Goal: Complete application form

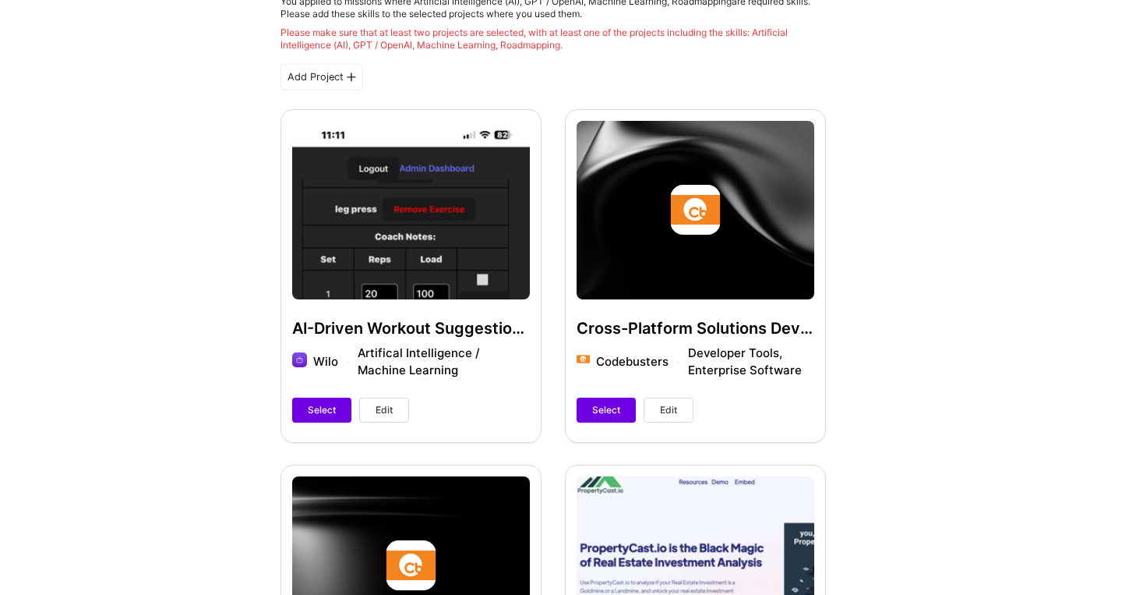
scroll to position [375, 0]
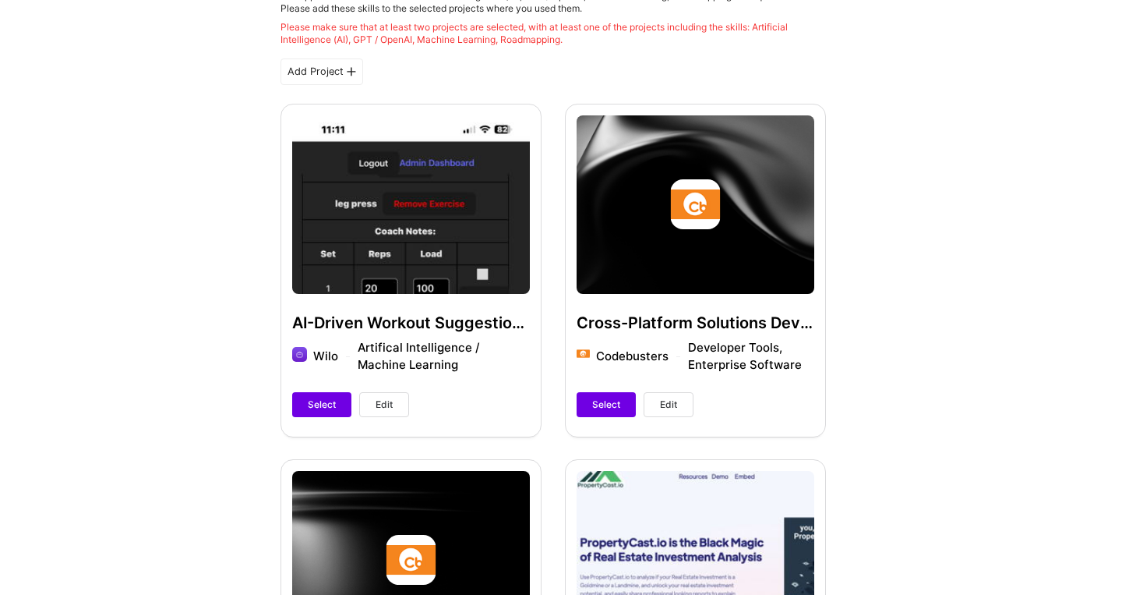
click at [351, 73] on icon at bounding box center [351, 71] width 9 height 9
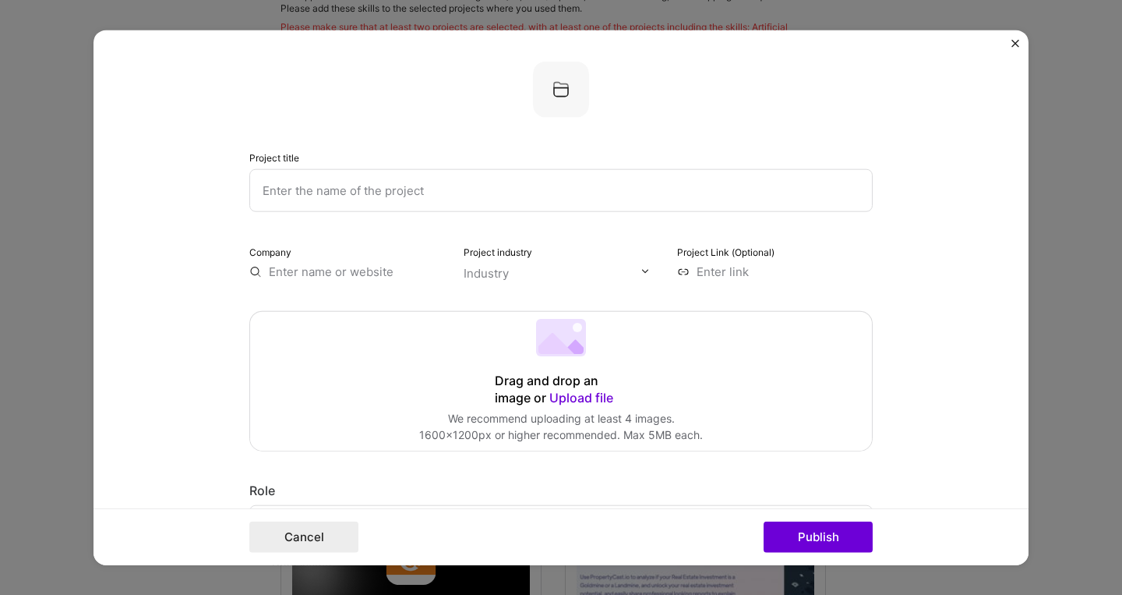
click at [461, 196] on input "text" at bounding box center [561, 189] width 624 height 43
type input "Lead Generation - AI training"
click at [736, 159] on div "Project title Lead Generation - AI training" at bounding box center [561, 179] width 624 height 63
click at [345, 270] on input "text" at bounding box center [347, 271] width 196 height 16
type input "i"
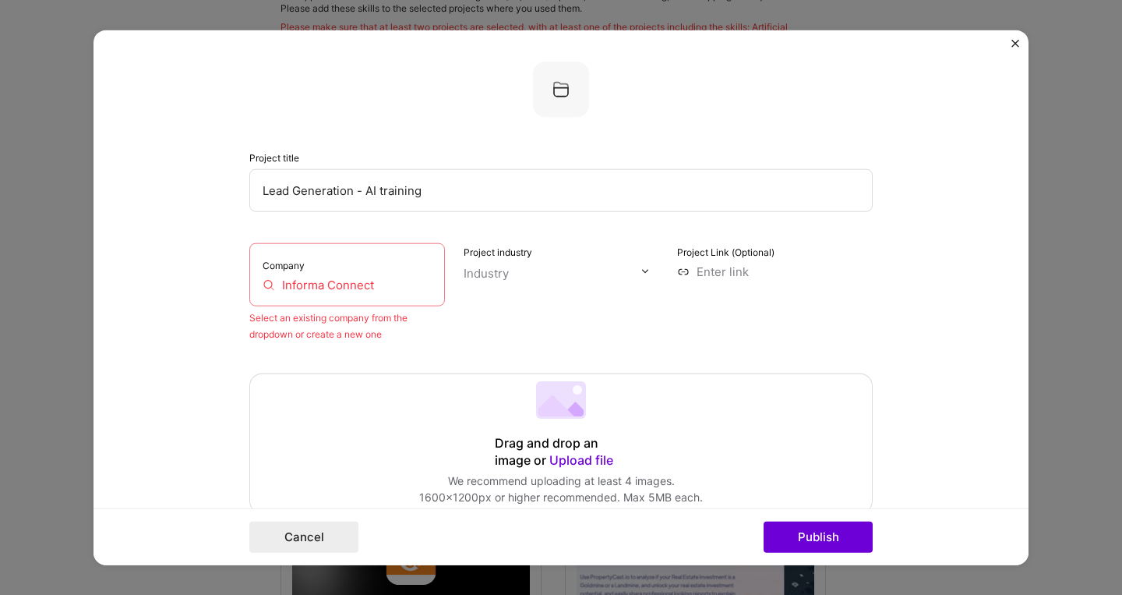
click at [306, 284] on input "Informa Connect" at bounding box center [347, 284] width 169 height 16
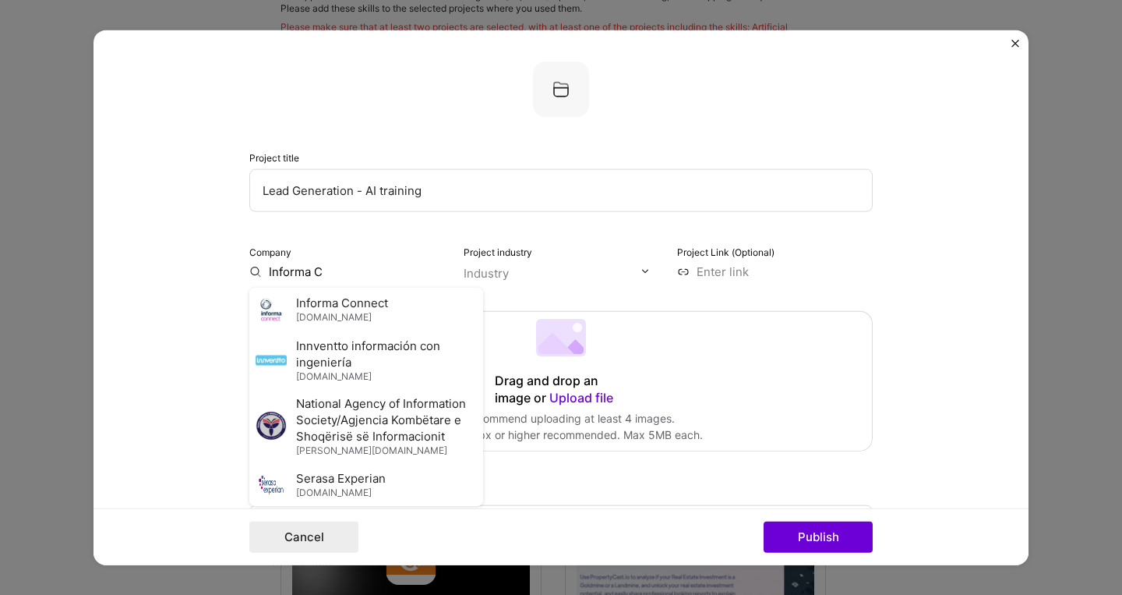
click at [365, 319] on span "informaconnect.com" at bounding box center [334, 317] width 76 height 12
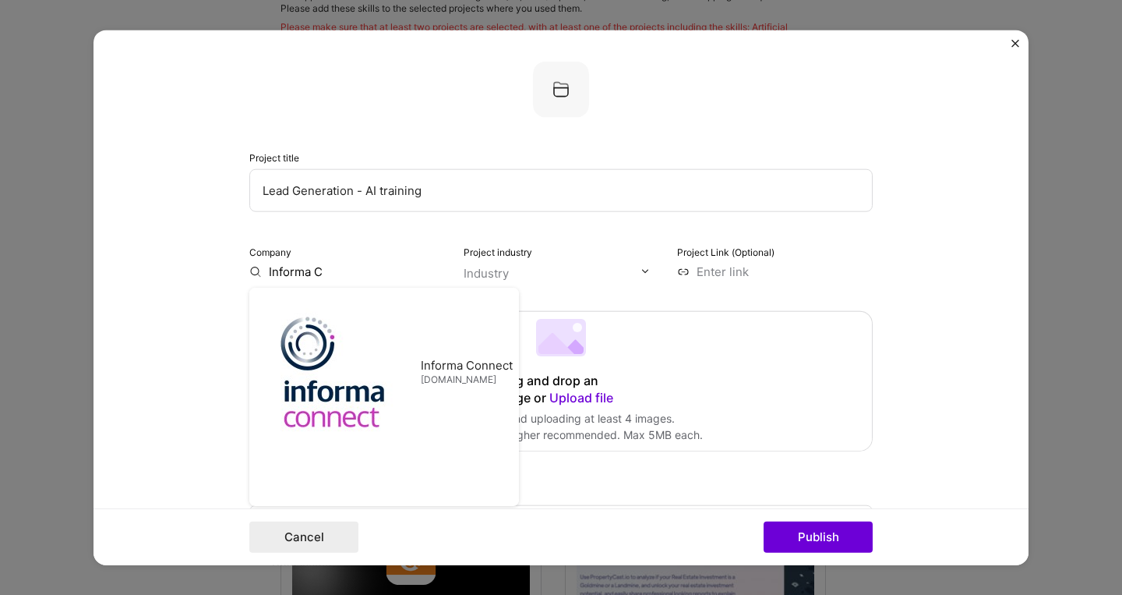
type input "Informa Connect"
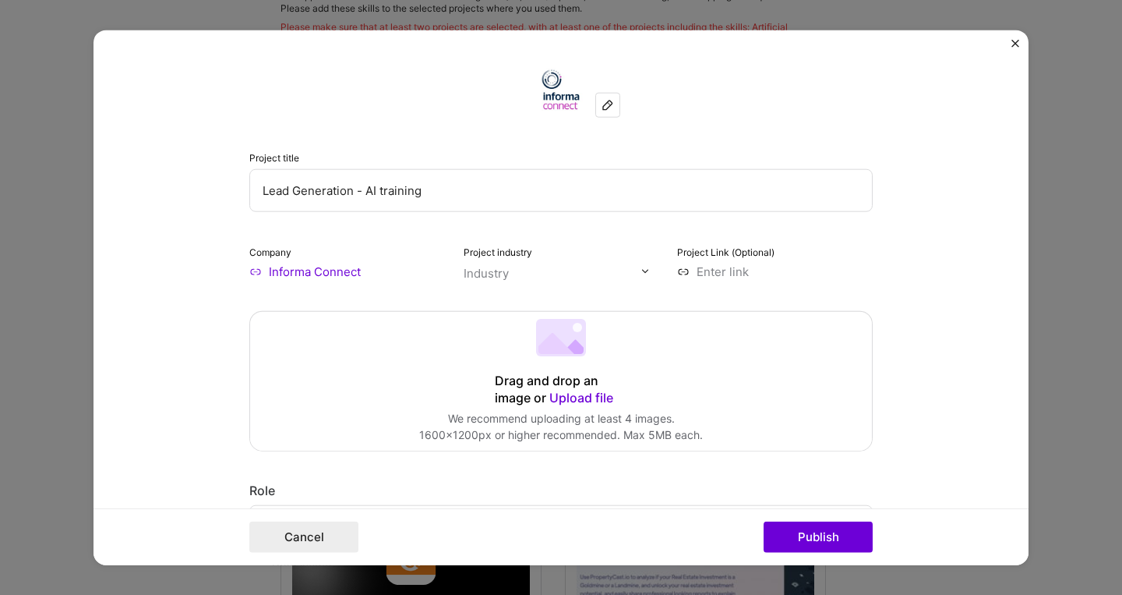
click at [569, 271] on input "text" at bounding box center [553, 272] width 178 height 16
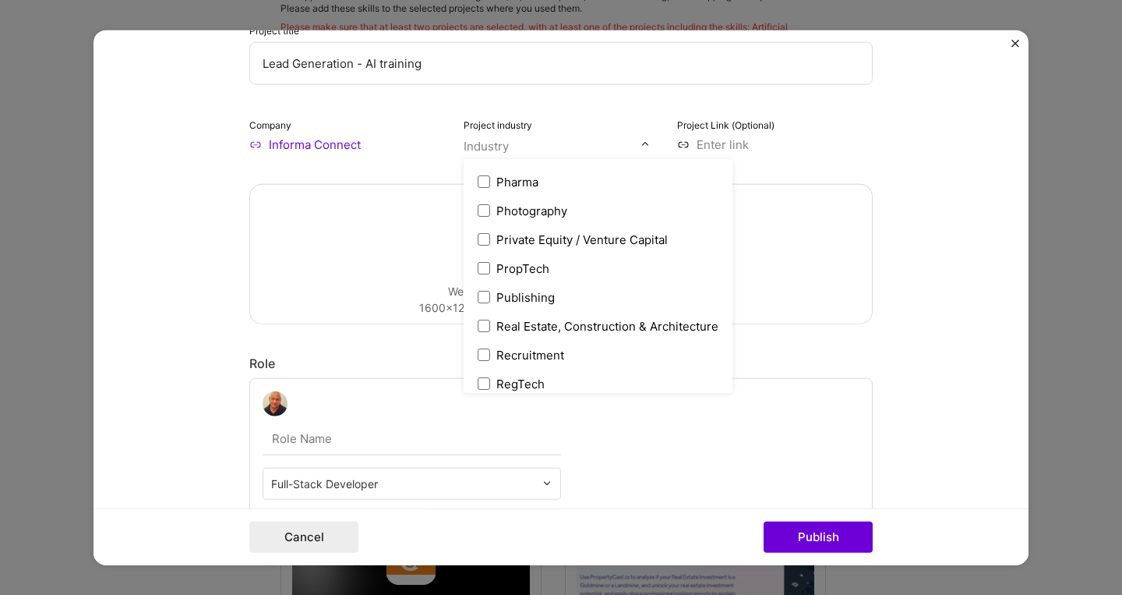
scroll to position [2764, 0]
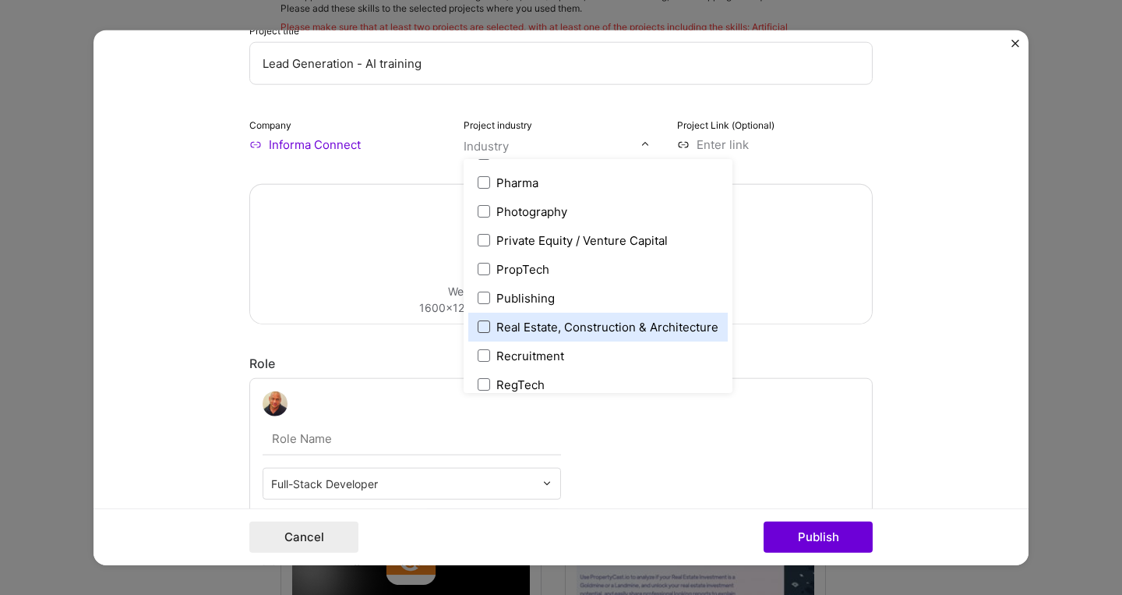
click at [486, 329] on span at bounding box center [484, 326] width 12 height 12
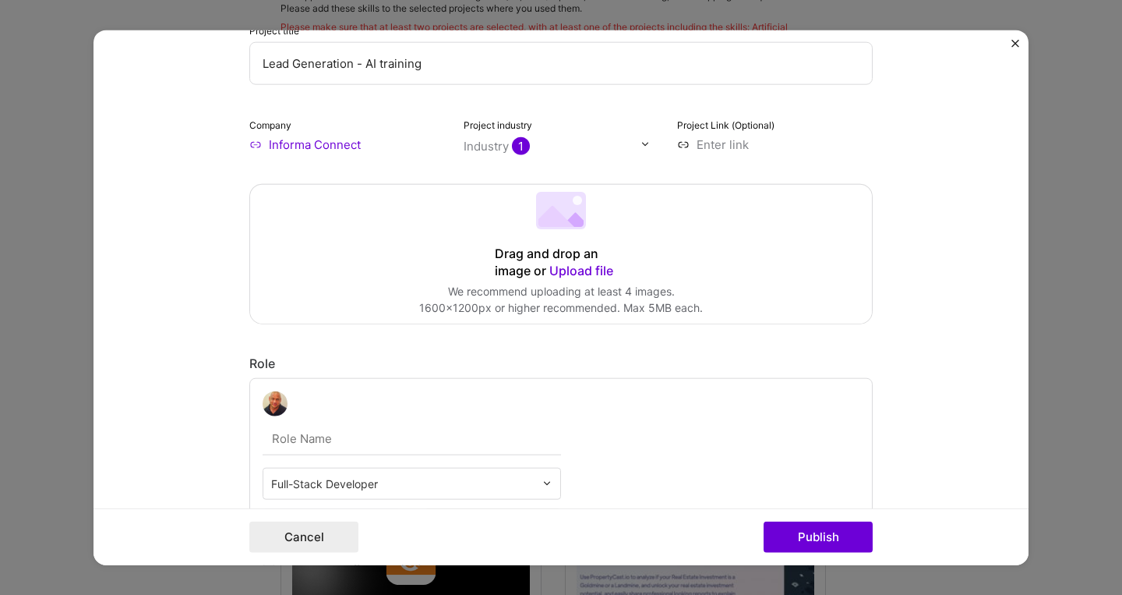
click at [702, 146] on input at bounding box center [775, 144] width 196 height 16
paste input "https://informaconnect.com/realcapital-conference/"
type input "https://informaconnect.com/realcapital-conference/"
click at [567, 274] on span "Upload file" at bounding box center [581, 270] width 64 height 16
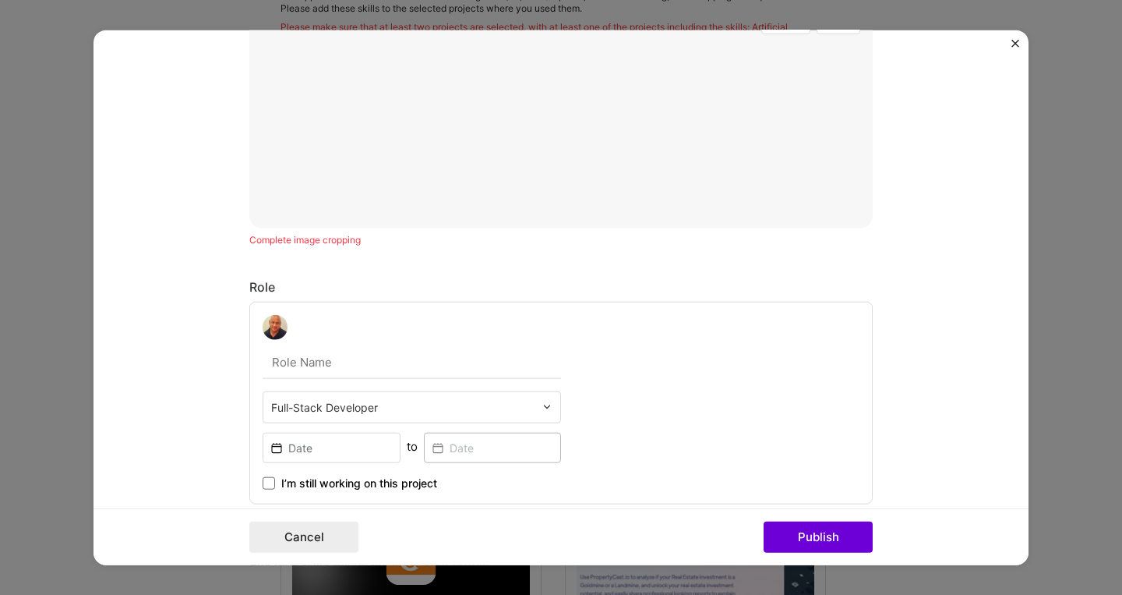
scroll to position [567, 0]
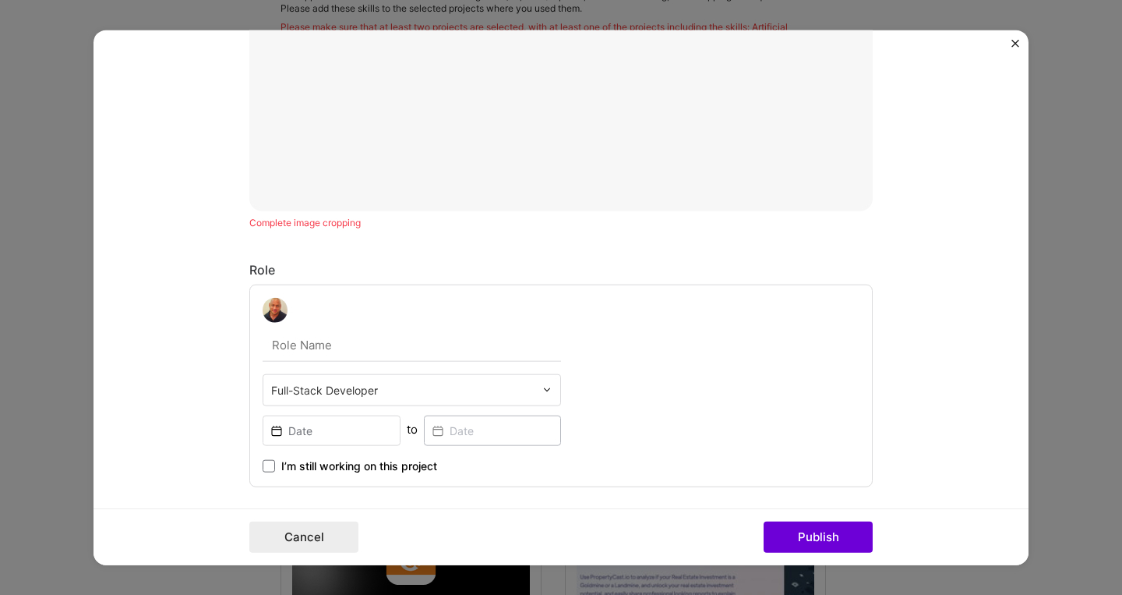
click at [535, 390] on div "Full-Stack Developer" at bounding box center [402, 389] width 279 height 30
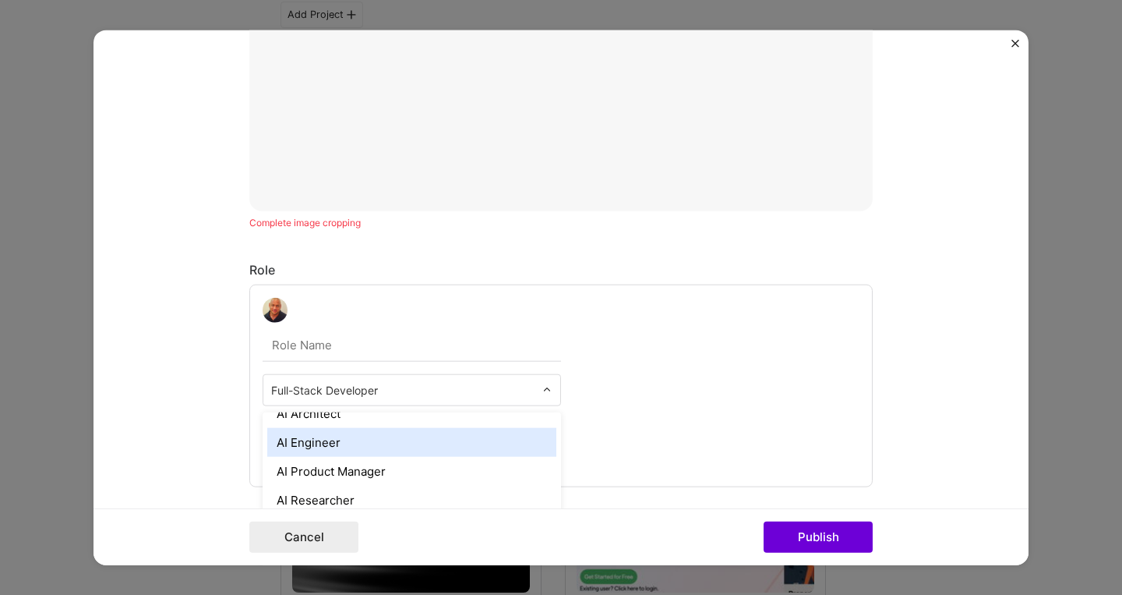
scroll to position [19, 0]
click at [421, 440] on div "AI Engineer" at bounding box center [411, 440] width 289 height 29
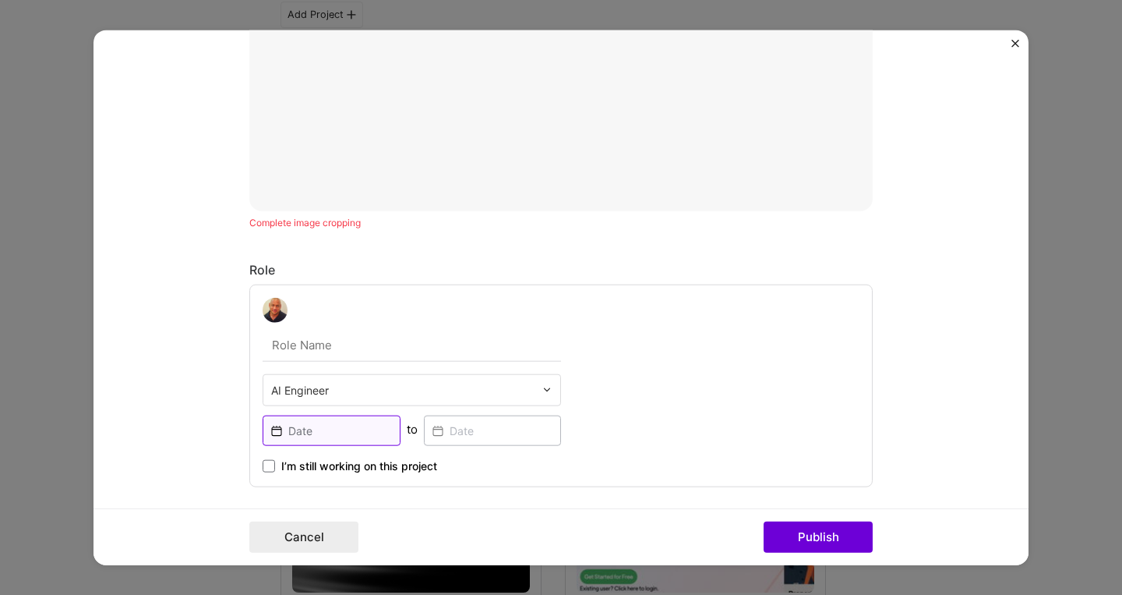
click at [386, 427] on input at bounding box center [332, 430] width 138 height 30
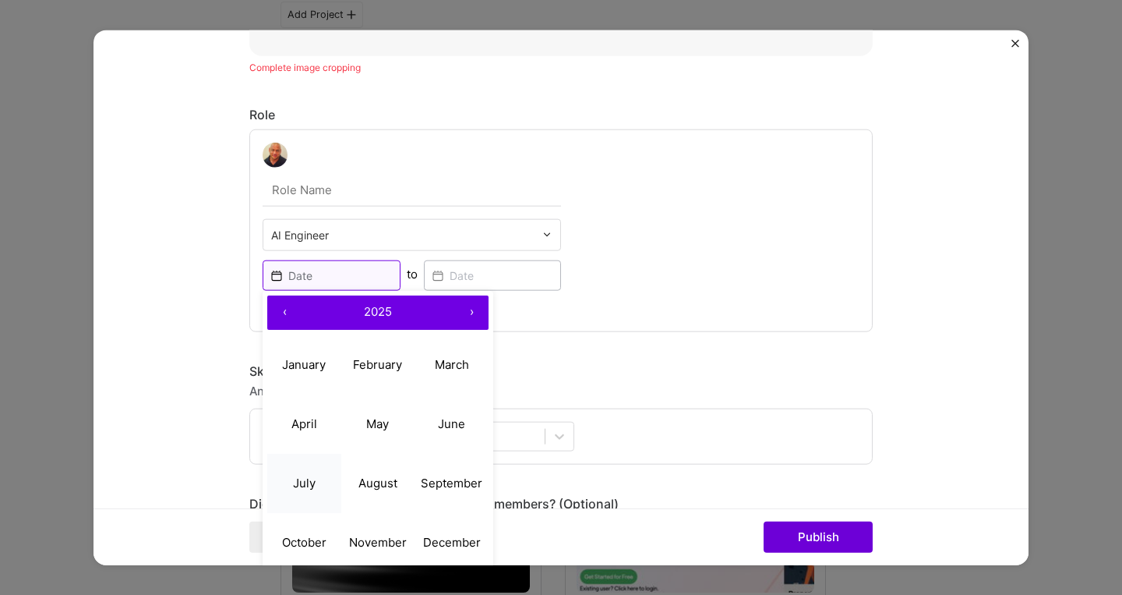
scroll to position [723, 0]
click at [388, 429] on abbr "May" at bounding box center [377, 422] width 23 height 15
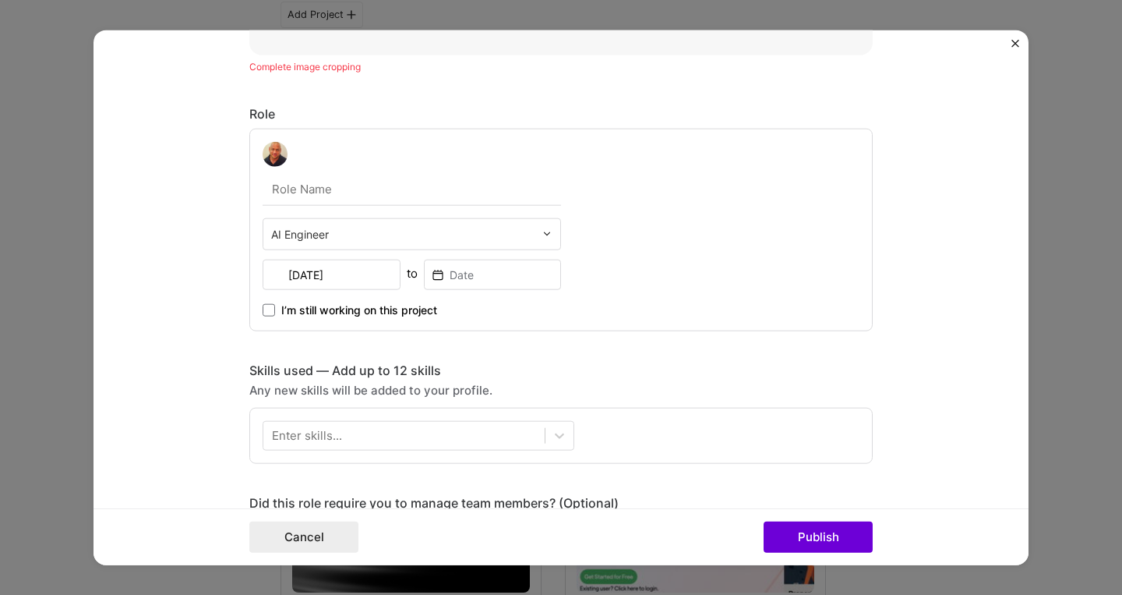
type input "May, 2025"
click at [482, 274] on input at bounding box center [493, 274] width 138 height 30
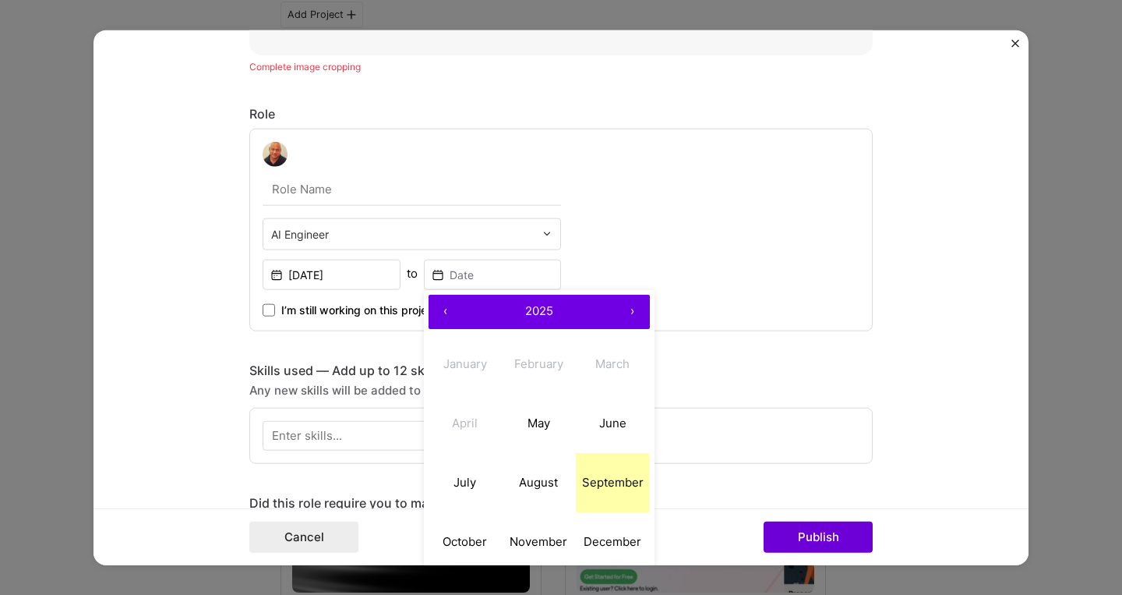
click at [610, 485] on abbr "September" at bounding box center [613, 482] width 62 height 15
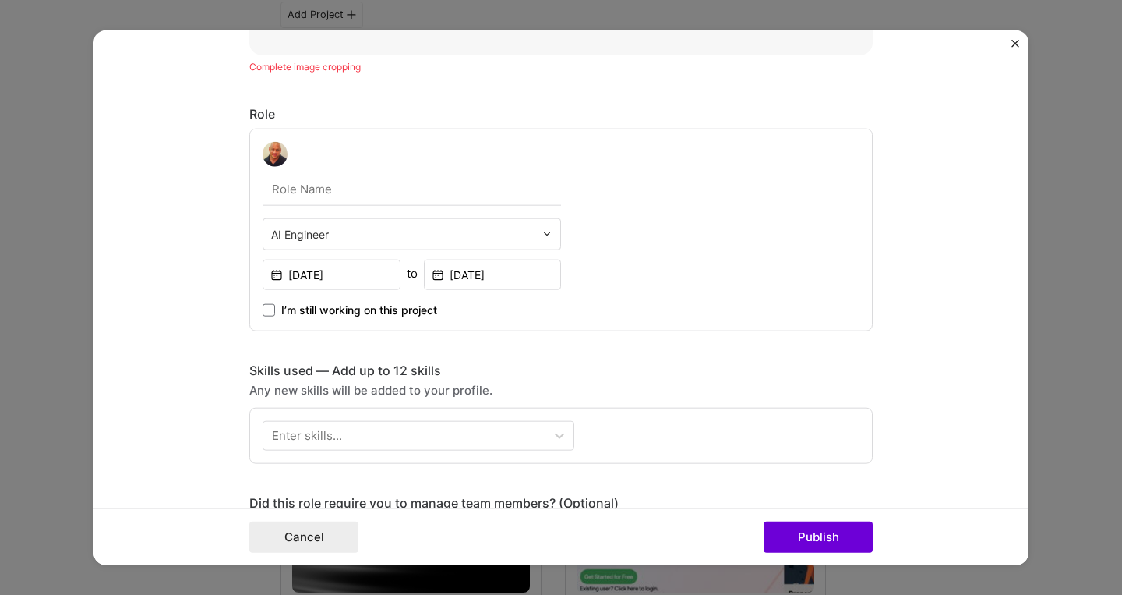
type input "Sep, 2025"
click at [266, 312] on span at bounding box center [269, 309] width 12 height 12
click at [0, 0] on input "I’m still working on this project" at bounding box center [0, 0] width 0 height 0
click at [352, 435] on div at bounding box center [403, 435] width 281 height 26
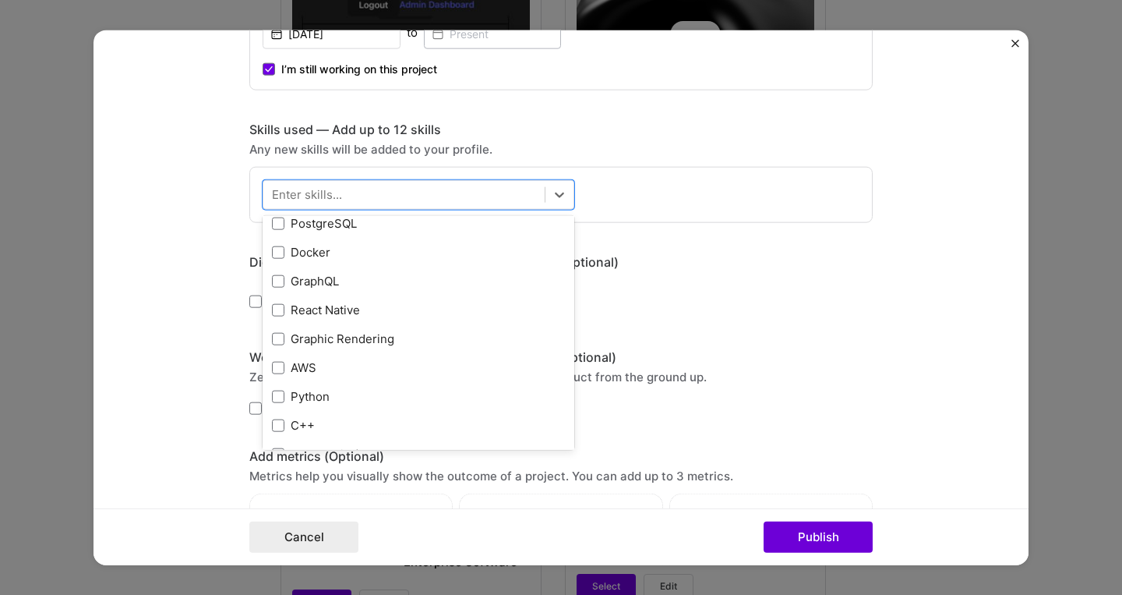
scroll to position [382, 0]
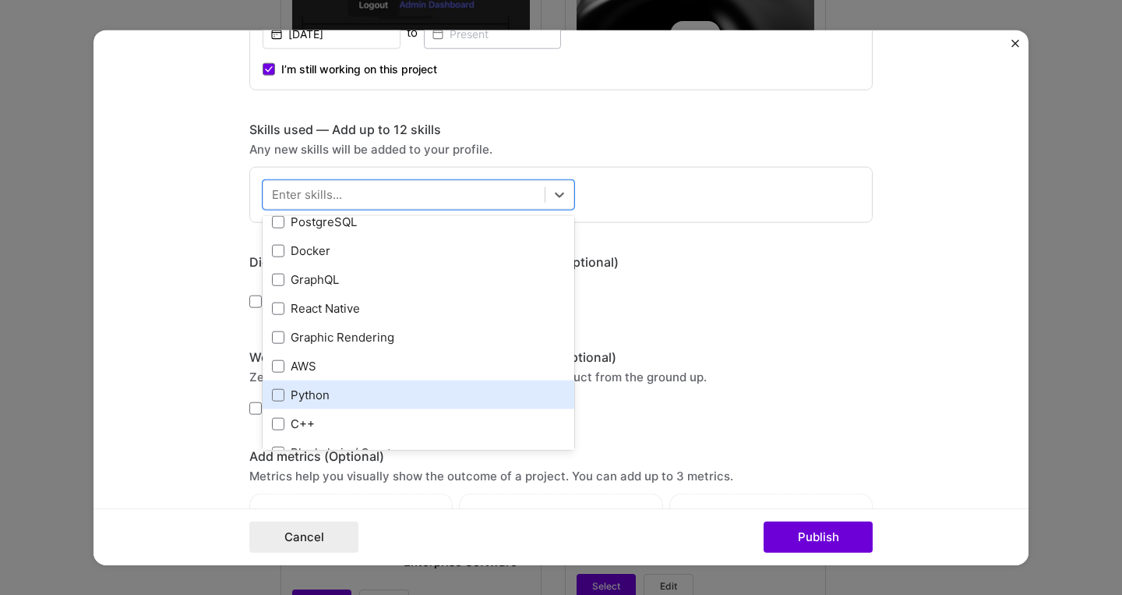
click at [306, 401] on div "Python" at bounding box center [418, 395] width 293 height 16
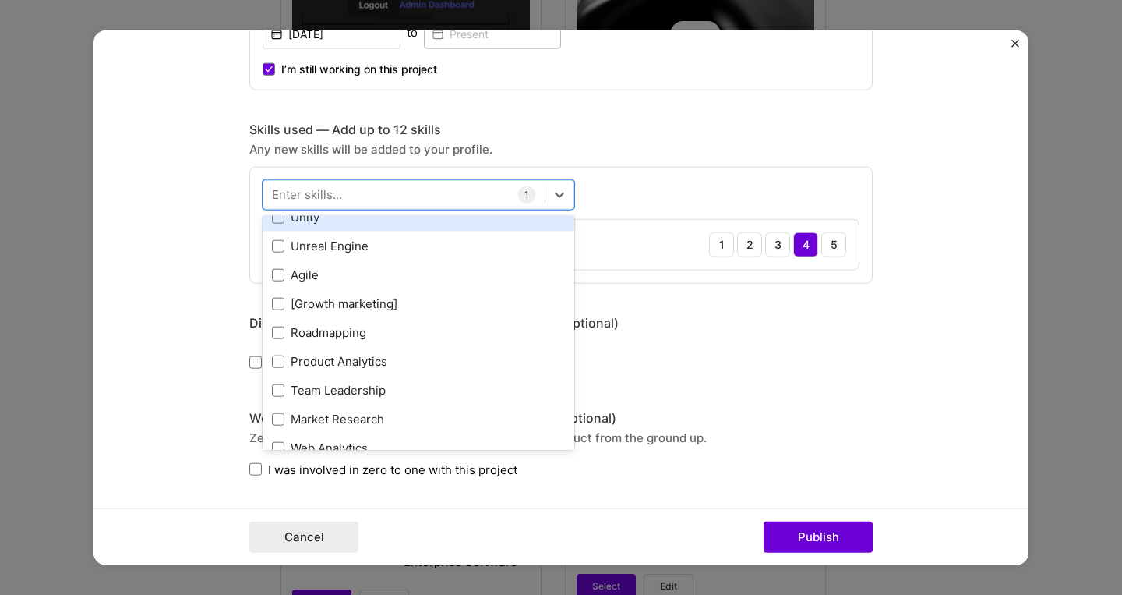
scroll to position [968, 0]
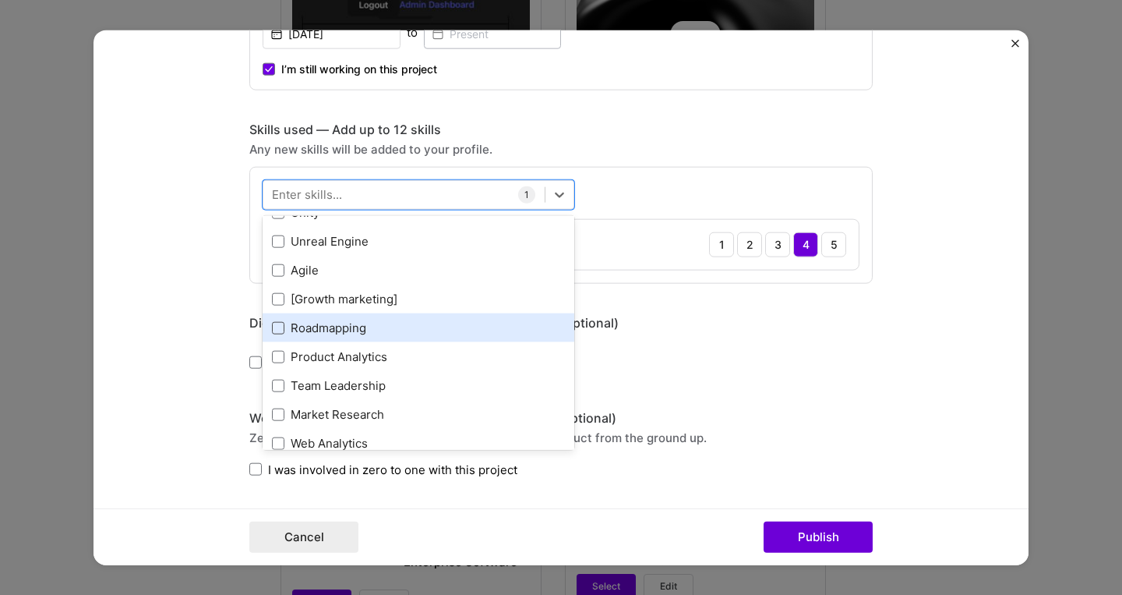
click at [280, 328] on span at bounding box center [278, 327] width 12 height 12
click at [0, 0] on input "checkbox" at bounding box center [0, 0] width 0 height 0
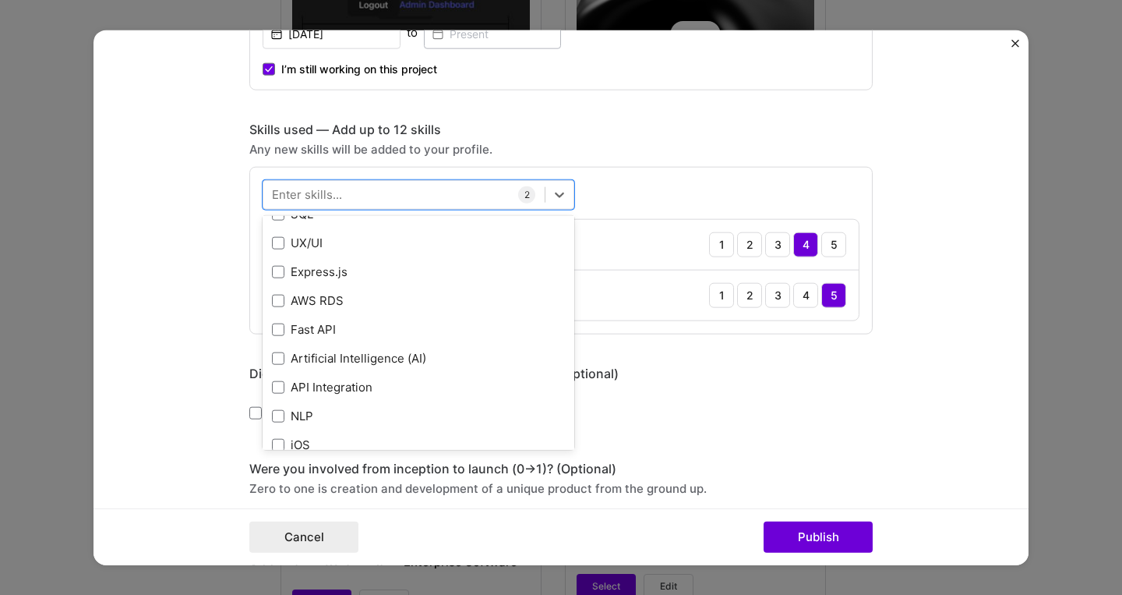
scroll to position [1631, 0]
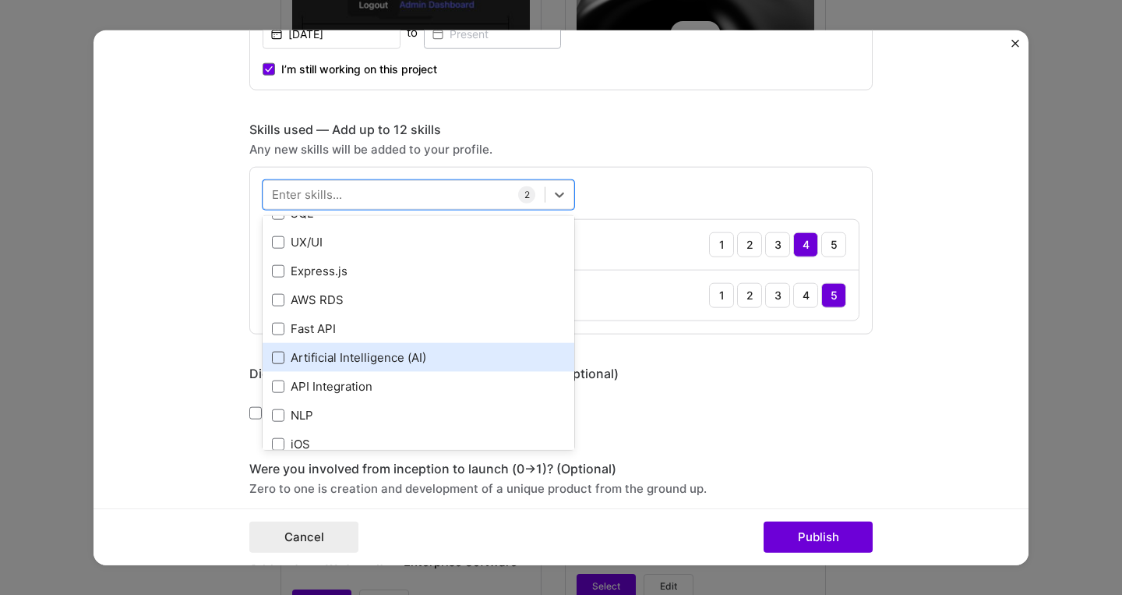
click at [279, 356] on span at bounding box center [278, 357] width 12 height 12
click at [0, 0] on input "checkbox" at bounding box center [0, 0] width 0 height 0
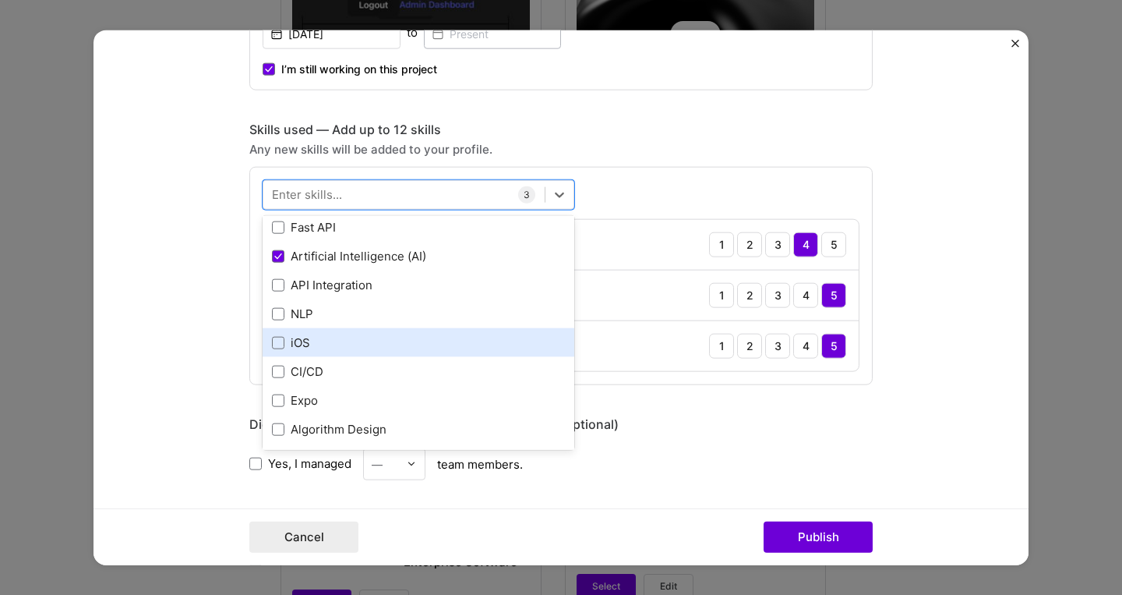
scroll to position [1731, 0]
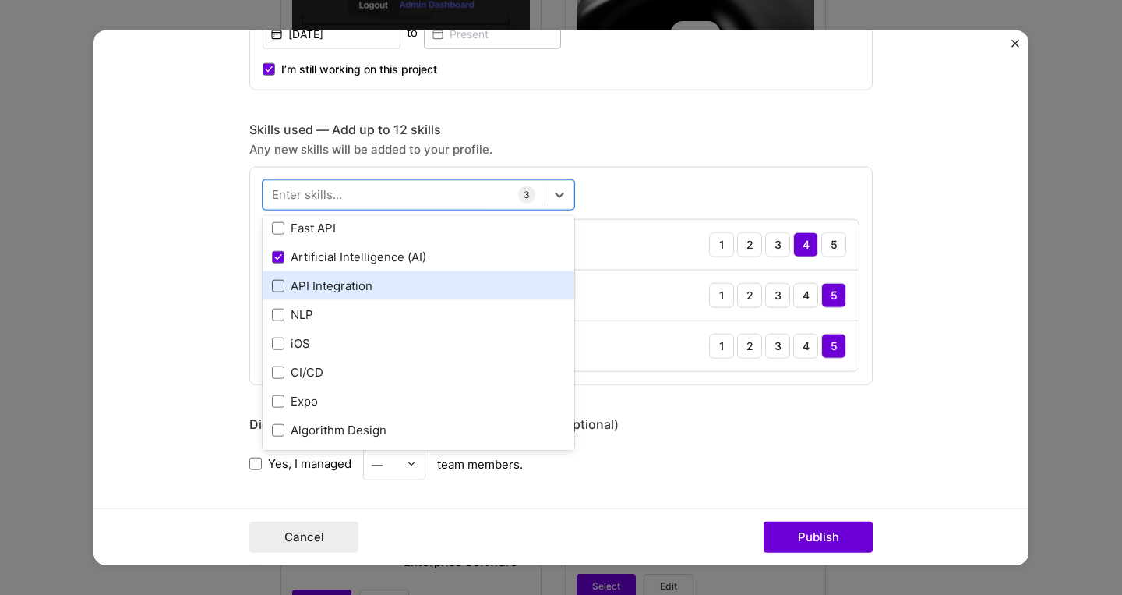
click at [277, 285] on span at bounding box center [278, 285] width 12 height 12
click at [0, 0] on input "checkbox" at bounding box center [0, 0] width 0 height 0
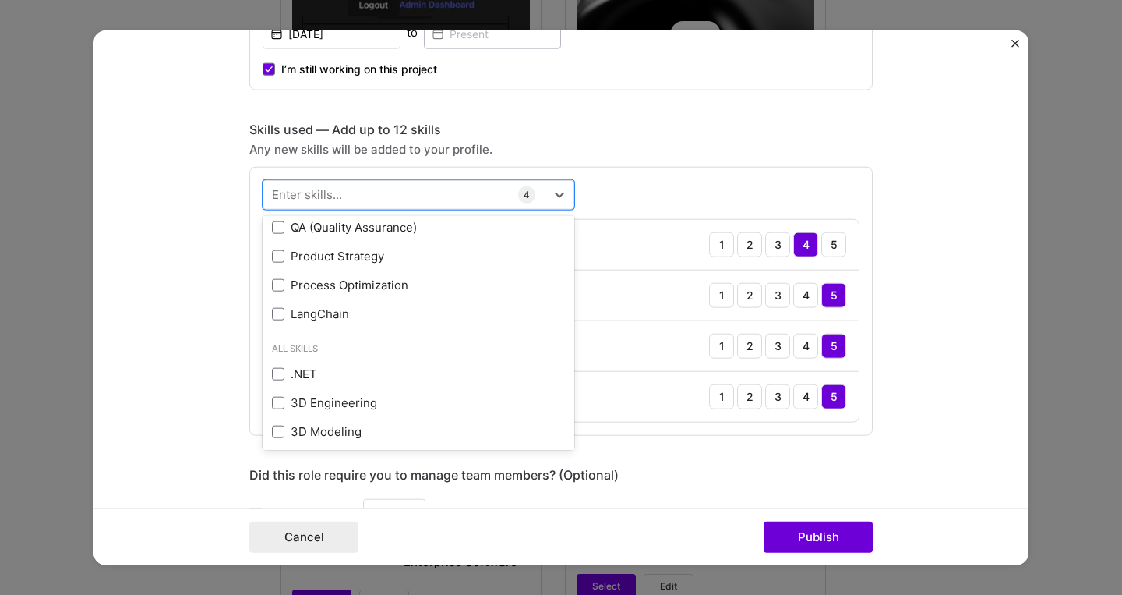
scroll to position [2256, 0]
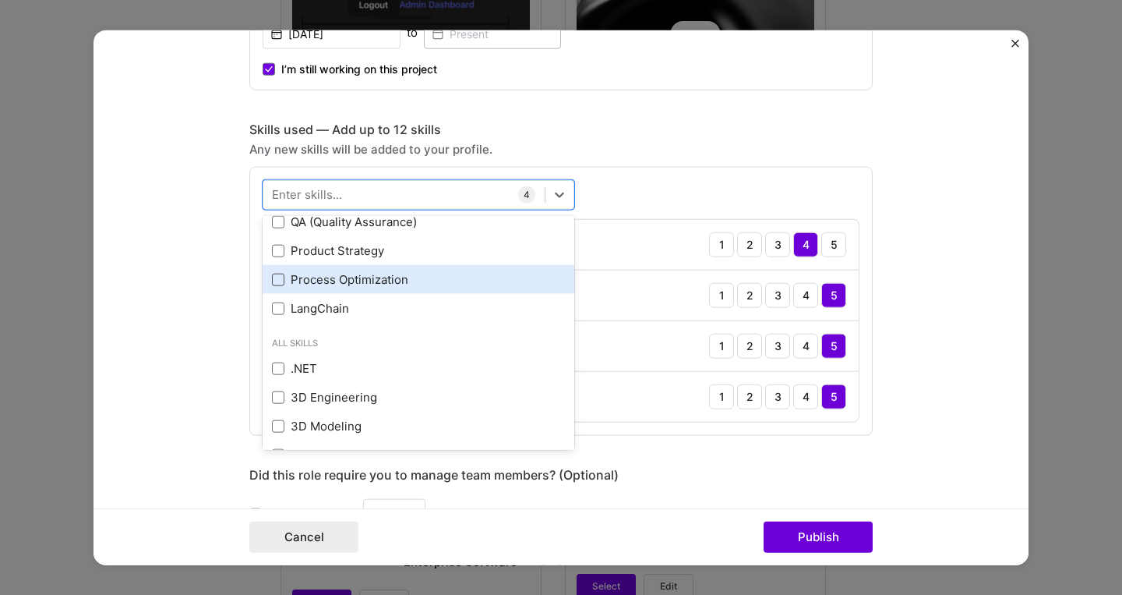
click at [279, 280] on span at bounding box center [278, 279] width 12 height 12
click at [0, 0] on input "checkbox" at bounding box center [0, 0] width 0 height 0
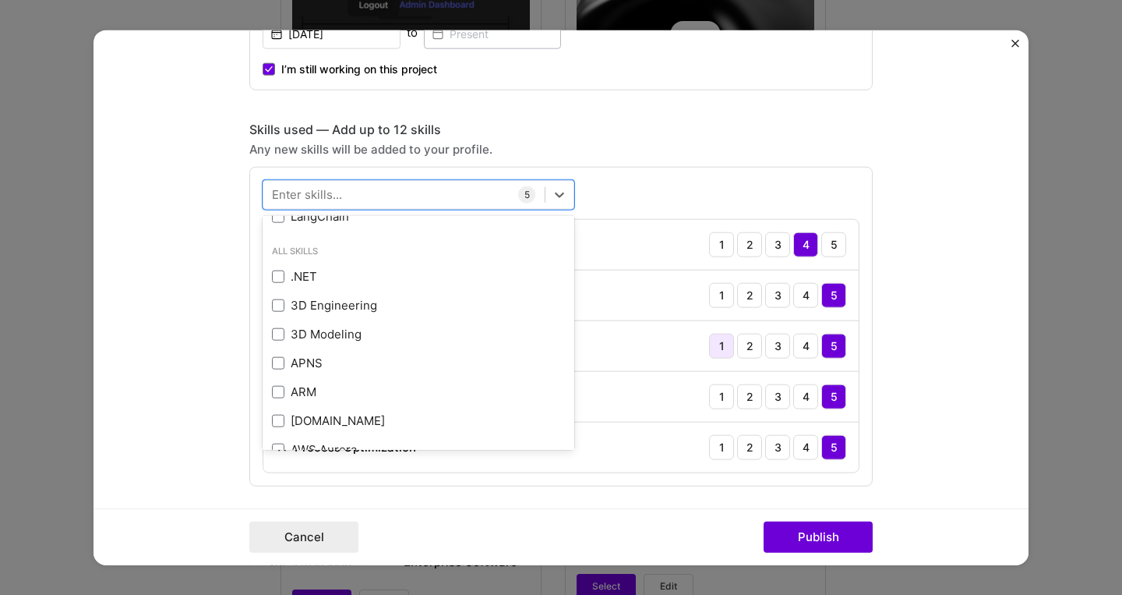
scroll to position [2351, 0]
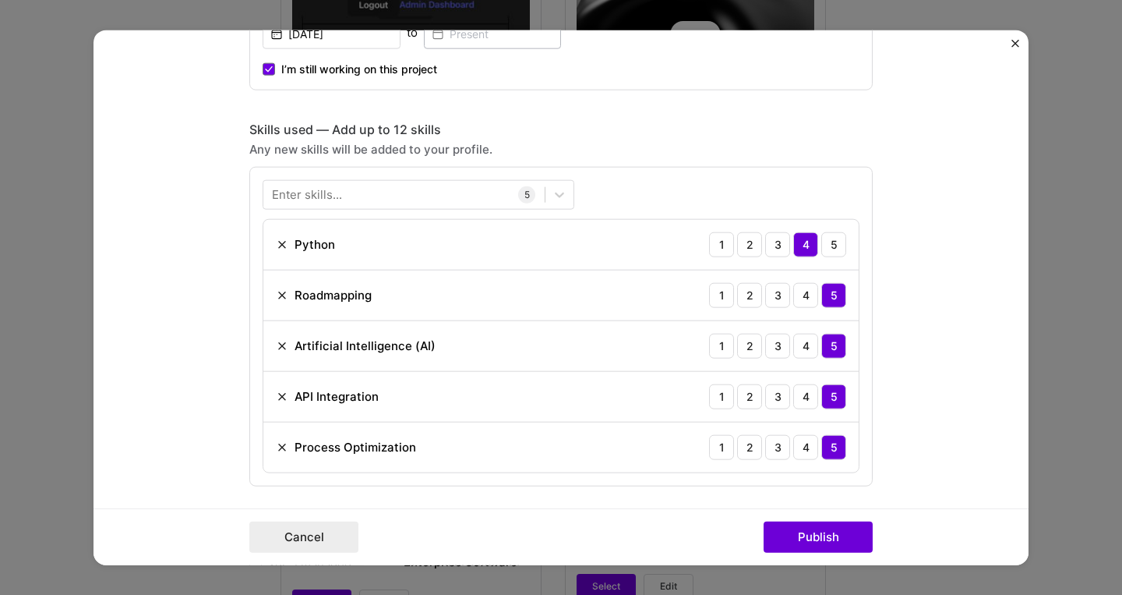
drag, startPoint x: 953, startPoint y: 331, endPoint x: 941, endPoint y: 330, distance: 12.5
click at [949, 331] on form "Project title Lead Generation - AI training Company Informa Connect Project ind…" at bounding box center [561, 297] width 935 height 535
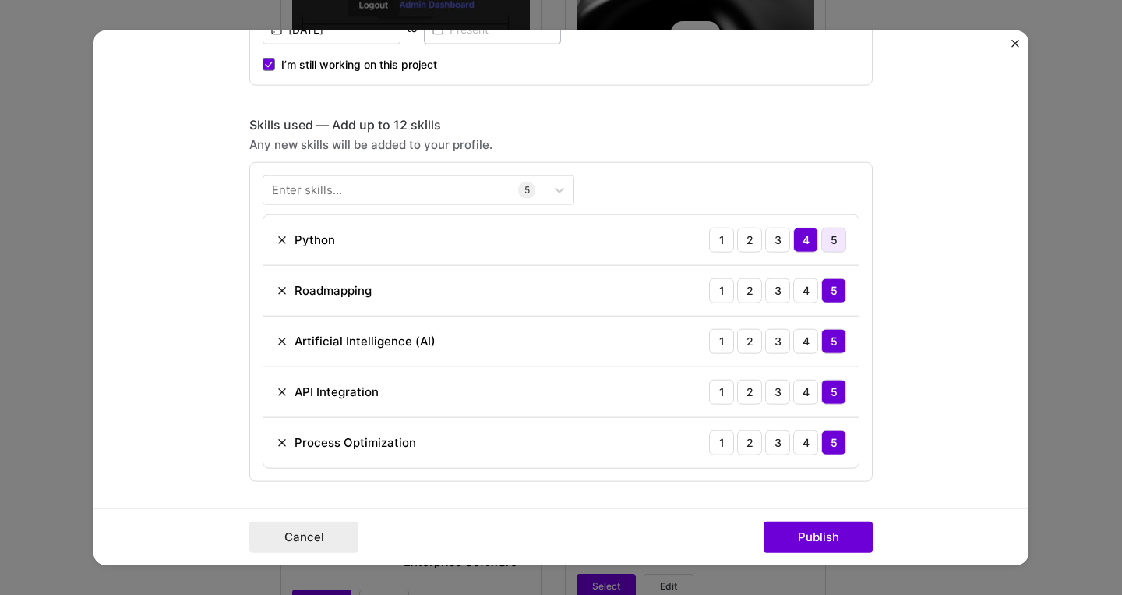
click at [836, 241] on div "5" at bounding box center [834, 239] width 25 height 25
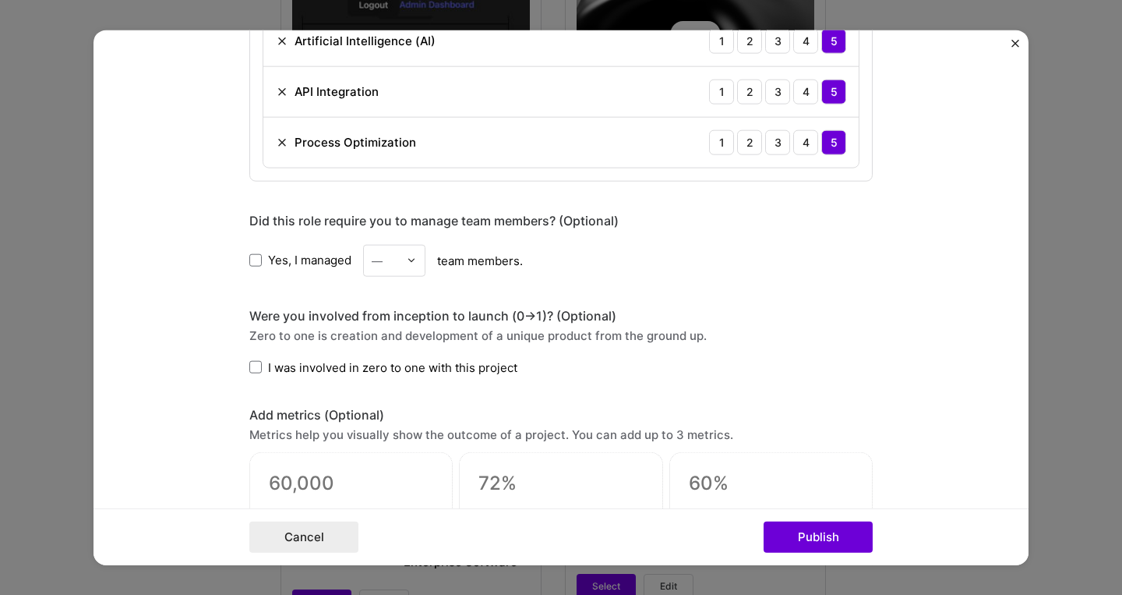
scroll to position [1277, 0]
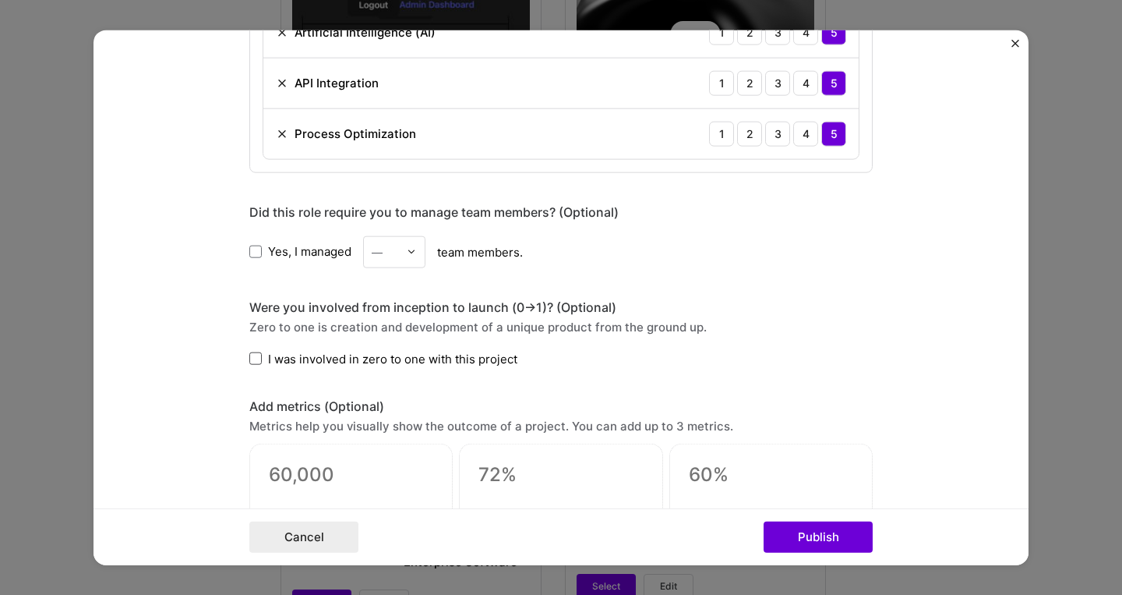
click at [260, 359] on span at bounding box center [255, 358] width 12 height 12
click at [0, 0] on input "I was involved in zero to one with this project" at bounding box center [0, 0] width 0 height 0
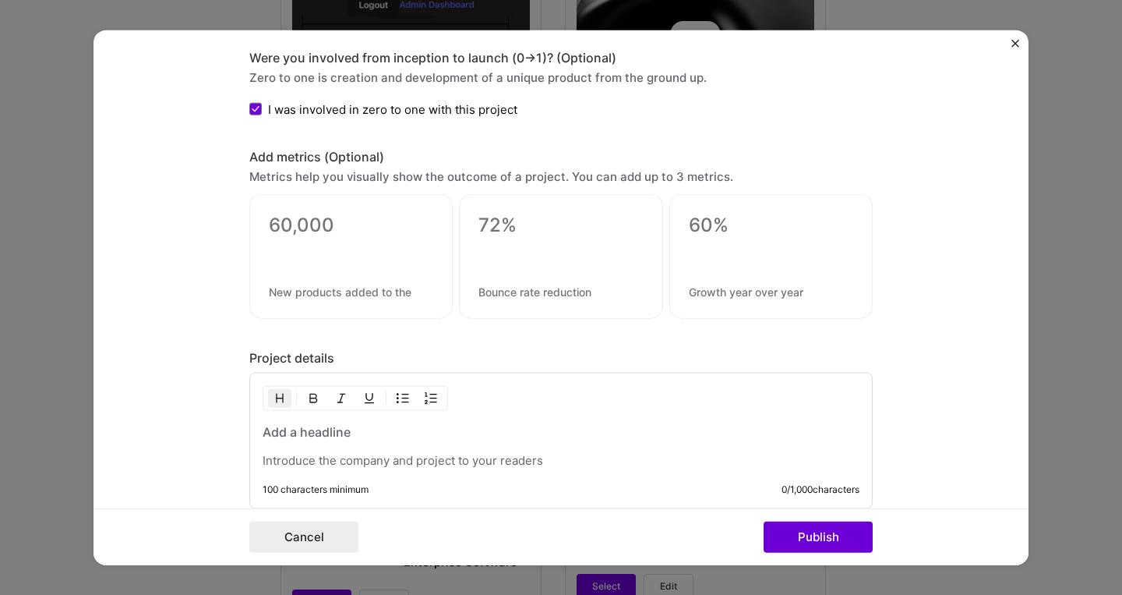
scroll to position [1535, 0]
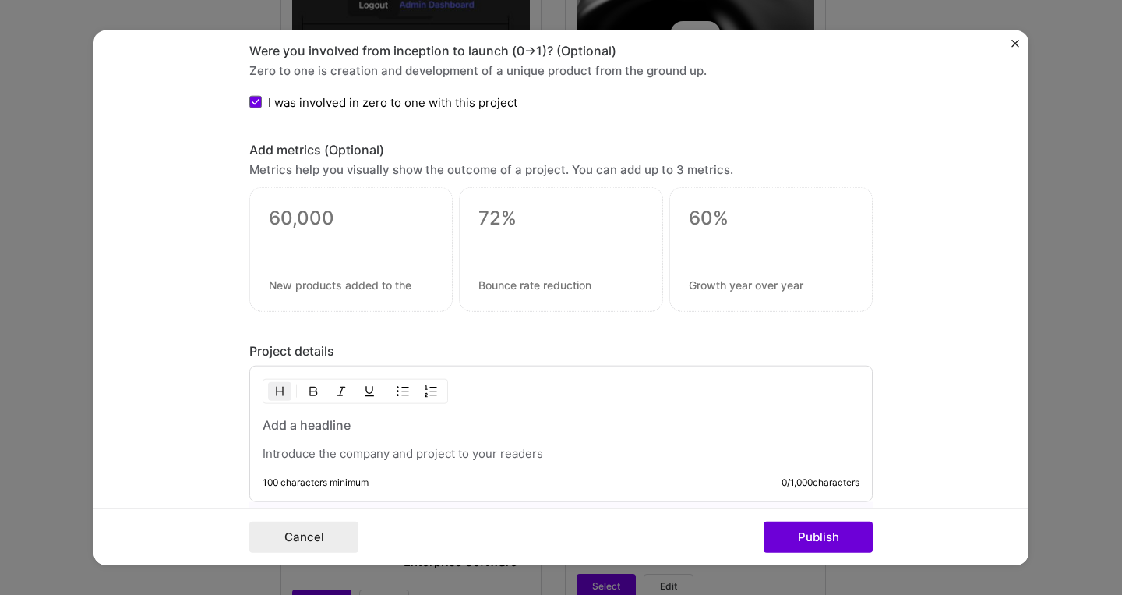
click at [318, 221] on textarea at bounding box center [351, 218] width 164 height 23
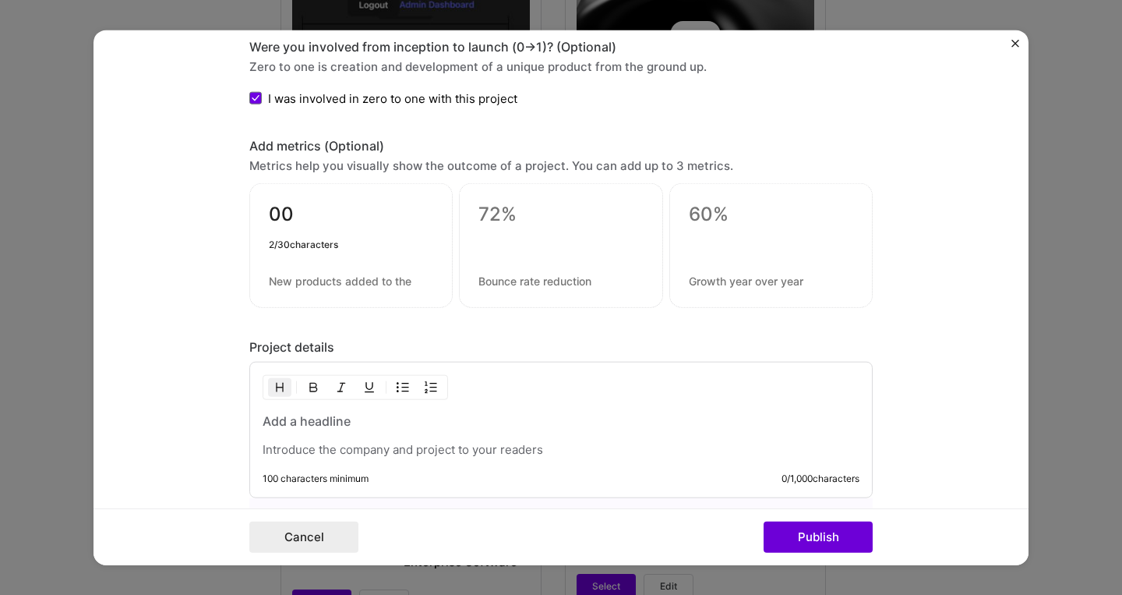
type textarea "0"
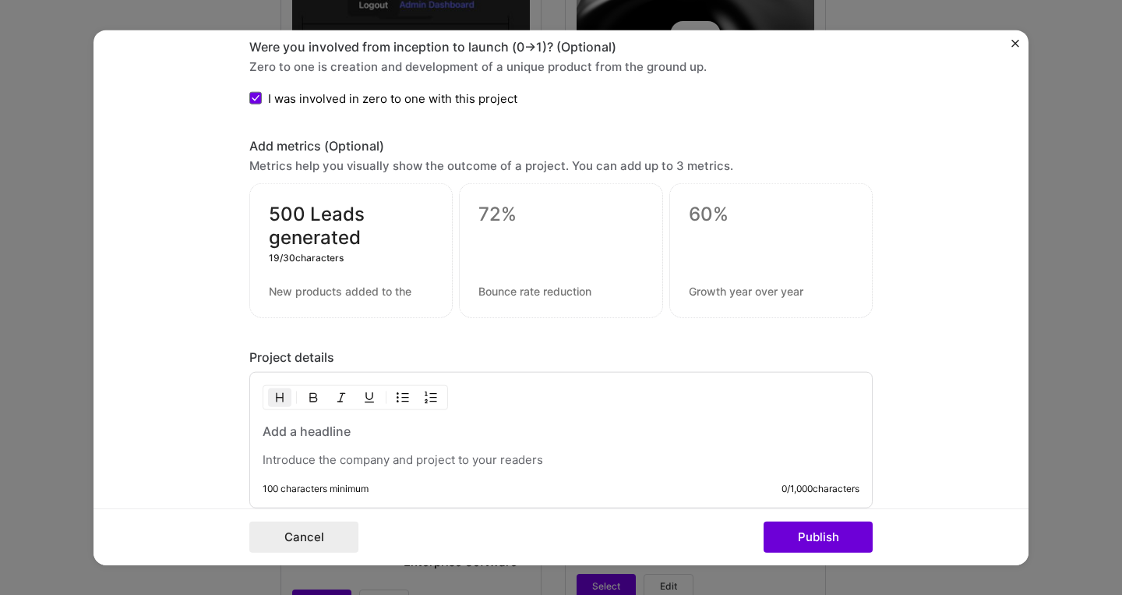
type textarea "500 Leads generated"
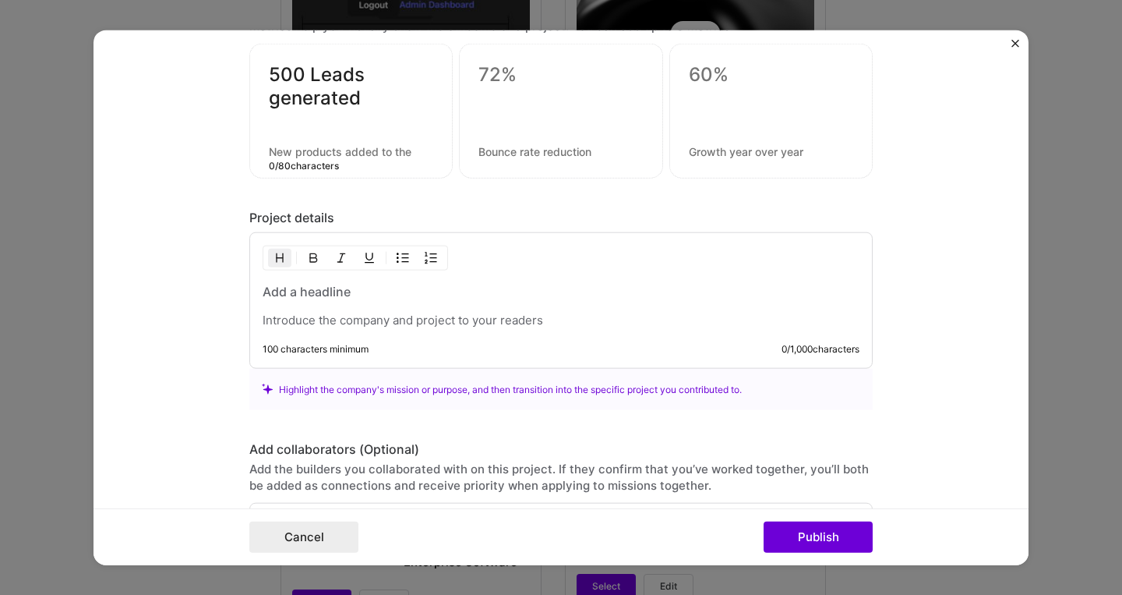
scroll to position [1687, 0]
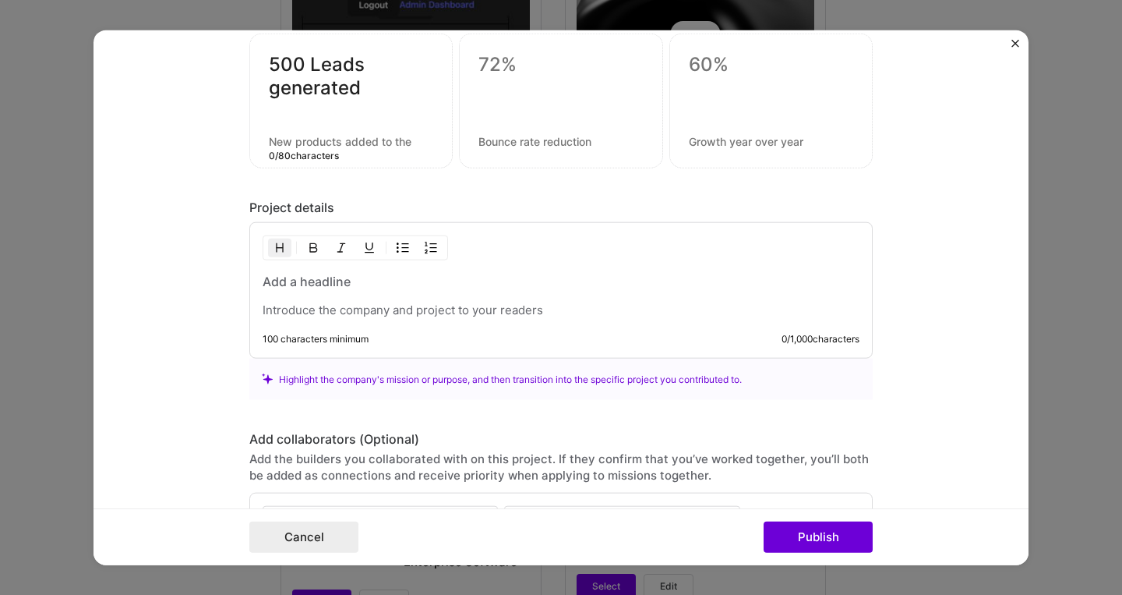
click at [375, 282] on h3 at bounding box center [561, 281] width 597 height 17
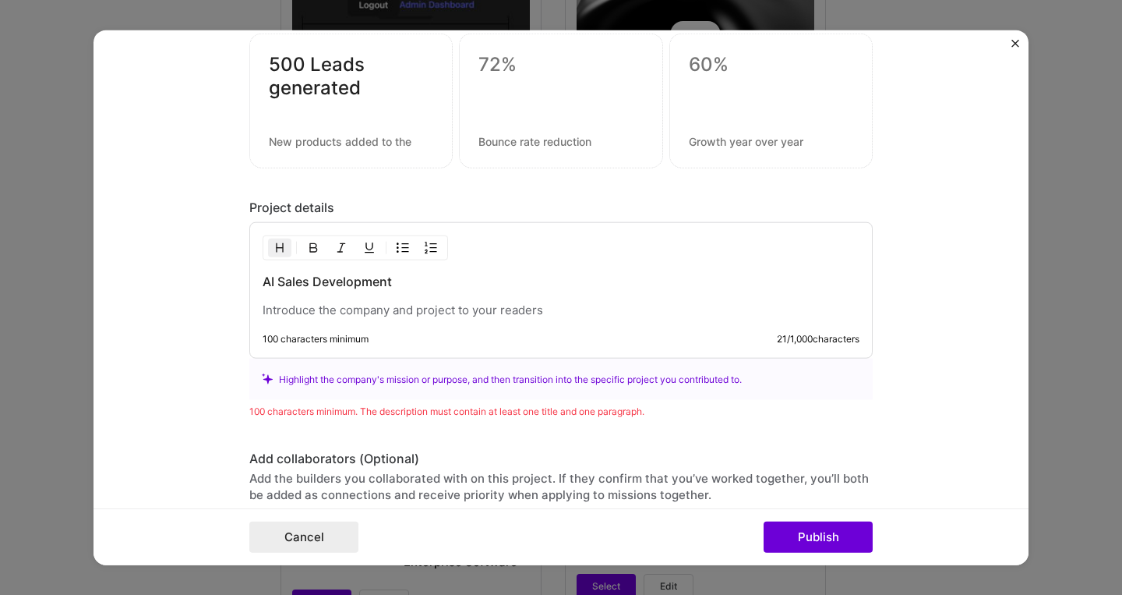
click at [343, 327] on div "AI Sales Development 100 characters minimum 21 / 1,000 characters" at bounding box center [561, 290] width 624 height 136
click at [347, 317] on p at bounding box center [561, 310] width 597 height 16
click at [352, 316] on p at bounding box center [561, 310] width 597 height 16
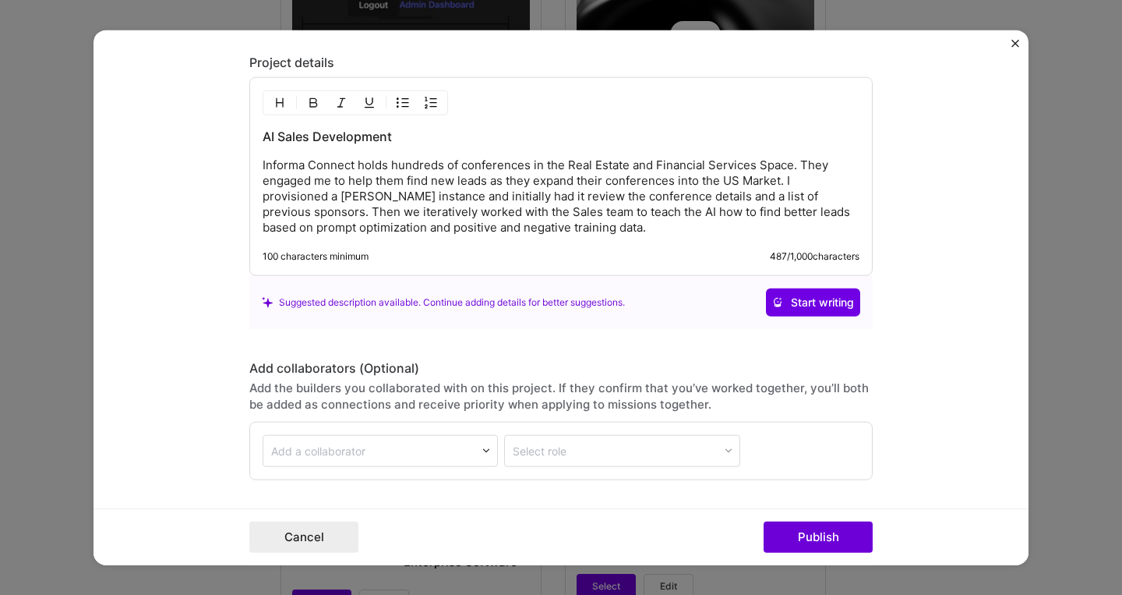
scroll to position [1833, 0]
click at [798, 302] on span "Start writing" at bounding box center [813, 302] width 82 height 16
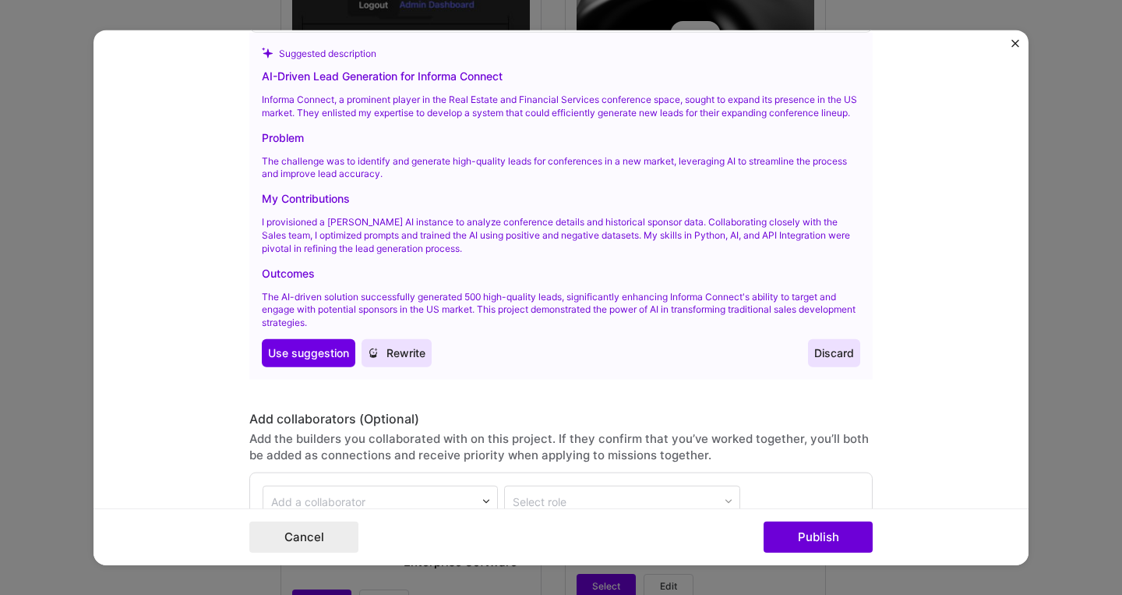
scroll to position [2082, 0]
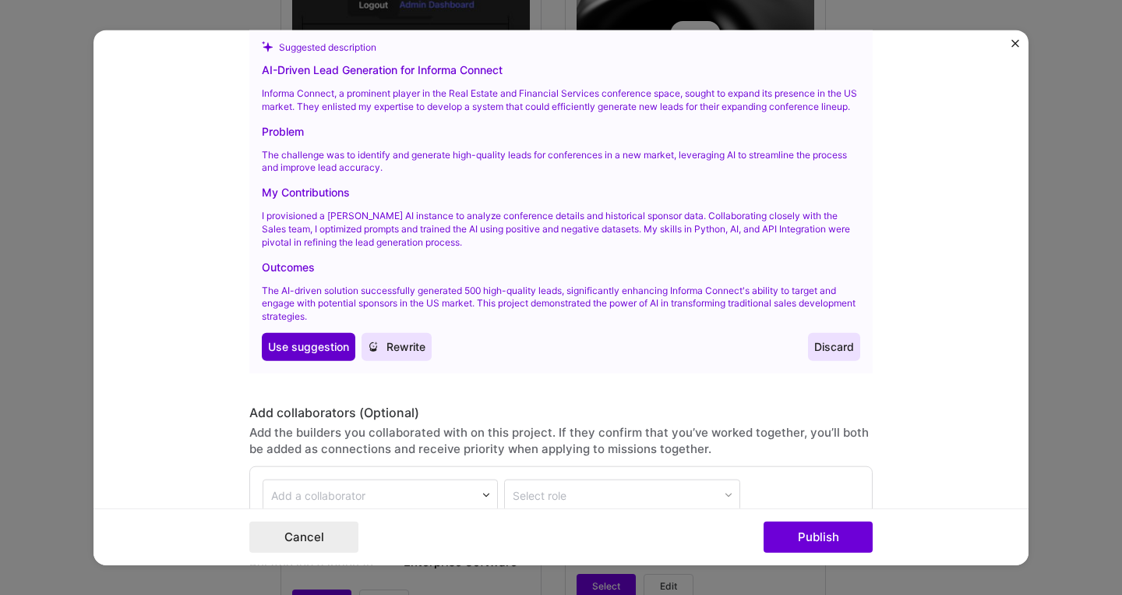
click at [308, 355] on span "Use suggestion" at bounding box center [308, 347] width 81 height 16
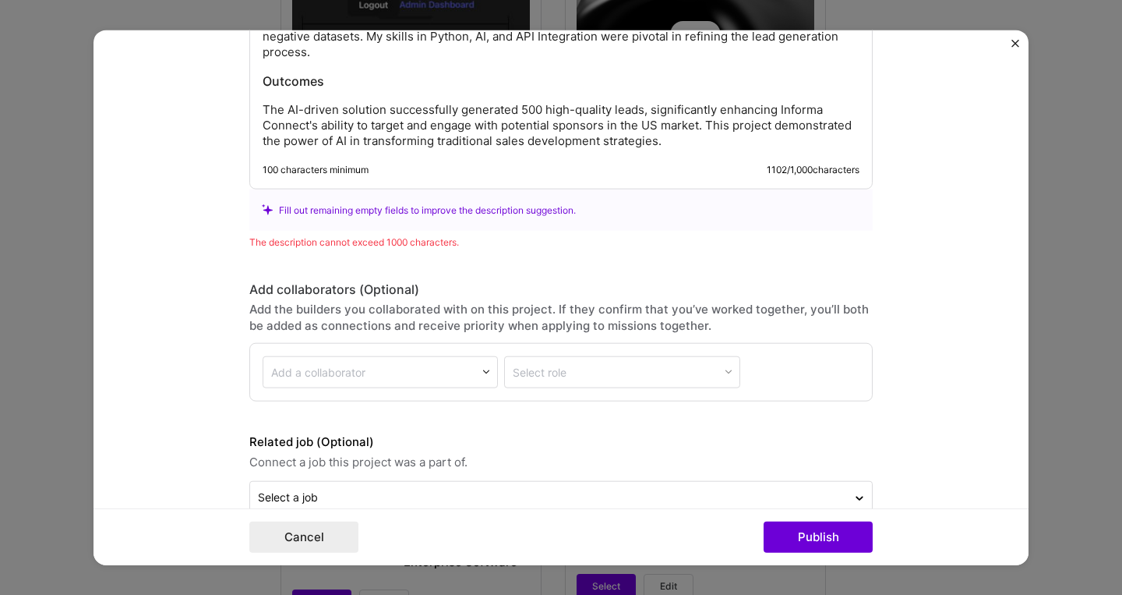
scroll to position [2150, 0]
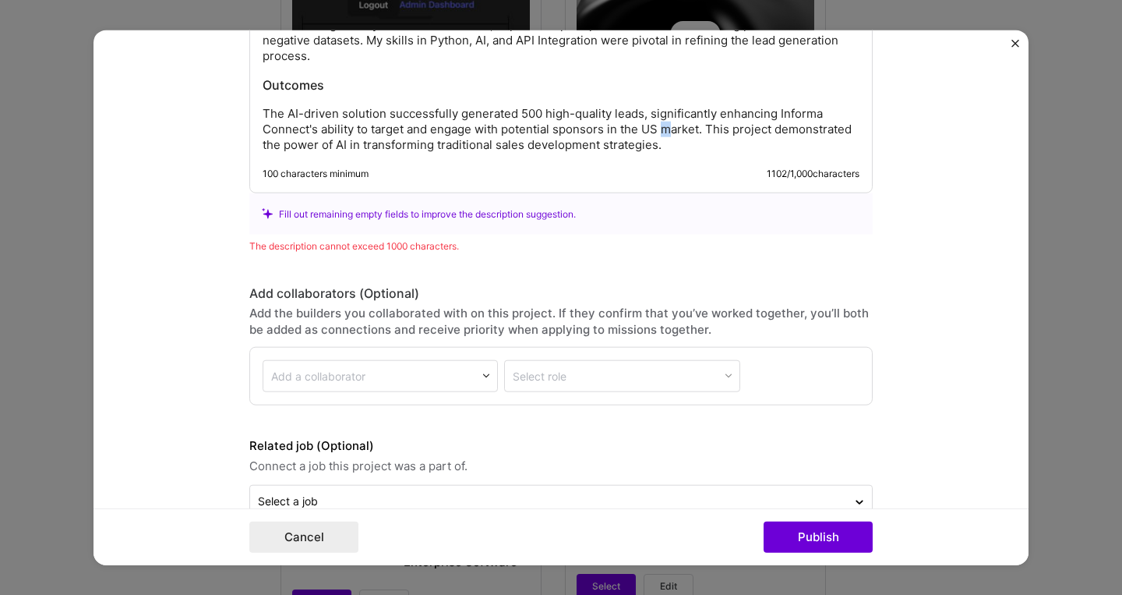
drag, startPoint x: 669, startPoint y: 114, endPoint x: 664, endPoint y: 150, distance: 36.2
click at [668, 122] on p "The AI-driven solution successfully generated 500 high-quality leads, significa…" at bounding box center [561, 129] width 597 height 47
click at [657, 132] on p "The AI-driven solution successfully generated 500 high-quality leads, significa…" at bounding box center [561, 129] width 597 height 47
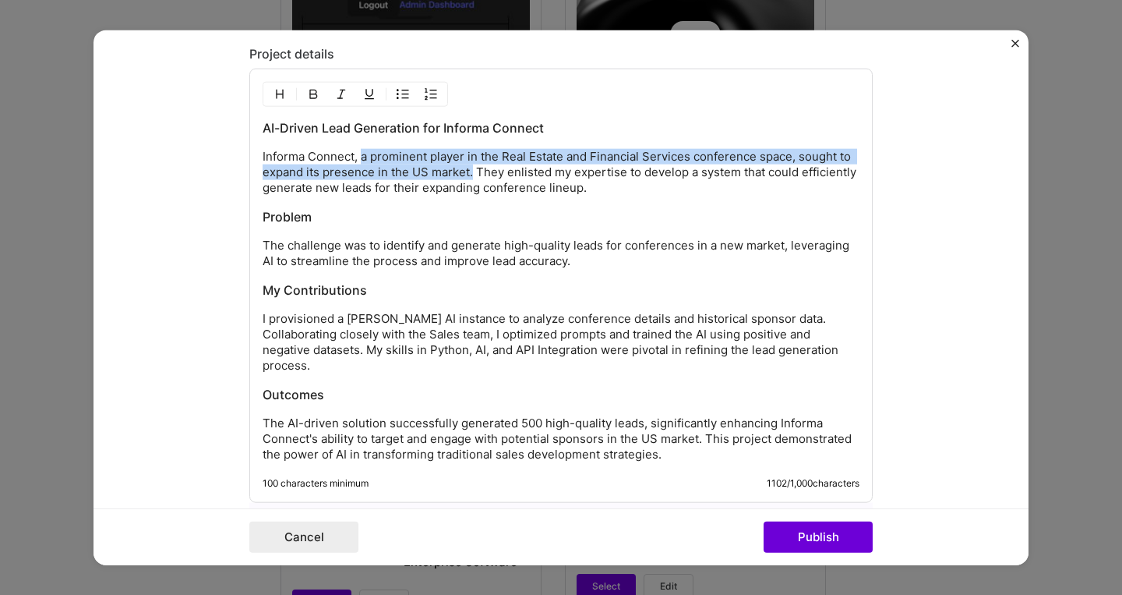
scroll to position [1839, 0]
drag, startPoint x: 472, startPoint y: 173, endPoint x: 360, endPoint y: 161, distance: 112.8
click at [360, 161] on p "Informa Connect, a prominent player in the Real Estate and Financial Services c…" at bounding box center [561, 173] width 597 height 47
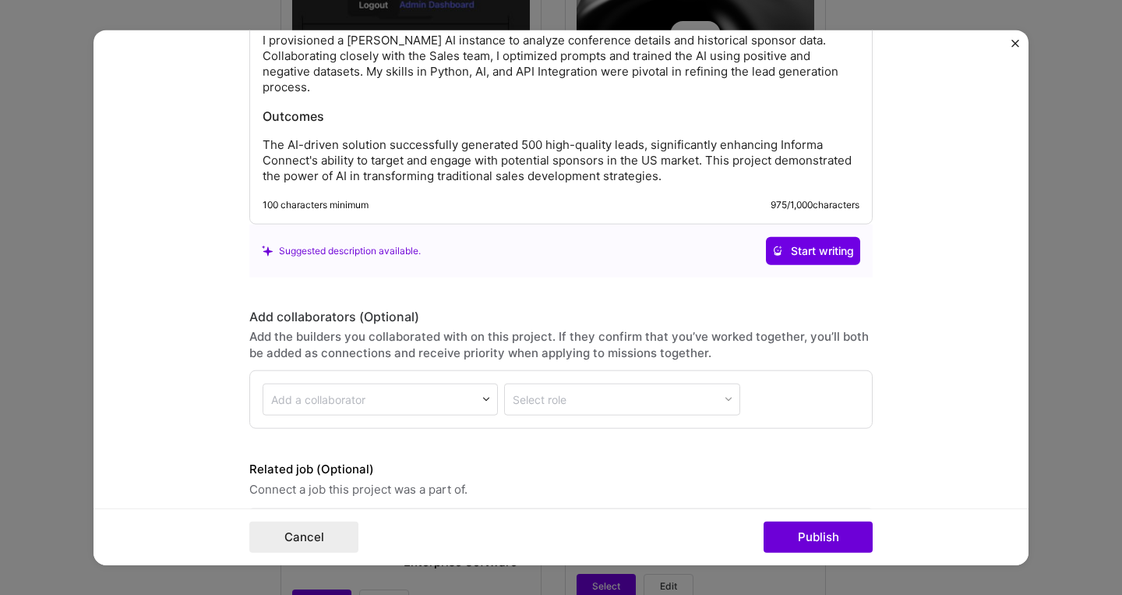
scroll to position [2151, 0]
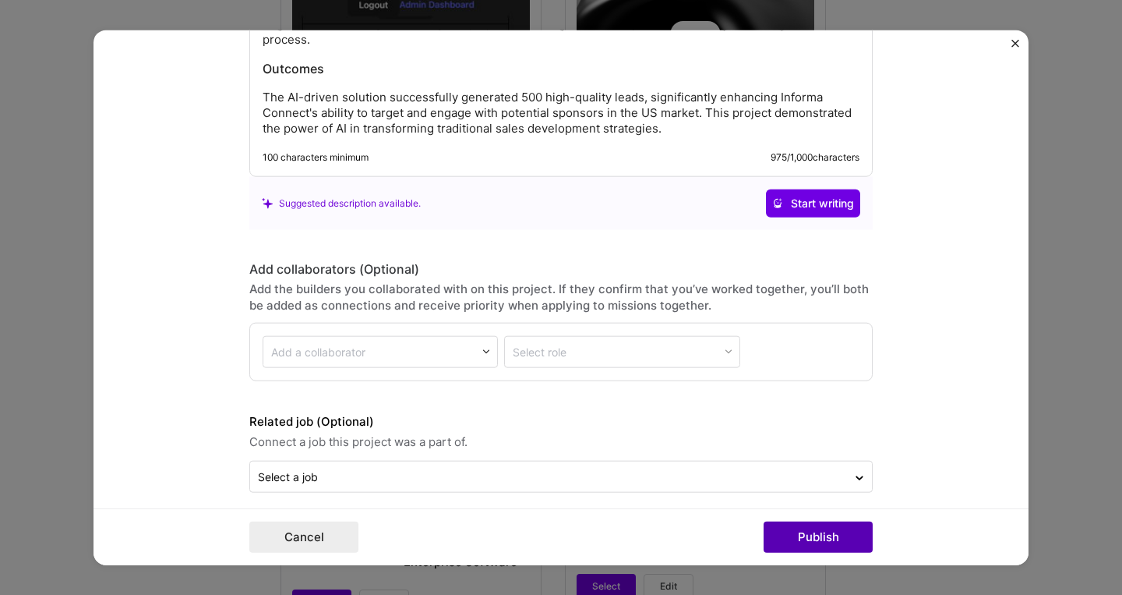
click at [822, 538] on button "Publish" at bounding box center [818, 536] width 109 height 31
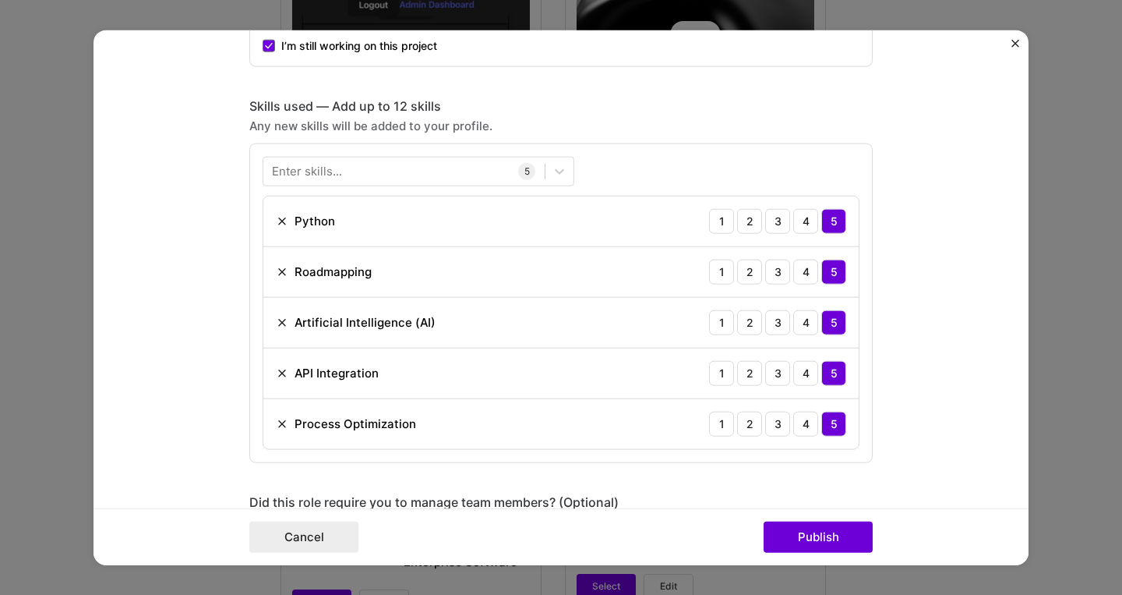
scroll to position [989, 0]
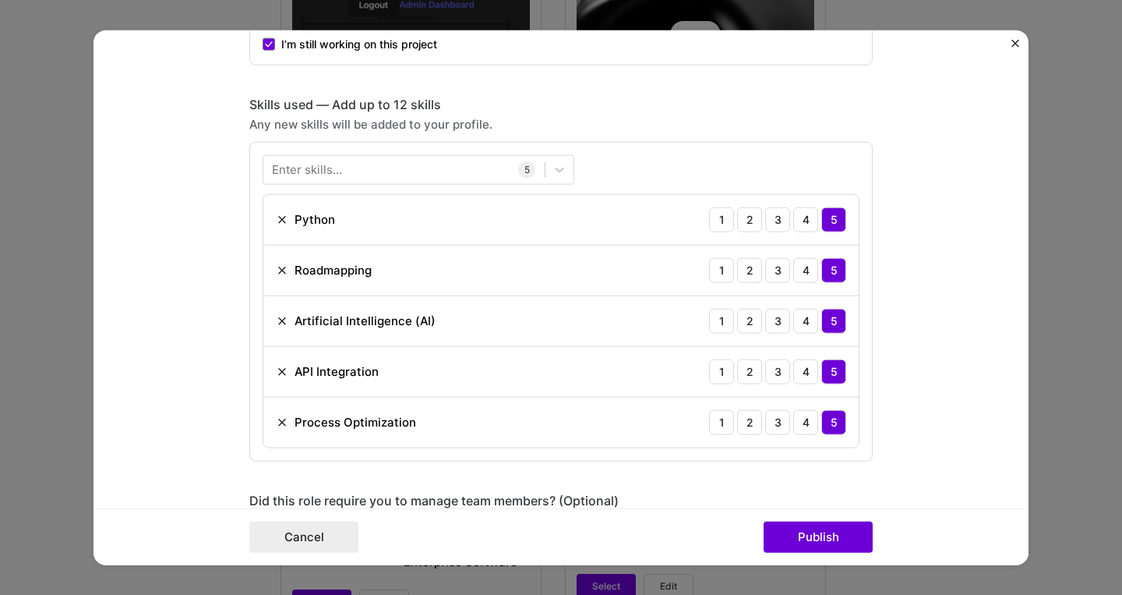
drag, startPoint x: 828, startPoint y: 539, endPoint x: 783, endPoint y: 510, distance: 53.4
click at [828, 539] on button "Publish" at bounding box center [818, 536] width 109 height 31
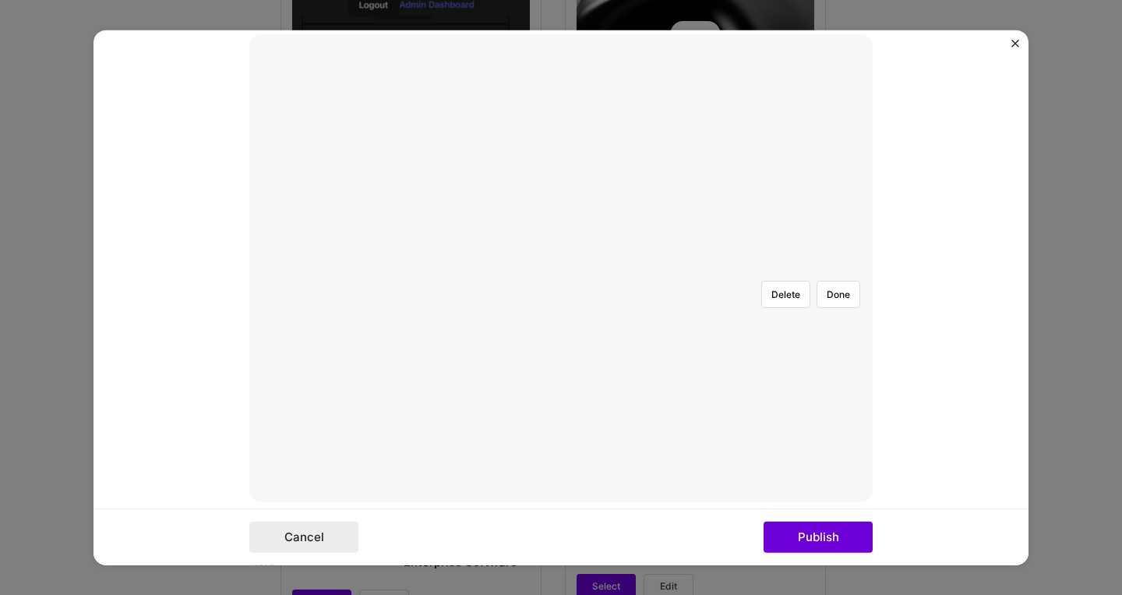
scroll to position [354, 0]
drag, startPoint x: 850, startPoint y: 55, endPoint x: 707, endPoint y: 404, distance: 376.5
click at [850, 201] on button "Done" at bounding box center [839, 214] width 44 height 27
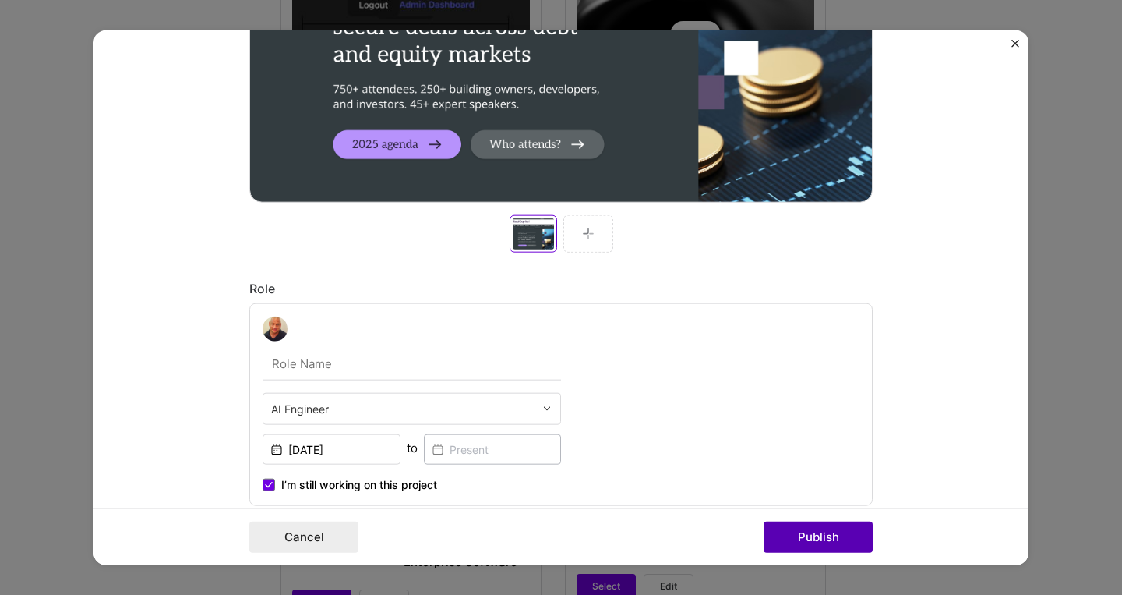
click at [832, 541] on button "Publish" at bounding box center [818, 536] width 109 height 31
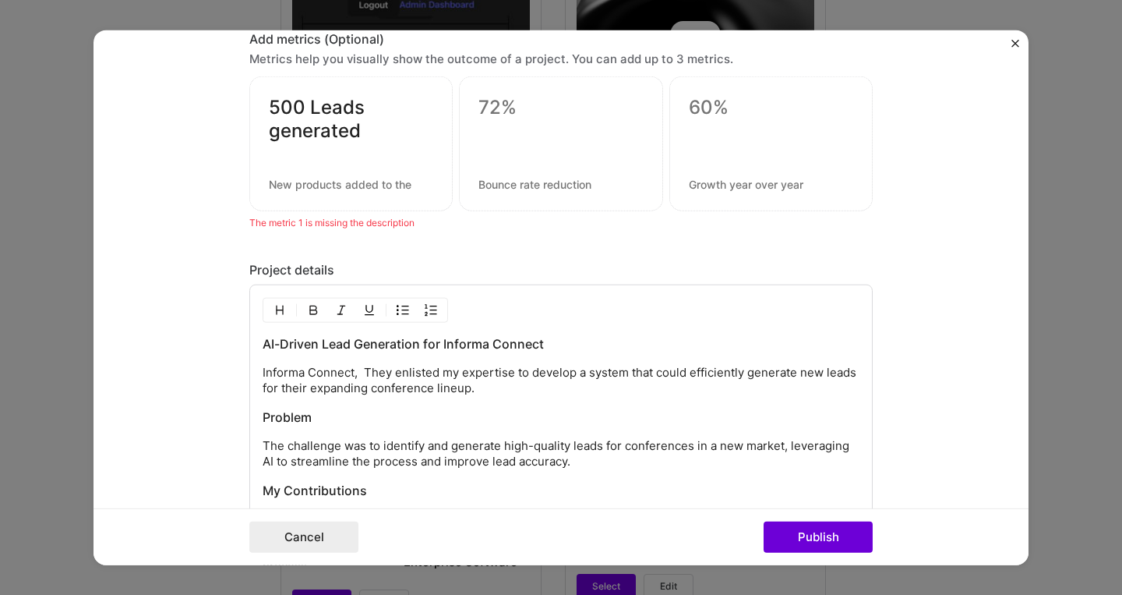
scroll to position [1673, 0]
click at [356, 127] on textarea "500 Leads generated" at bounding box center [351, 118] width 164 height 47
click at [349, 180] on textarea at bounding box center [351, 183] width 164 height 15
type textarea "Leads generated"
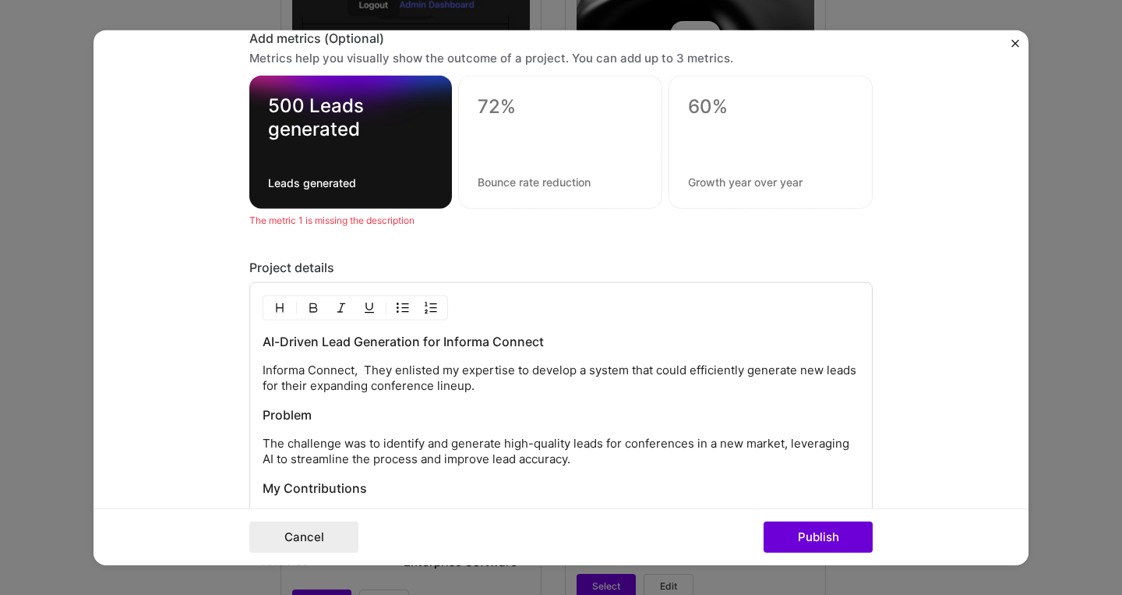
click at [430, 217] on div "The metric 1 is missing the description" at bounding box center [561, 220] width 624 height 16
click at [390, 174] on div "500 Leads generated Leads generated" at bounding box center [350, 142] width 203 height 133
click at [310, 106] on textarea "500 Leads generated" at bounding box center [350, 117] width 165 height 47
type textarea "500+ Leads generated"
click at [822, 531] on button "Publish" at bounding box center [818, 536] width 109 height 31
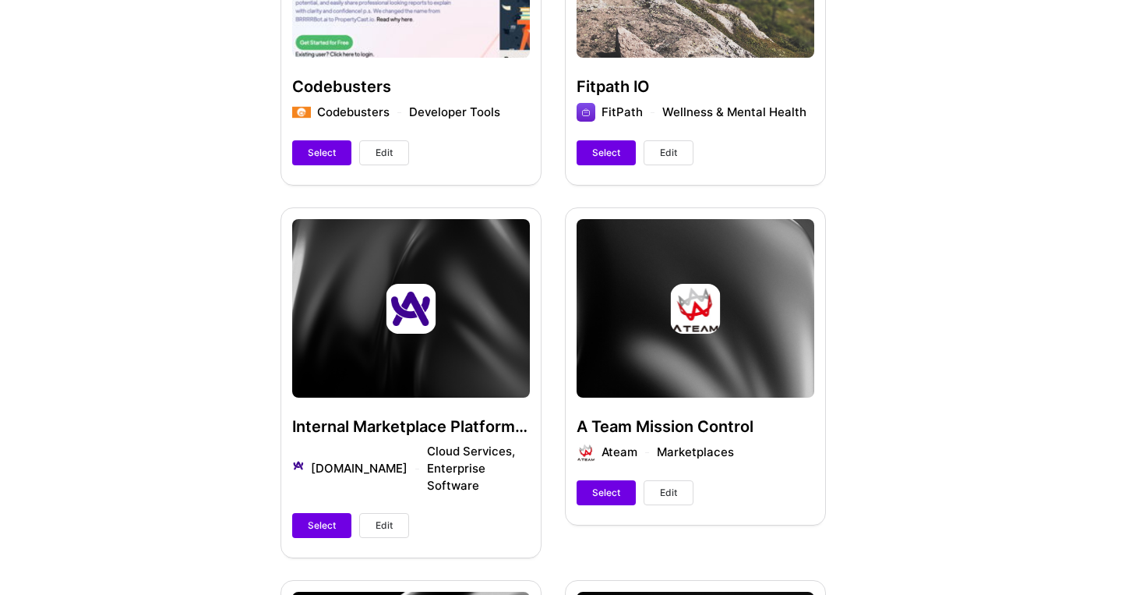
scroll to position [1347, 0]
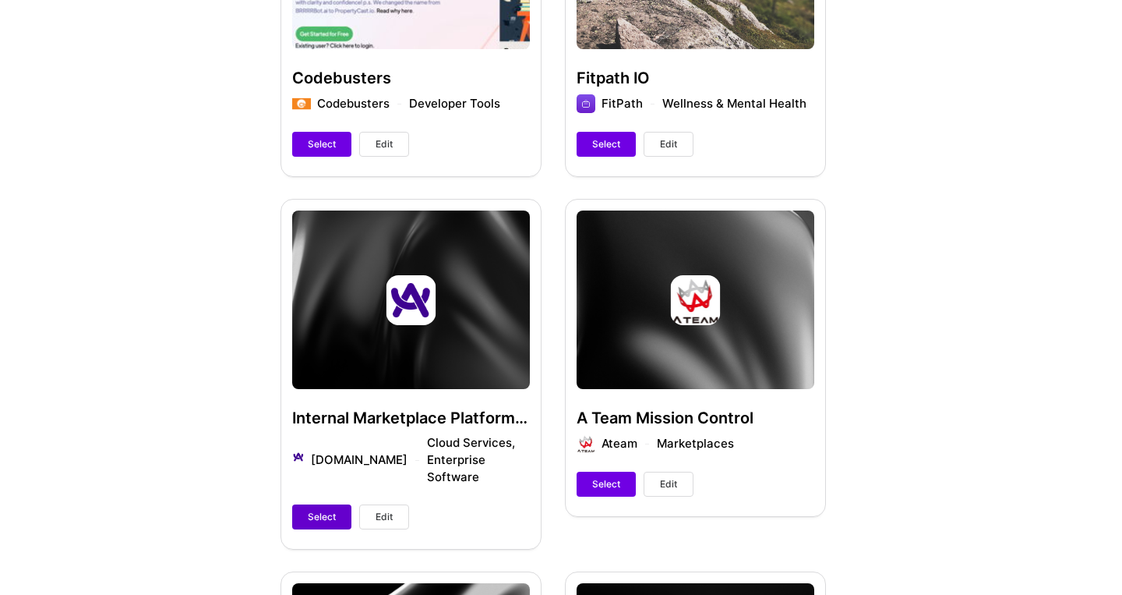
click at [306, 504] on button "Select" at bounding box center [321, 516] width 59 height 25
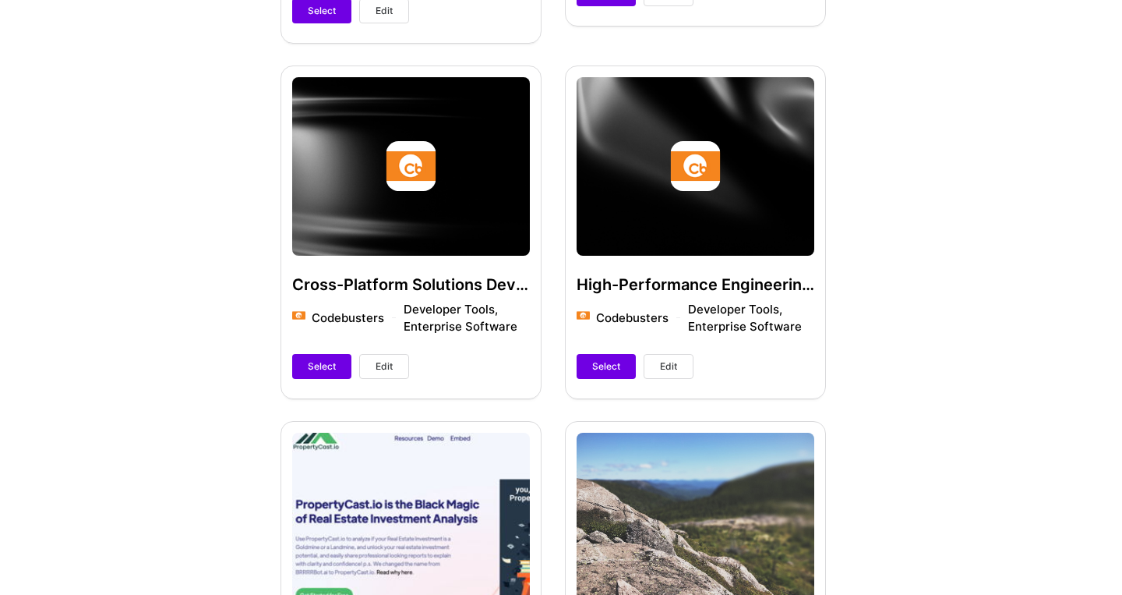
scroll to position [786, 0]
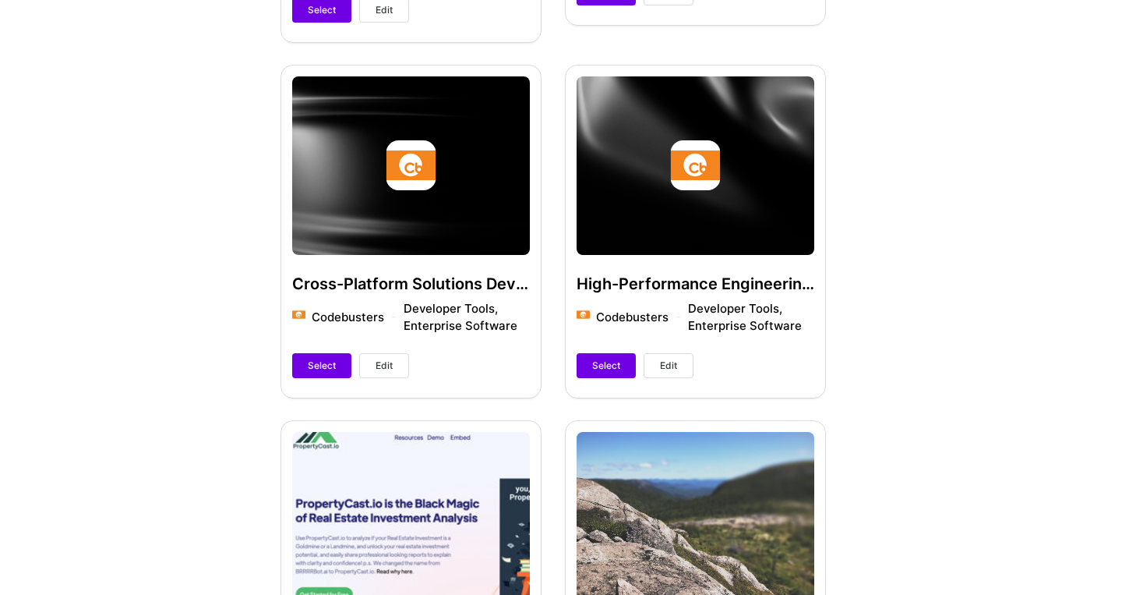
click at [380, 363] on span "Edit" at bounding box center [384, 366] width 17 height 14
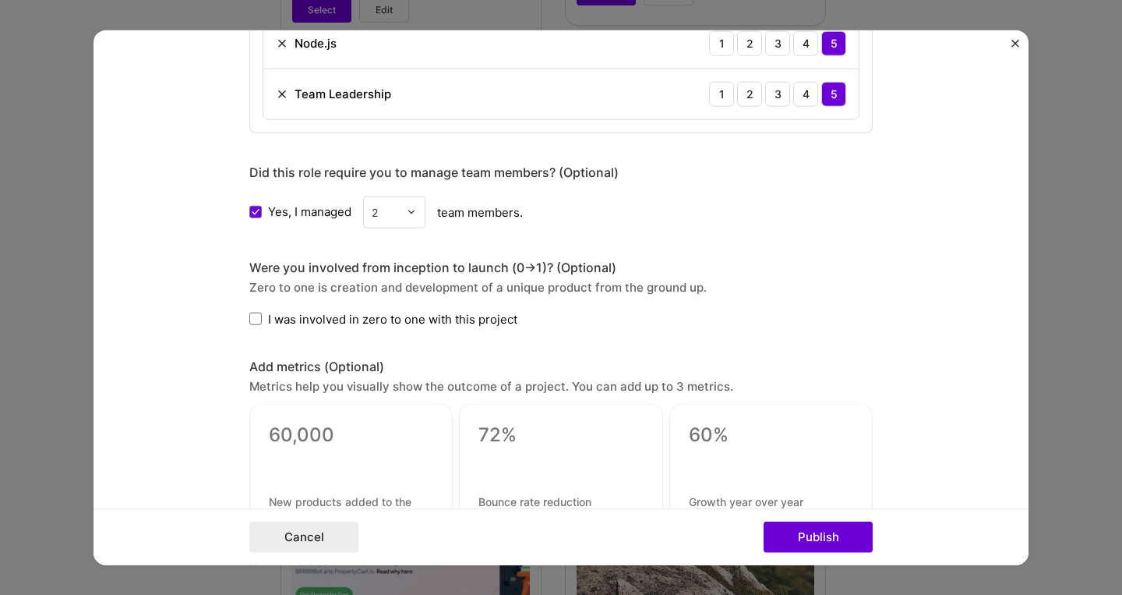
scroll to position [922, 0]
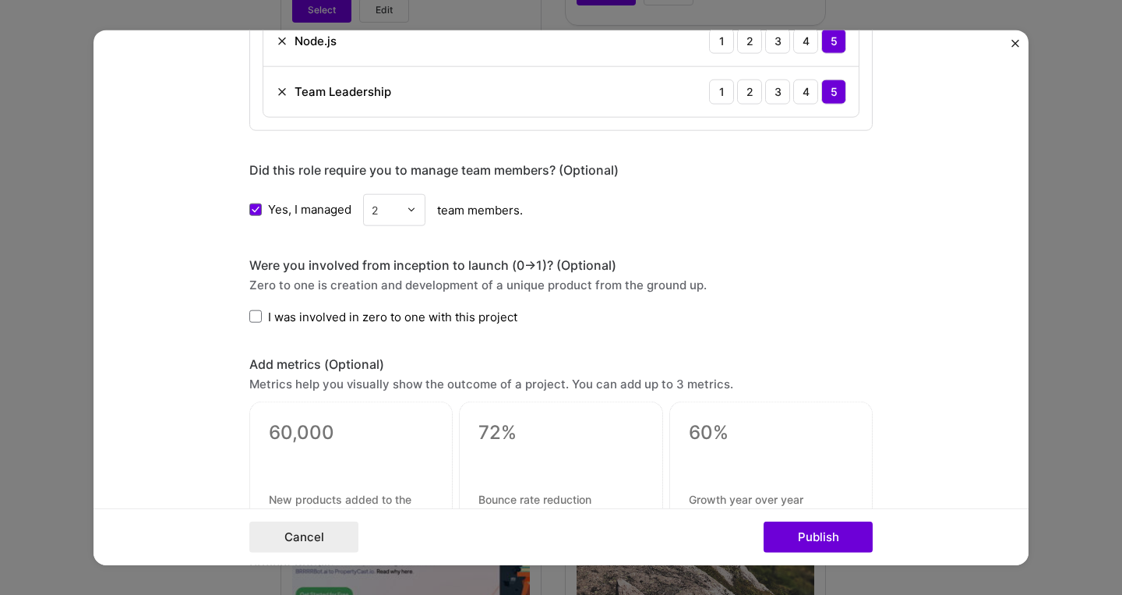
drag, startPoint x: 800, startPoint y: 545, endPoint x: 711, endPoint y: 479, distance: 111.5
click at [800, 544] on button "Publish" at bounding box center [818, 536] width 109 height 31
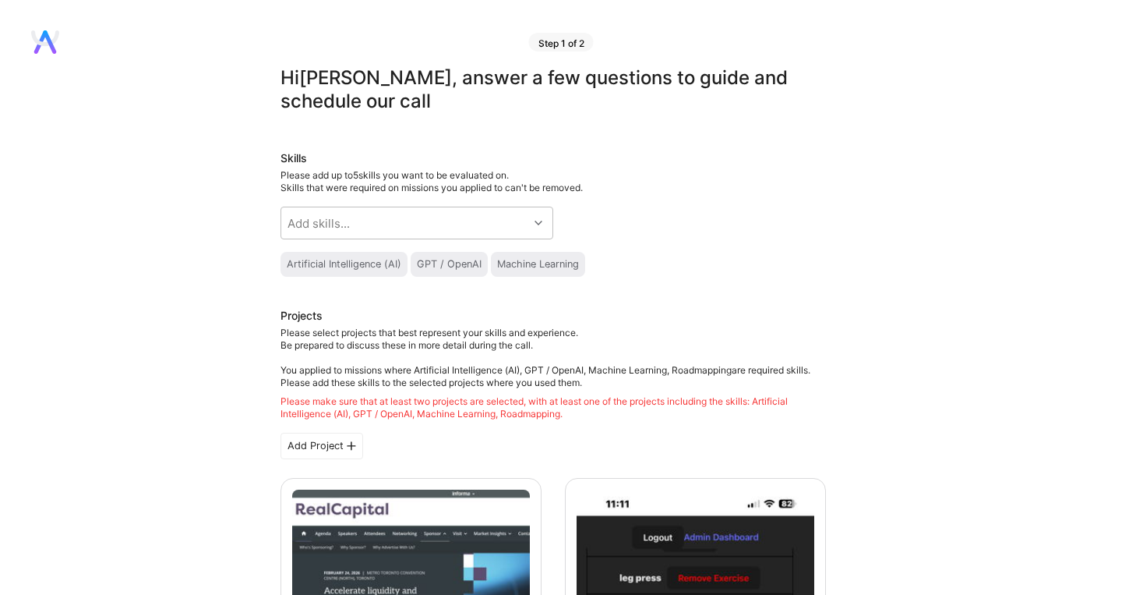
scroll to position [0, 0]
click at [495, 227] on div "Add skills..." at bounding box center [404, 223] width 247 height 31
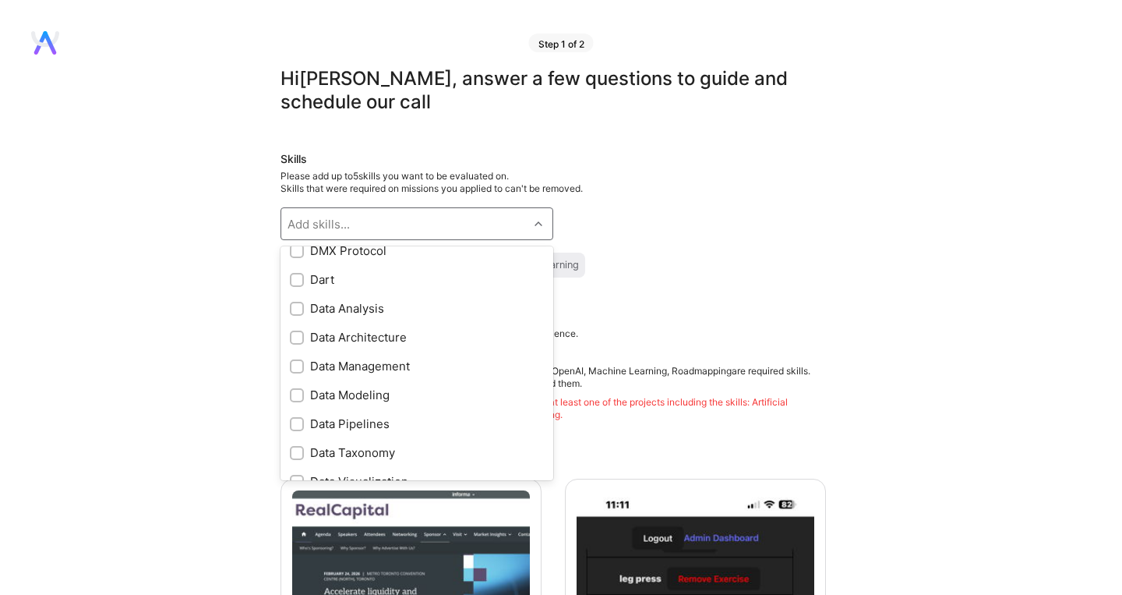
scroll to position [2143, 0]
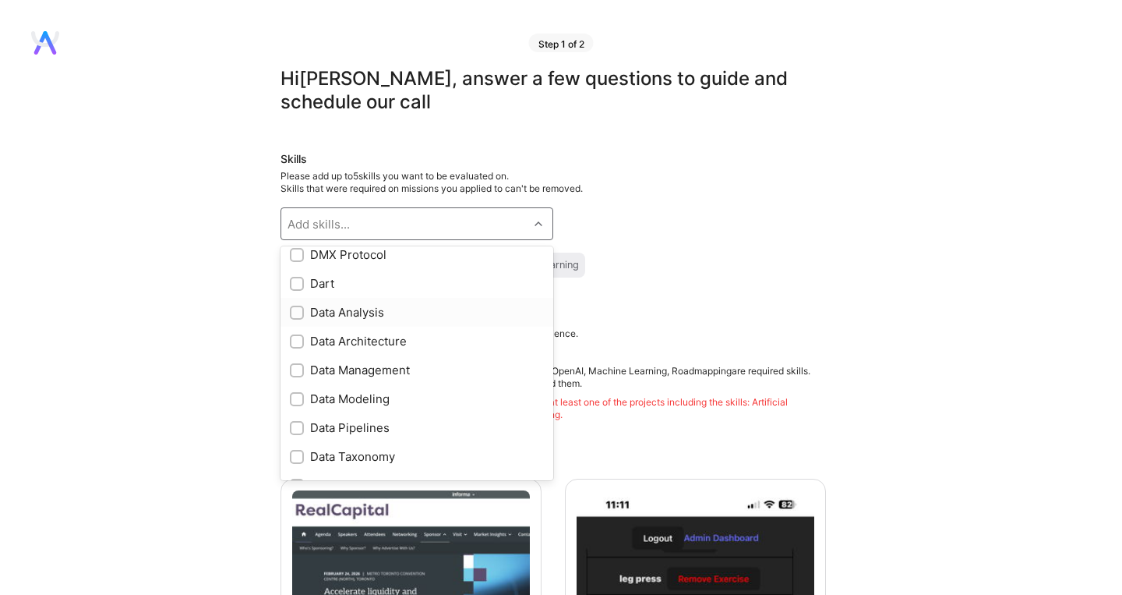
click at [306, 316] on div "Data Analysis" at bounding box center [417, 312] width 254 height 16
checkbox input "true"
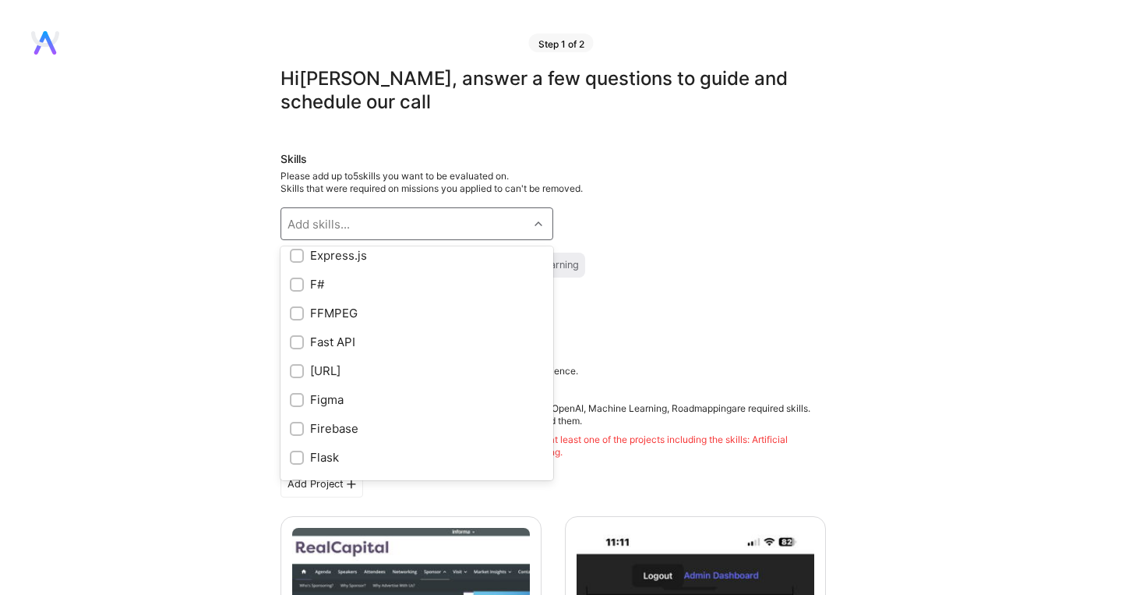
scroll to position [3297, 0]
click at [302, 427] on div at bounding box center [297, 428] width 14 height 14
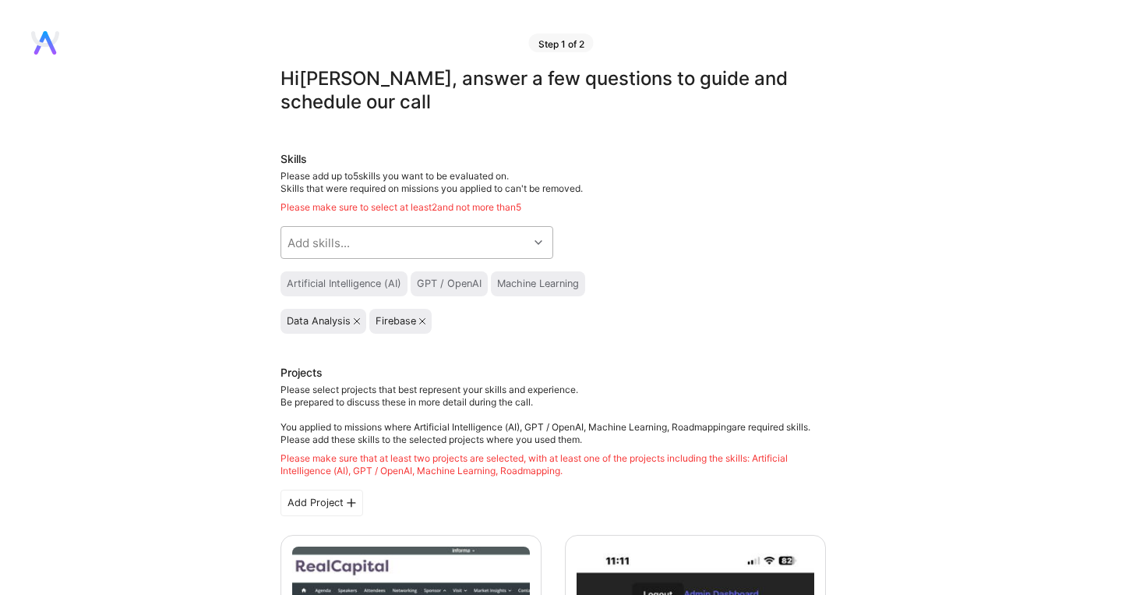
click at [419, 240] on div "Add skills..." at bounding box center [404, 242] width 247 height 31
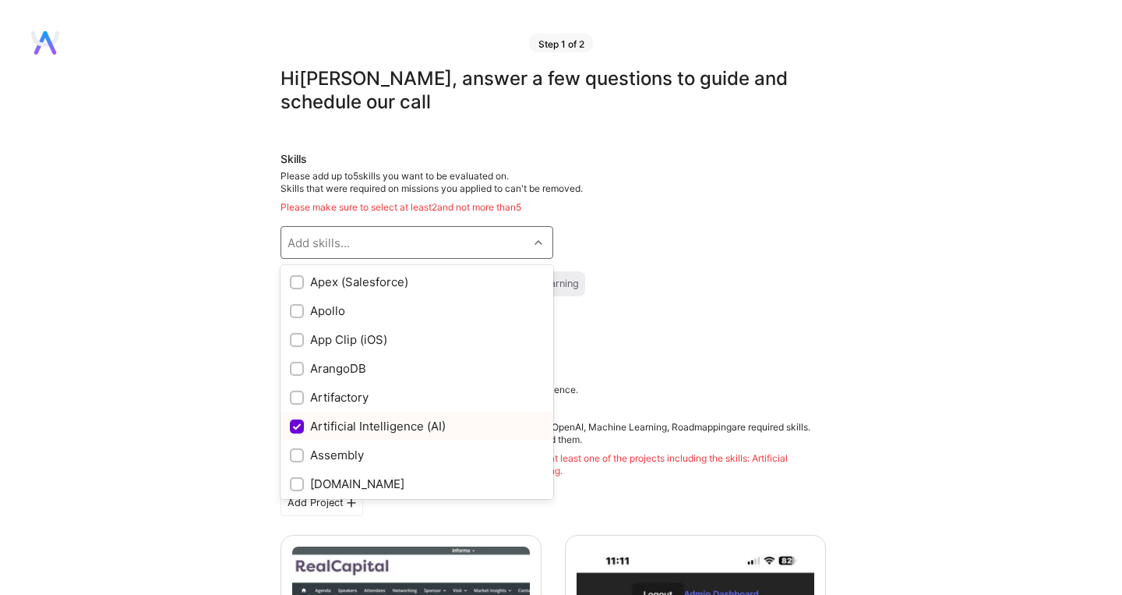
scroll to position [874, 0]
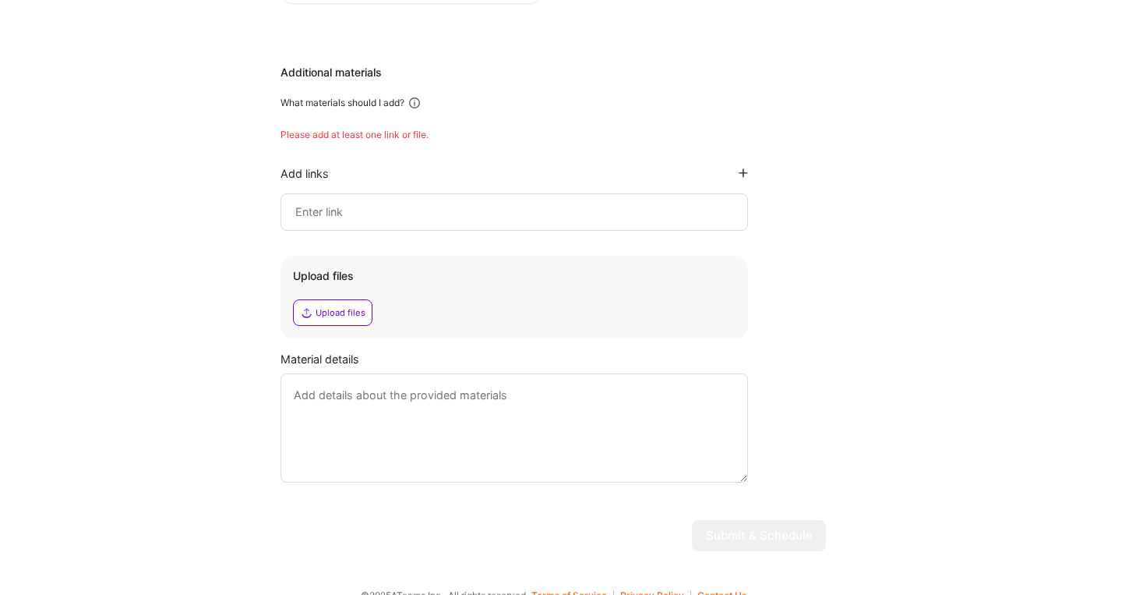
scroll to position [3758, 0]
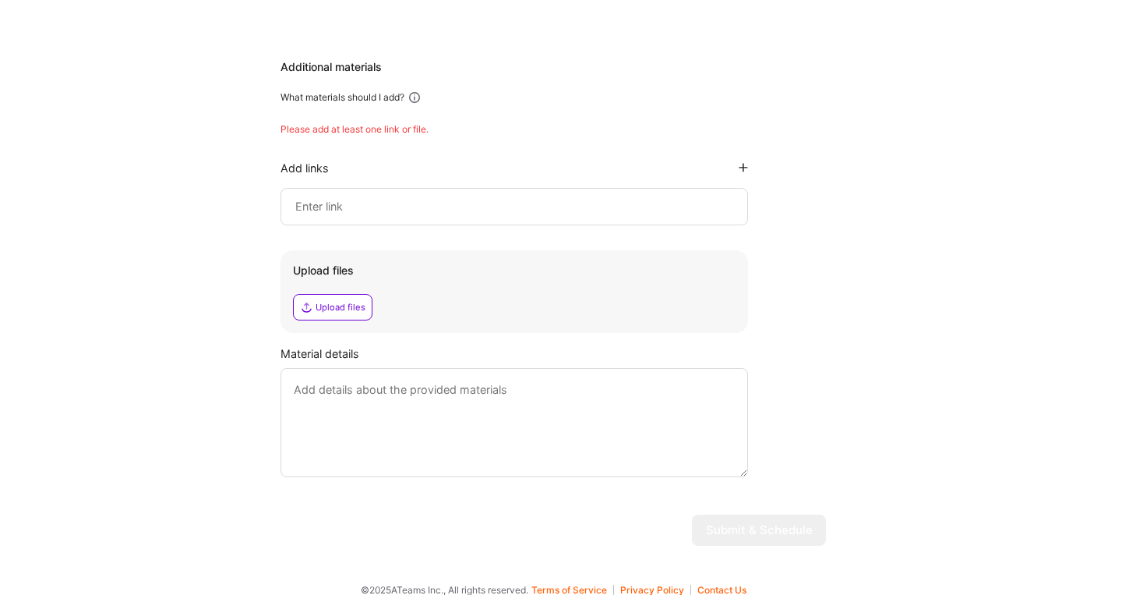
click at [381, 197] on input at bounding box center [514, 206] width 441 height 19
paste input "https://github.com/CoachThomLamb"
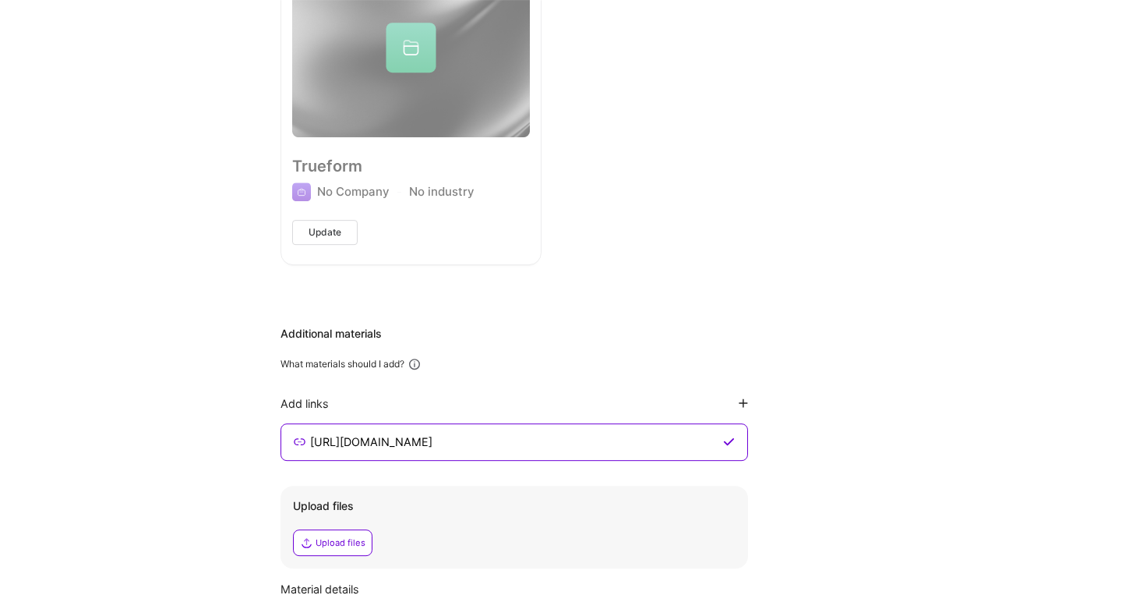
scroll to position [3490, 0]
type input "https://github.com/CoachThomLamb"
click at [740, 401] on icon at bounding box center [743, 405] width 9 height 9
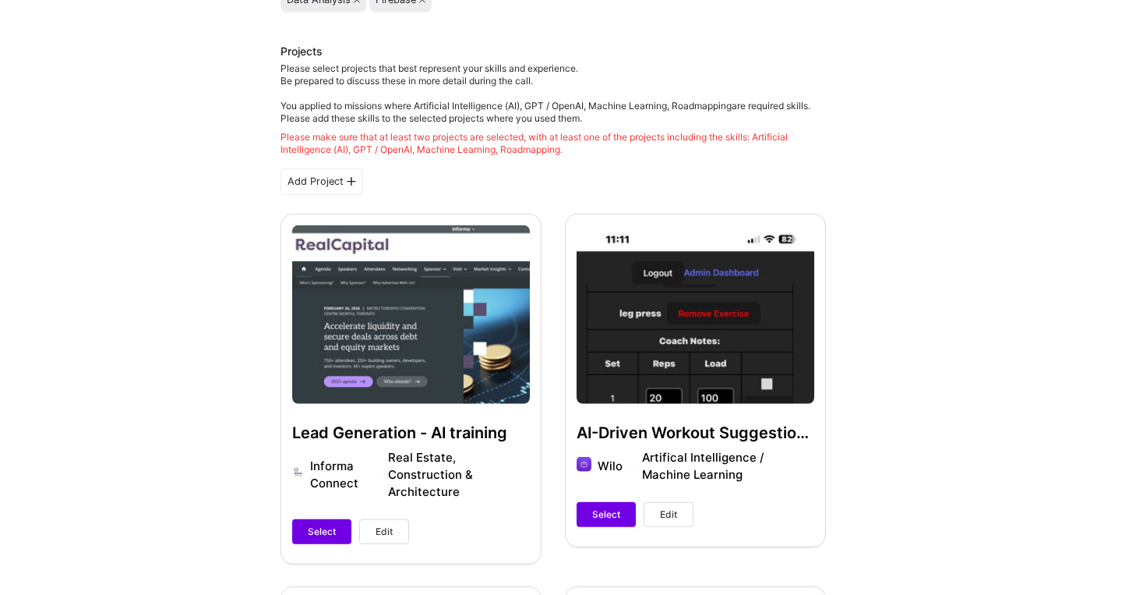
scroll to position [320, 0]
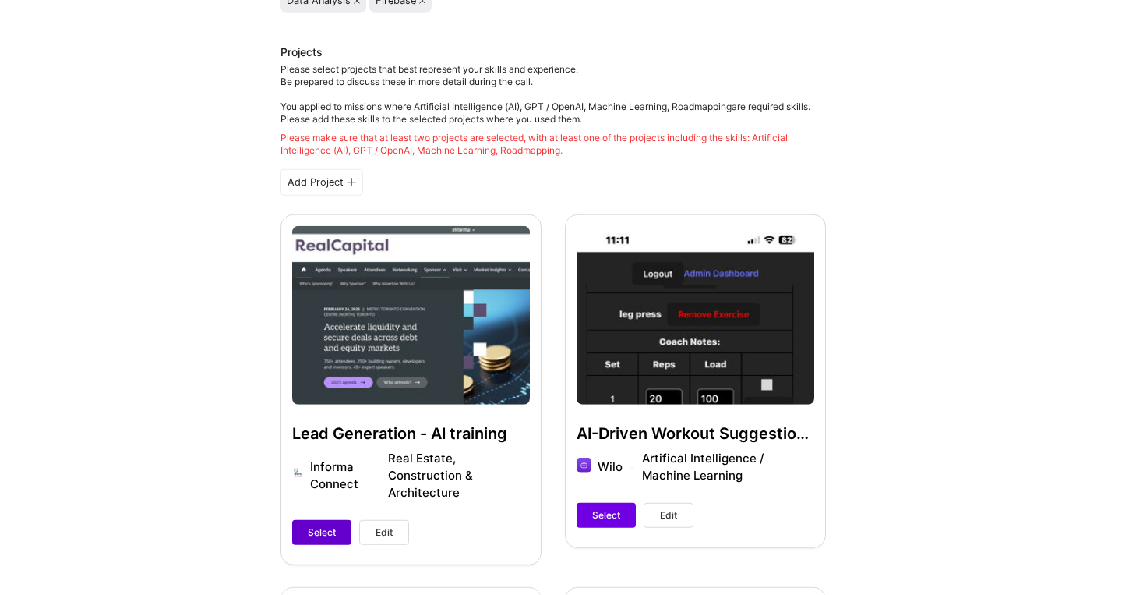
click at [330, 533] on span "Select" at bounding box center [322, 532] width 28 height 14
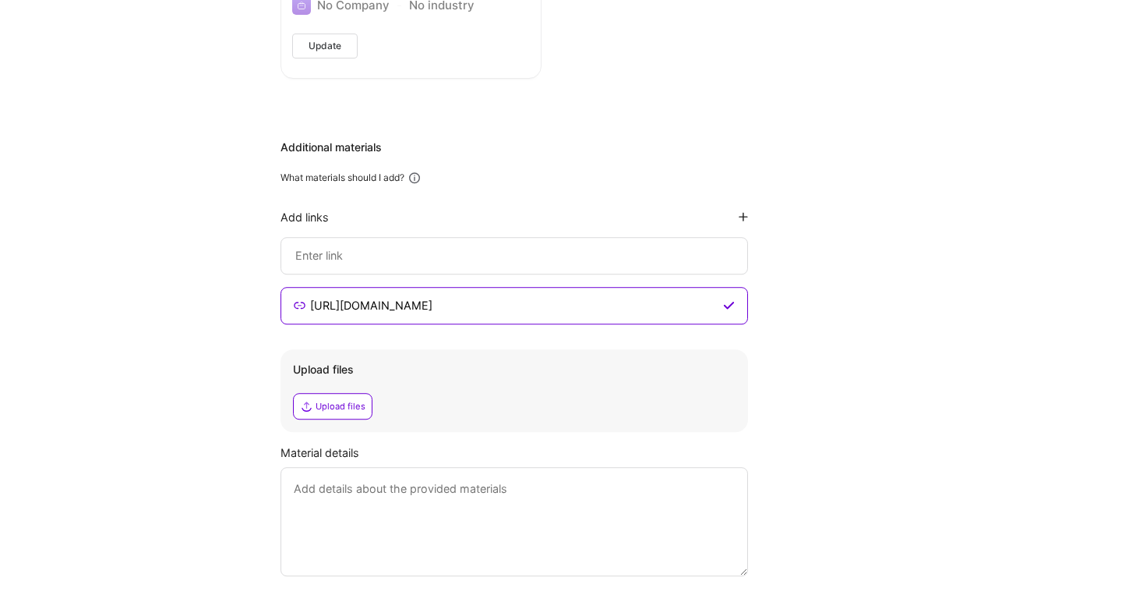
scroll to position [3778, 0]
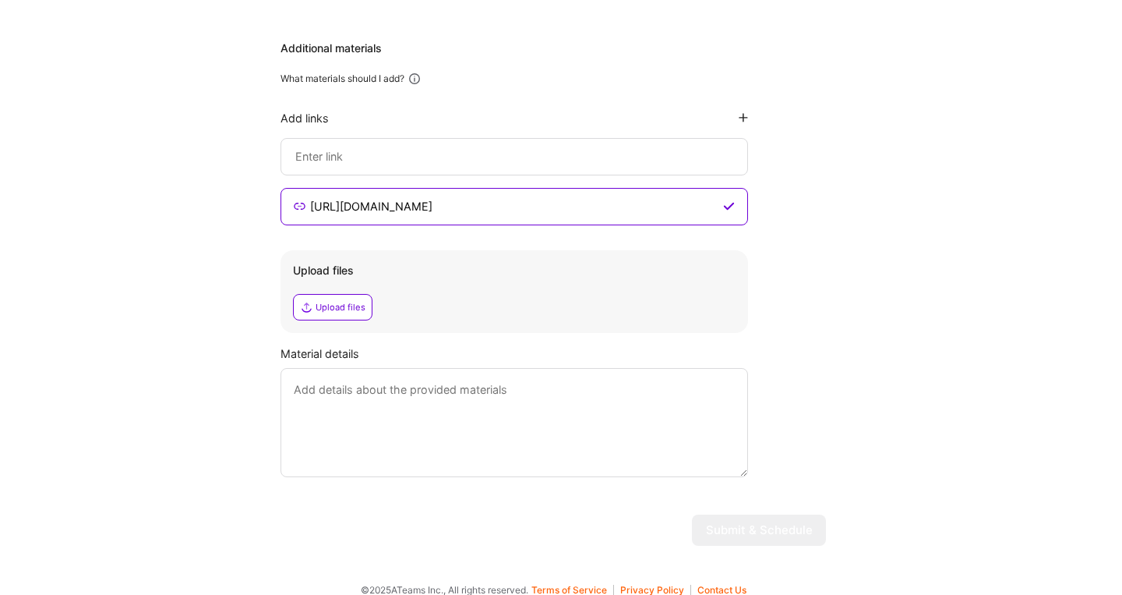
click at [520, 382] on textarea at bounding box center [515, 422] width 468 height 109
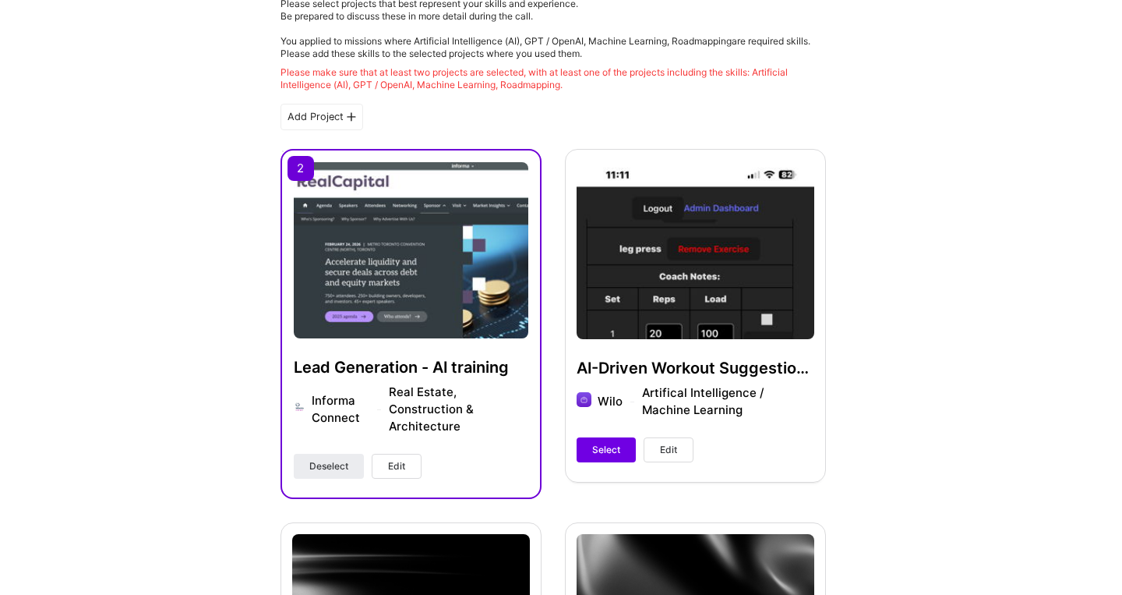
scroll to position [401, 0]
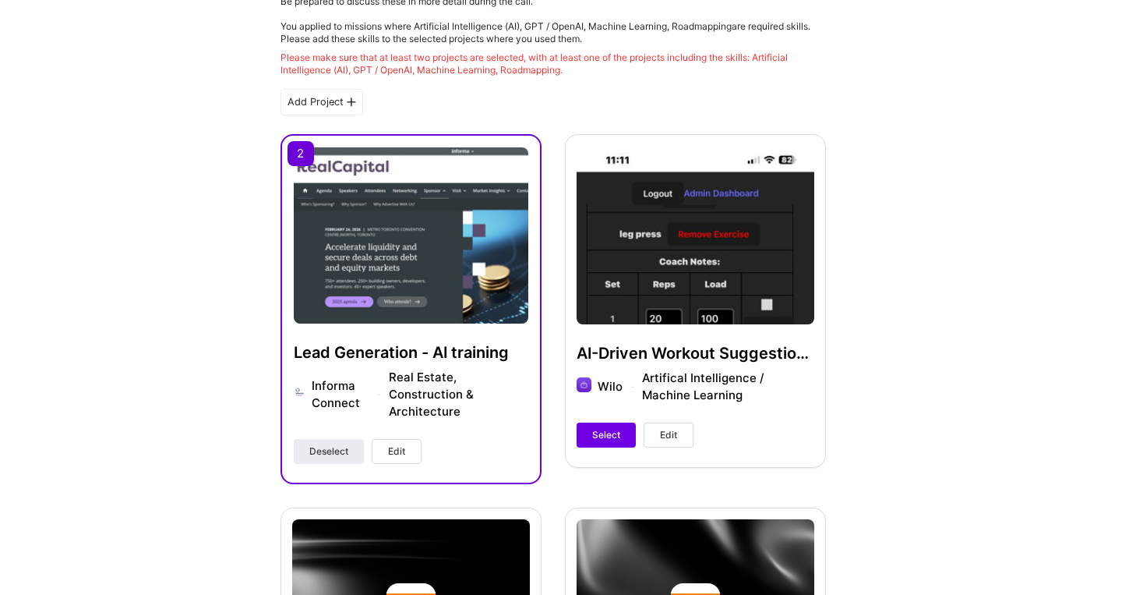
click at [405, 451] on span "Edit" at bounding box center [396, 451] width 17 height 14
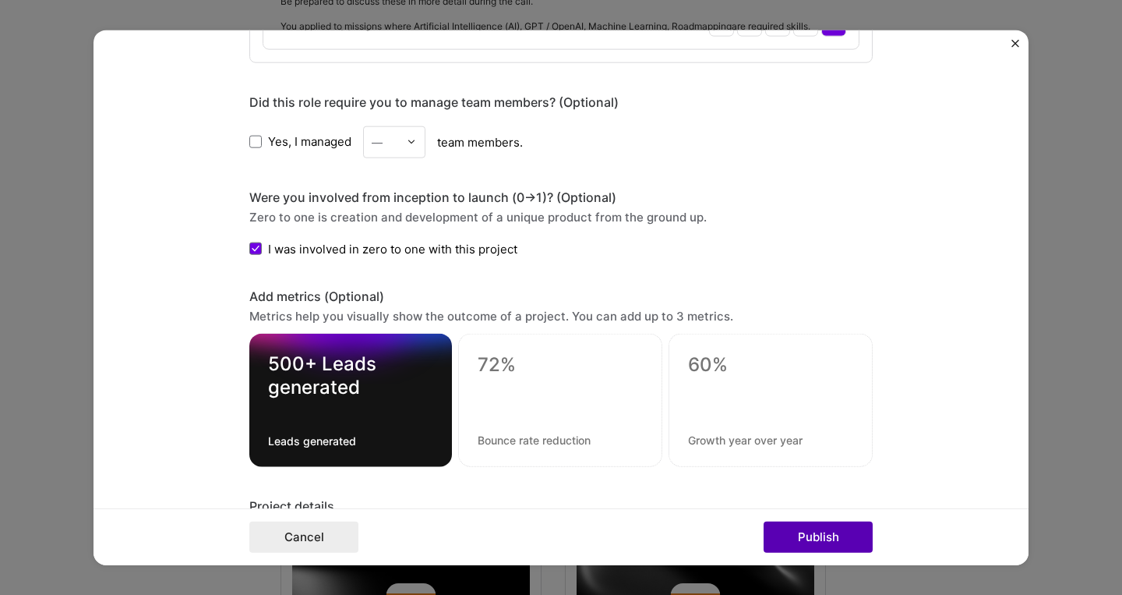
scroll to position [1429, 0]
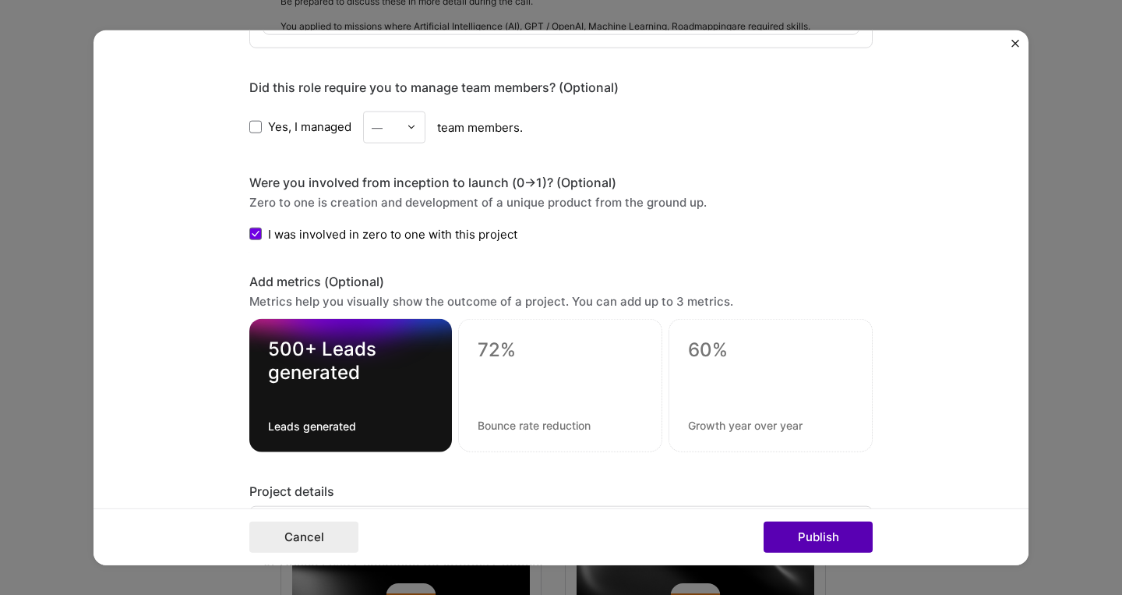
click at [808, 531] on button "Publish" at bounding box center [818, 536] width 109 height 31
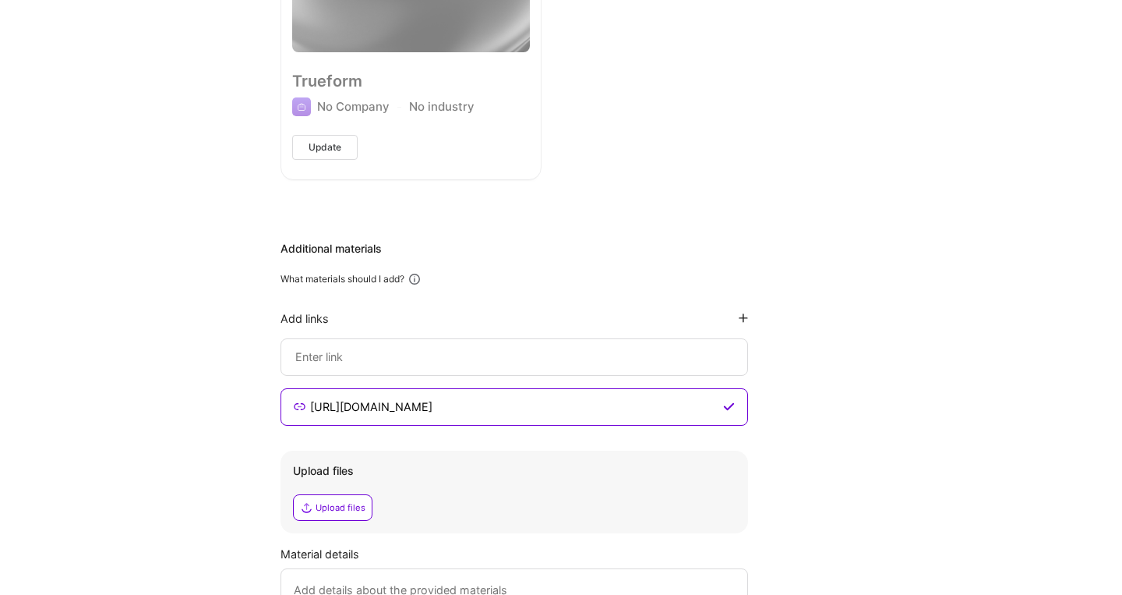
scroll to position [3778, 0]
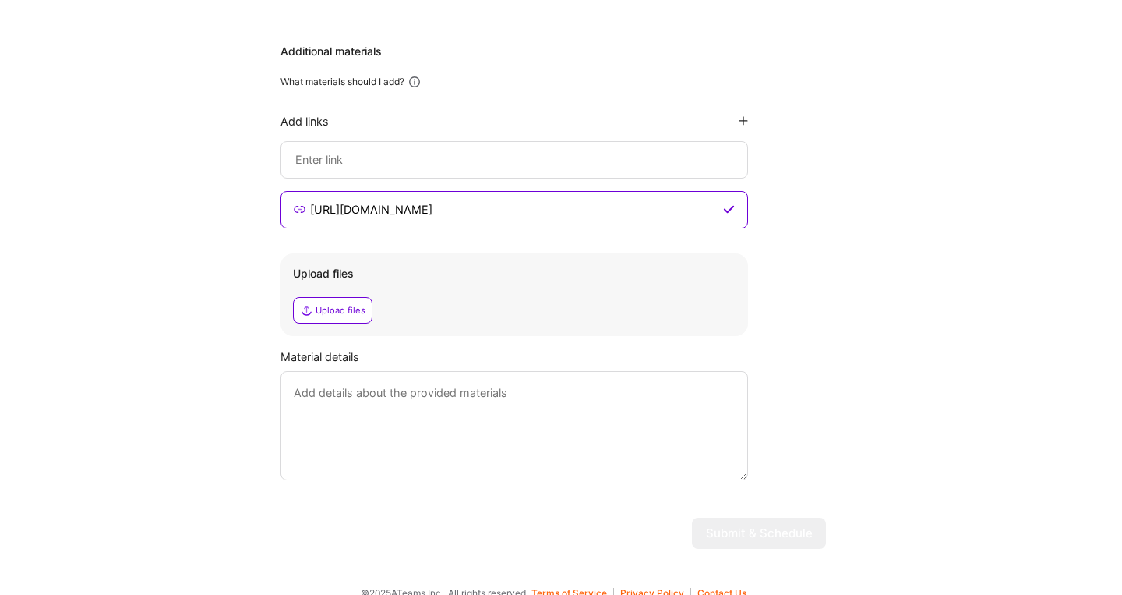
click at [307, 304] on icon at bounding box center [306, 310] width 12 height 12
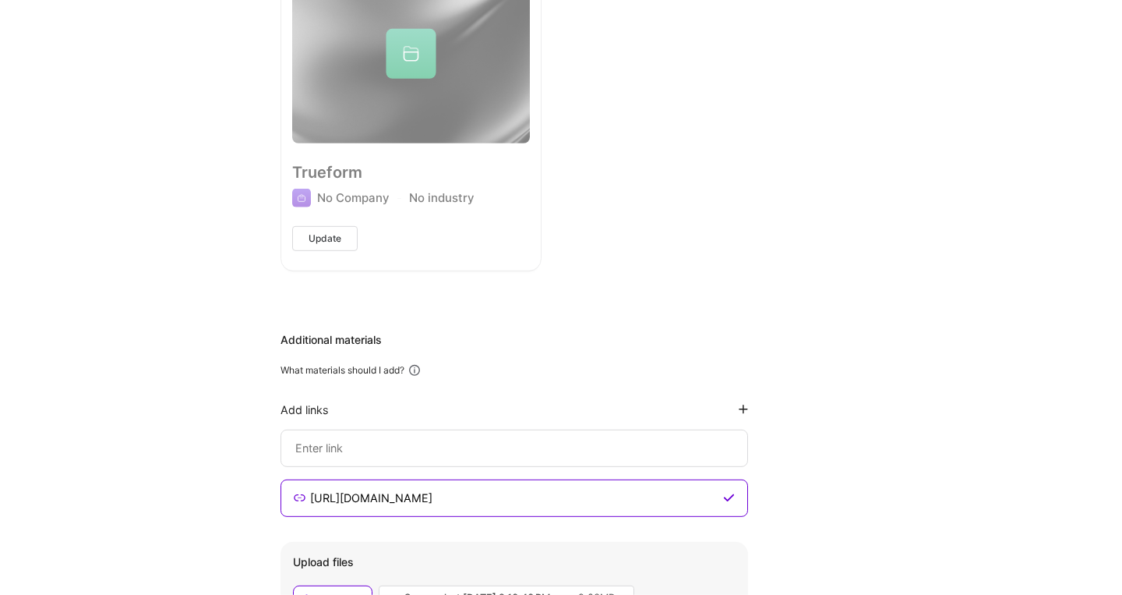
scroll to position [3476, 0]
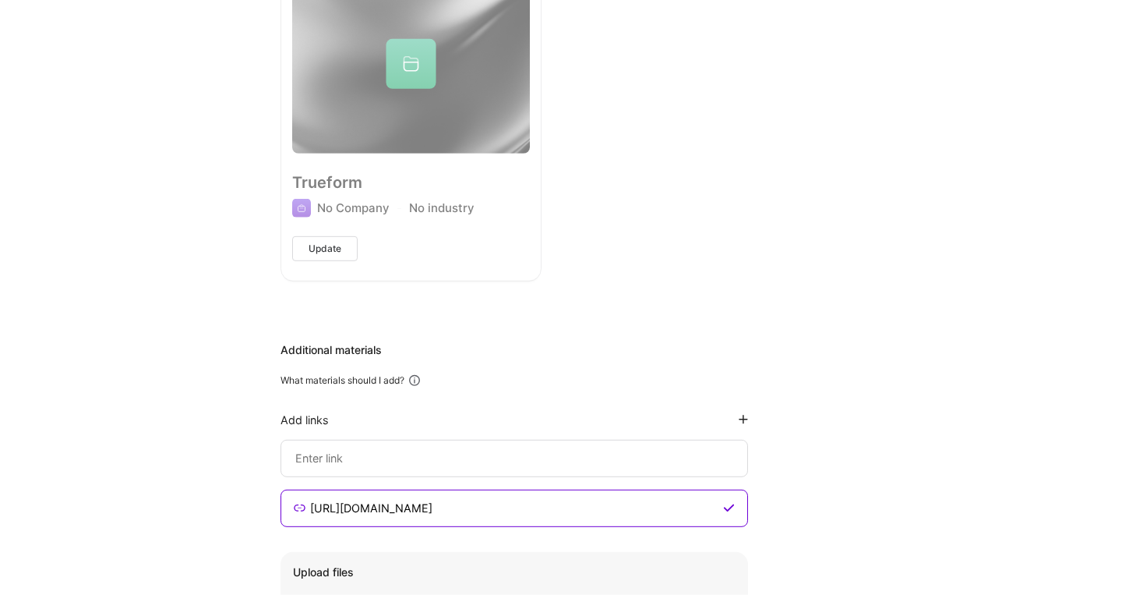
click at [443, 373] on div "What materials should I add?" at bounding box center [554, 380] width 546 height 14
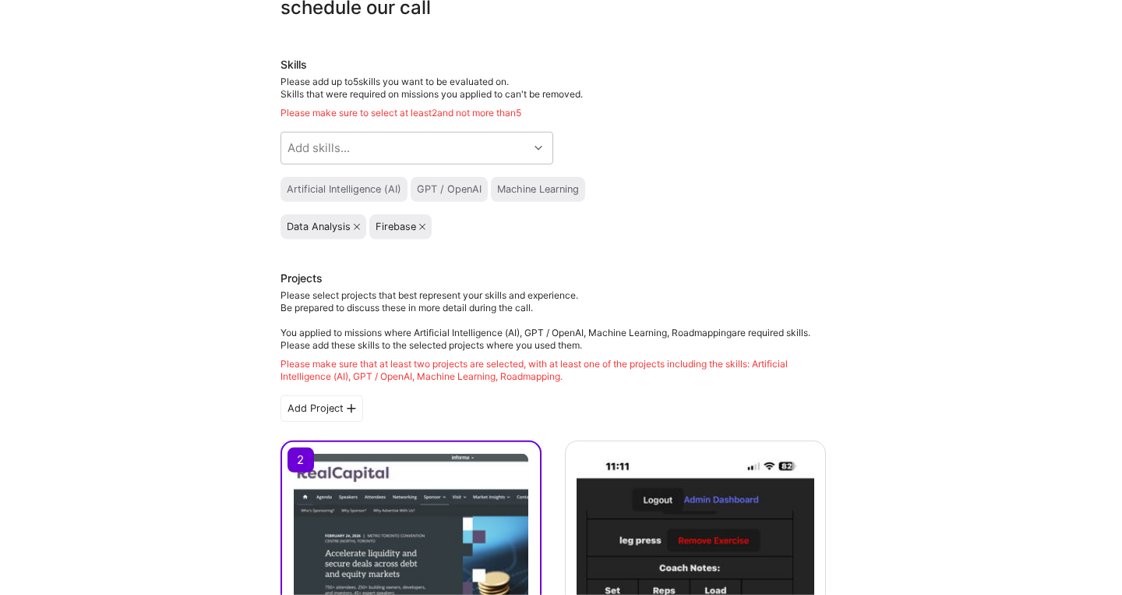
scroll to position [89, 0]
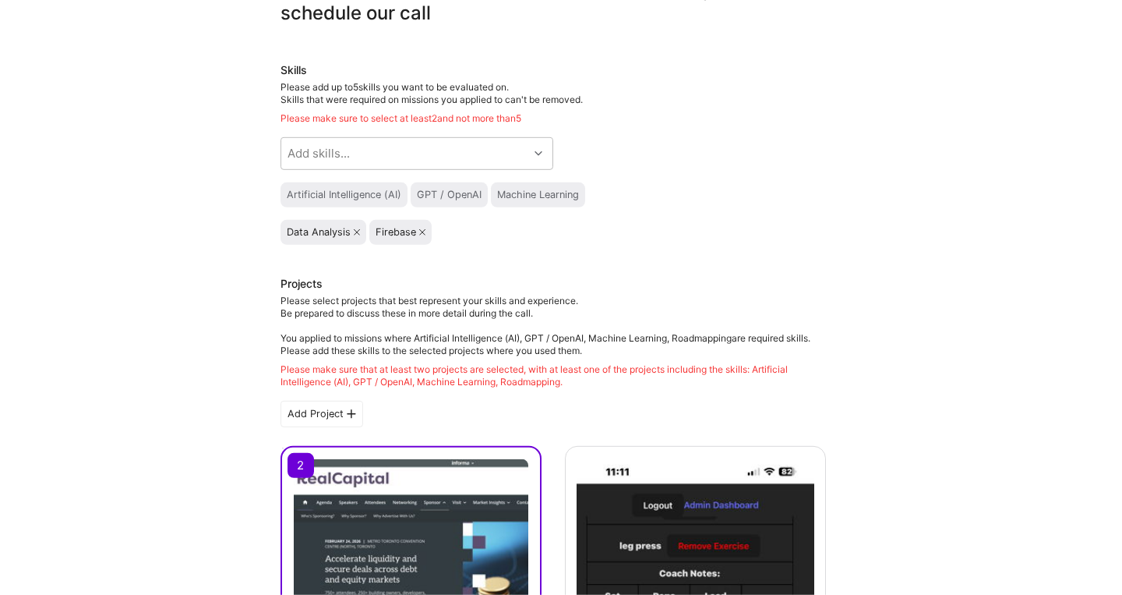
click at [426, 232] on div "Firebase" at bounding box center [400, 232] width 62 height 25
click at [423, 233] on icon at bounding box center [422, 232] width 6 height 6
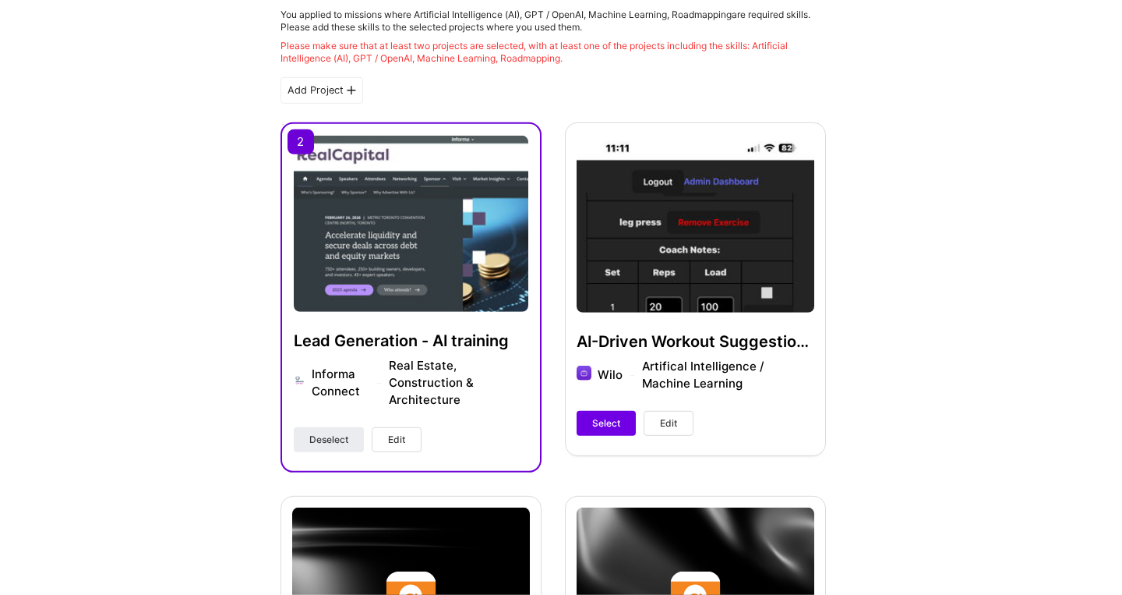
scroll to position [397, 0]
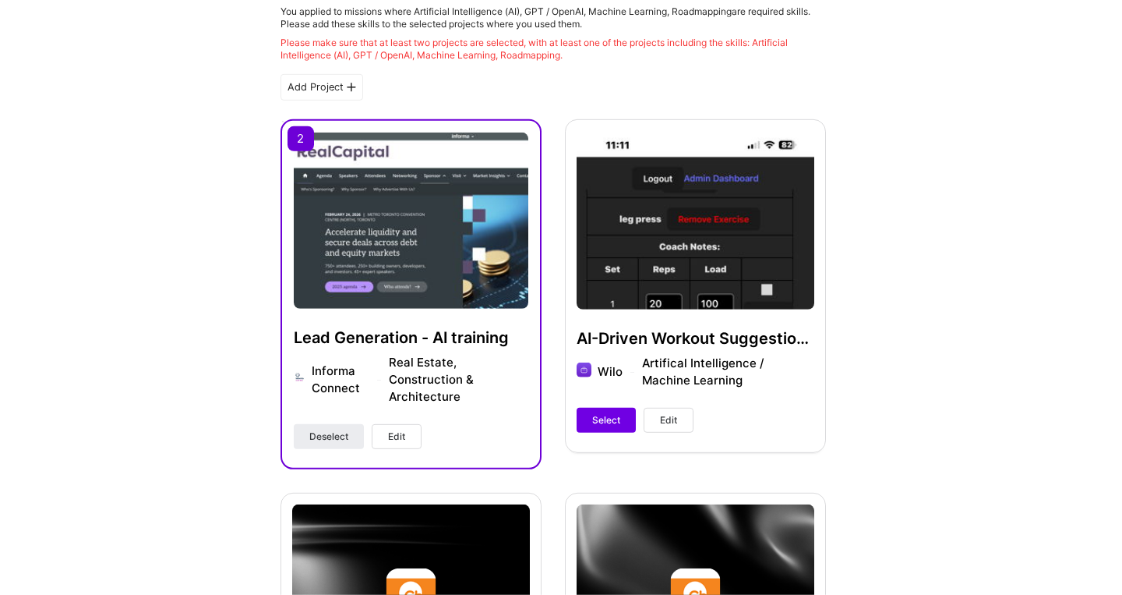
click at [399, 442] on span "Edit" at bounding box center [396, 436] width 17 height 14
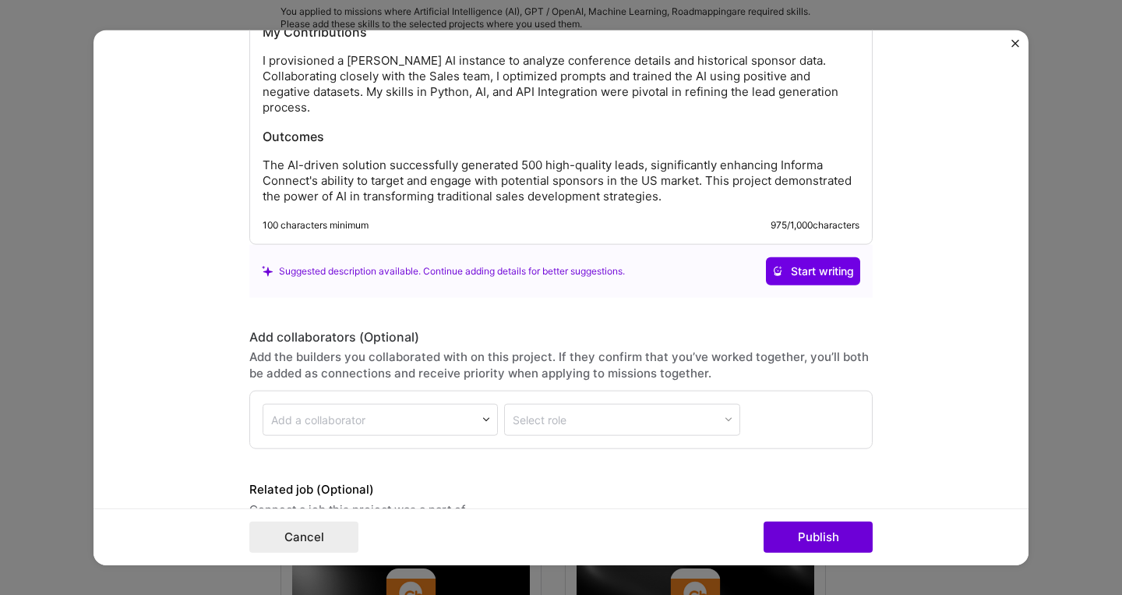
scroll to position [2177, 0]
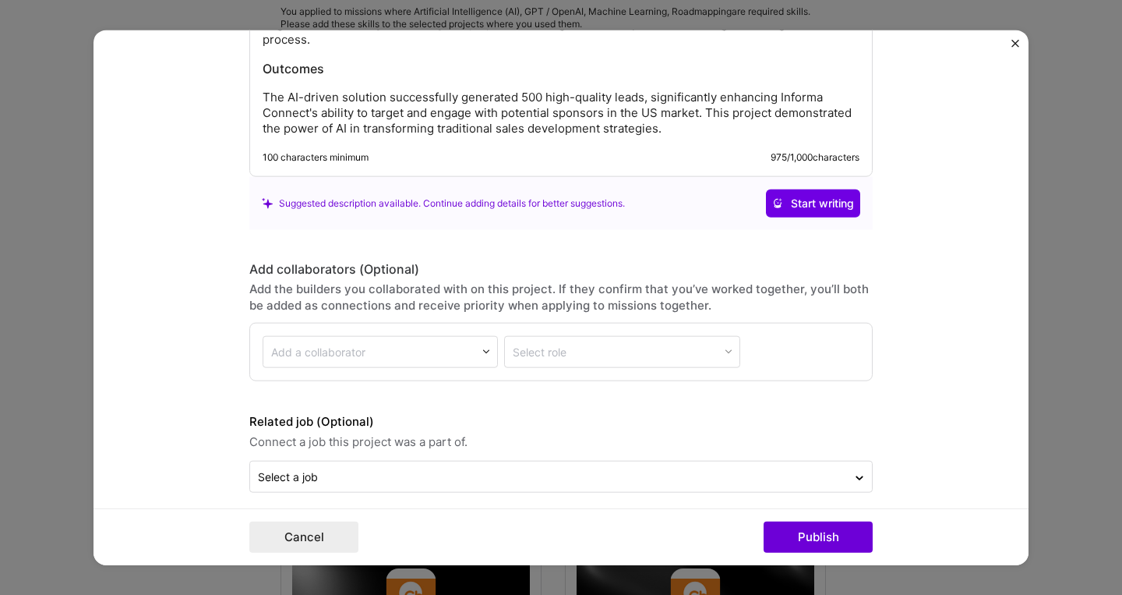
drag, startPoint x: 828, startPoint y: 536, endPoint x: 762, endPoint y: 500, distance: 74.6
click at [826, 535] on button "Publish" at bounding box center [818, 536] width 109 height 31
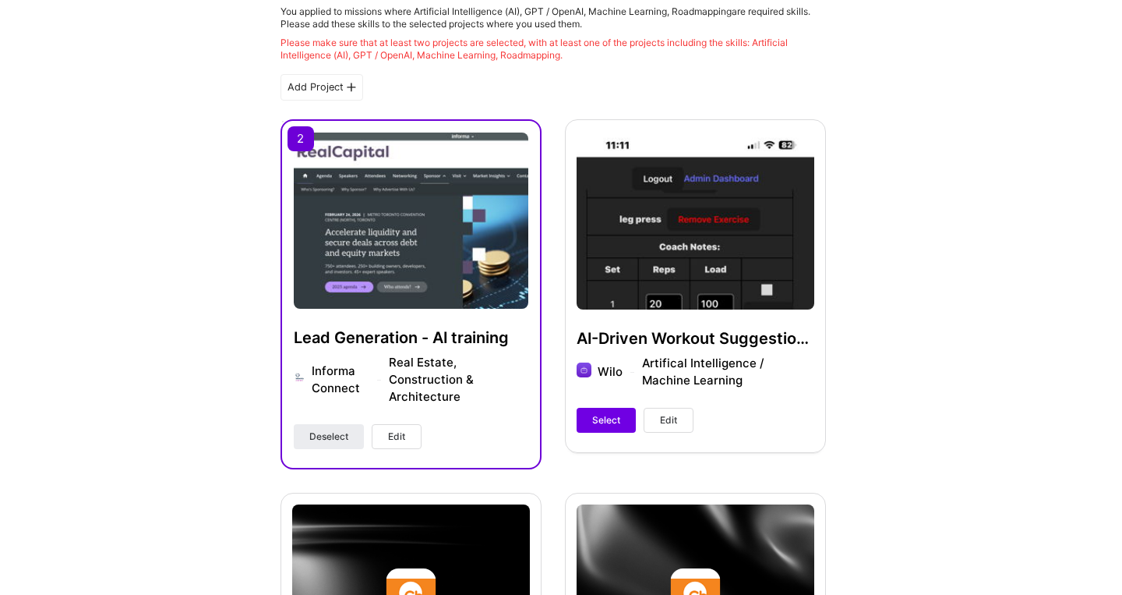
click at [397, 435] on span "Edit" at bounding box center [396, 436] width 17 height 14
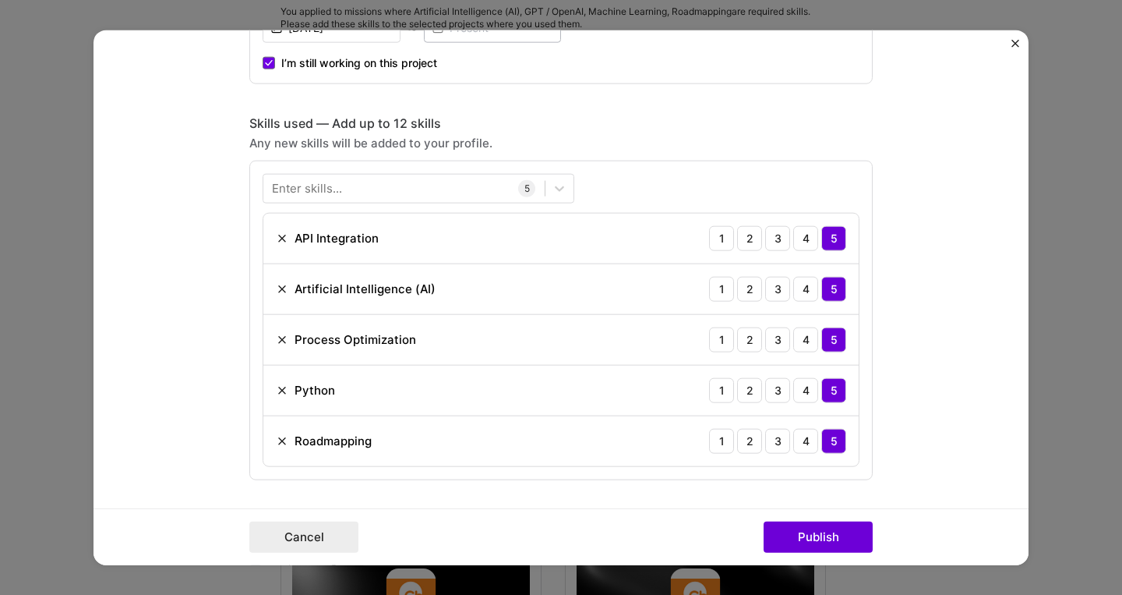
scroll to position [1005, 0]
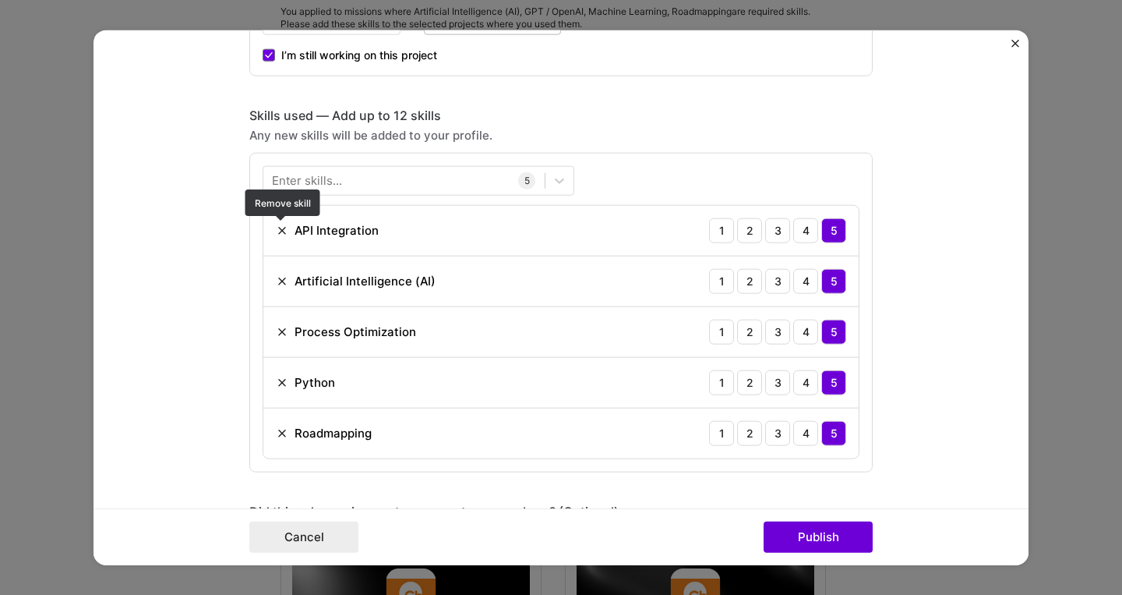
click at [285, 229] on img at bounding box center [282, 230] width 12 height 12
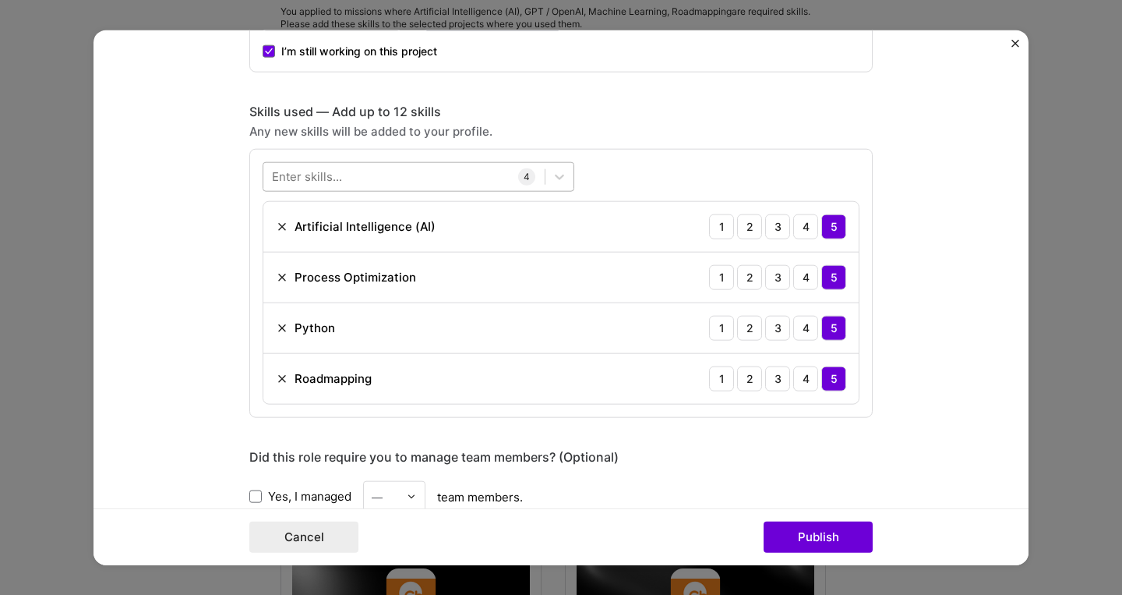
click at [414, 170] on div at bounding box center [403, 177] width 281 height 26
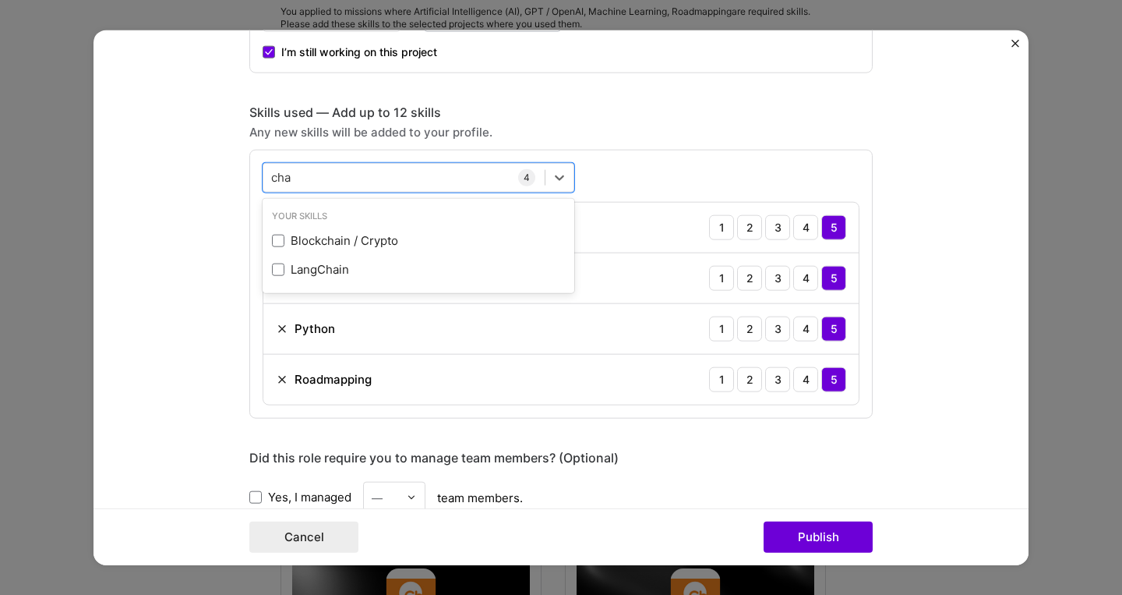
scroll to position [0, 0]
type input "c"
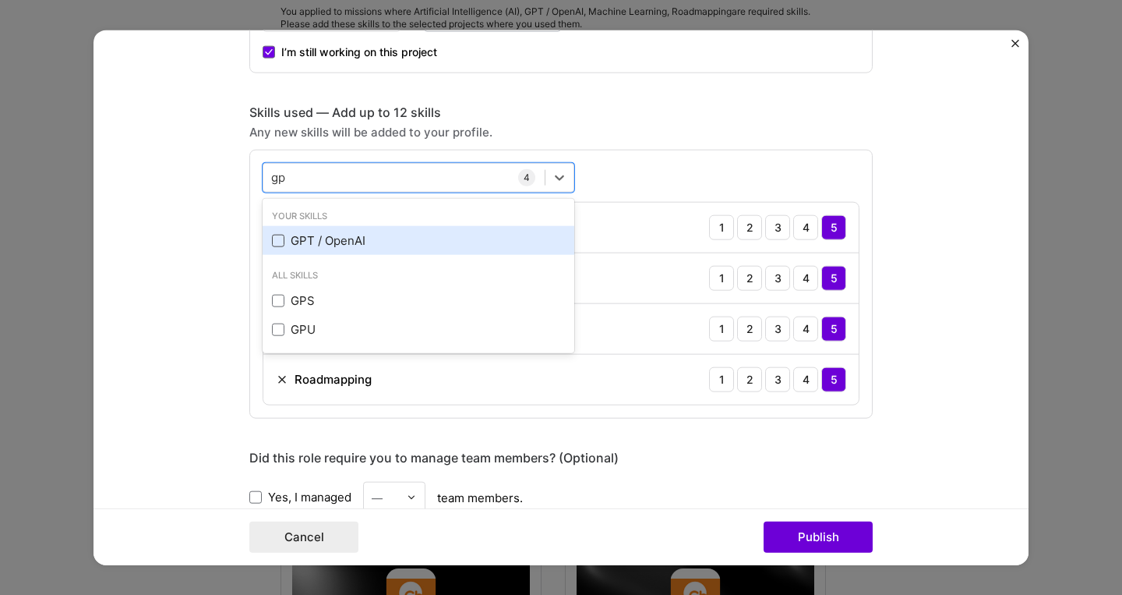
click at [277, 242] on span at bounding box center [278, 240] width 12 height 12
click at [0, 0] on input "checkbox" at bounding box center [0, 0] width 0 height 0
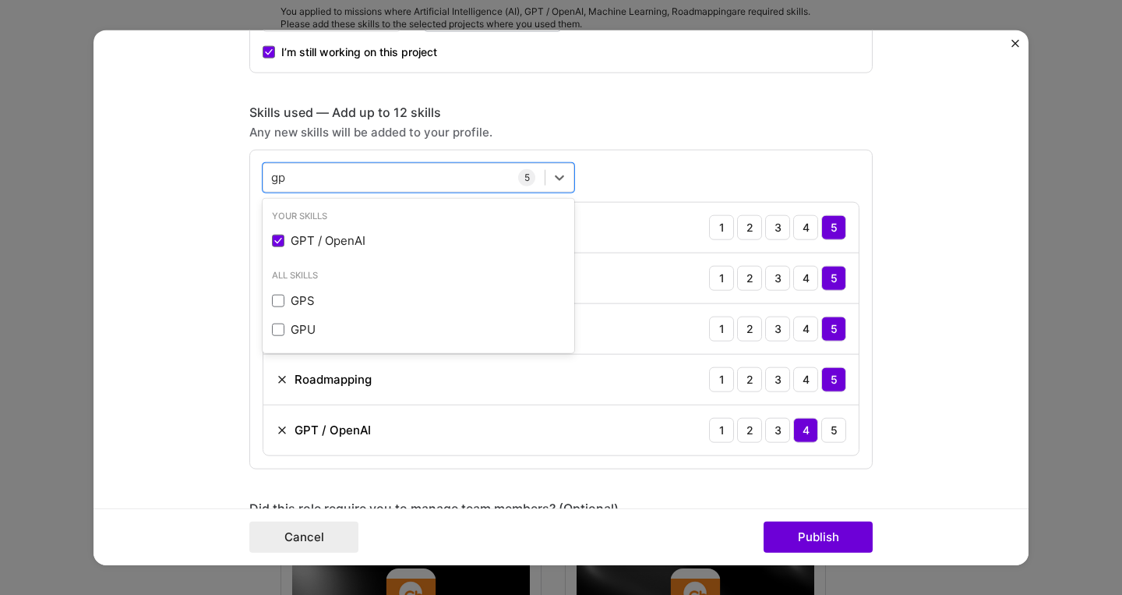
click at [620, 164] on div "option GPT / OpenAI, selected. option GPT / OpenAI selected, 0 of 2. 3 results …" at bounding box center [561, 309] width 624 height 320
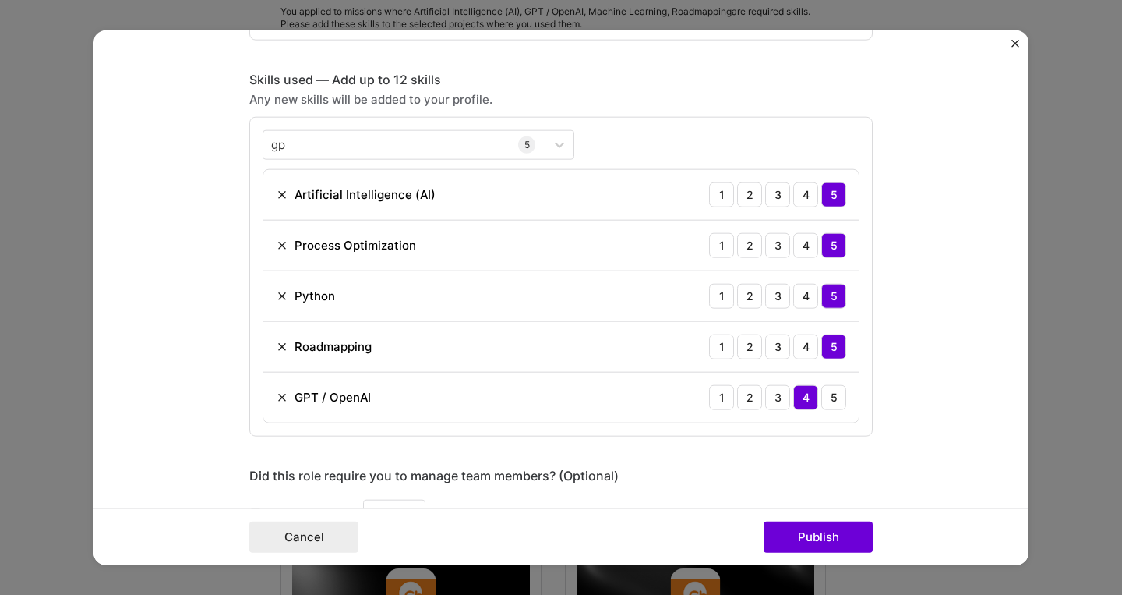
scroll to position [1042, 0]
click at [397, 143] on div "gp gp" at bounding box center [403, 144] width 281 height 26
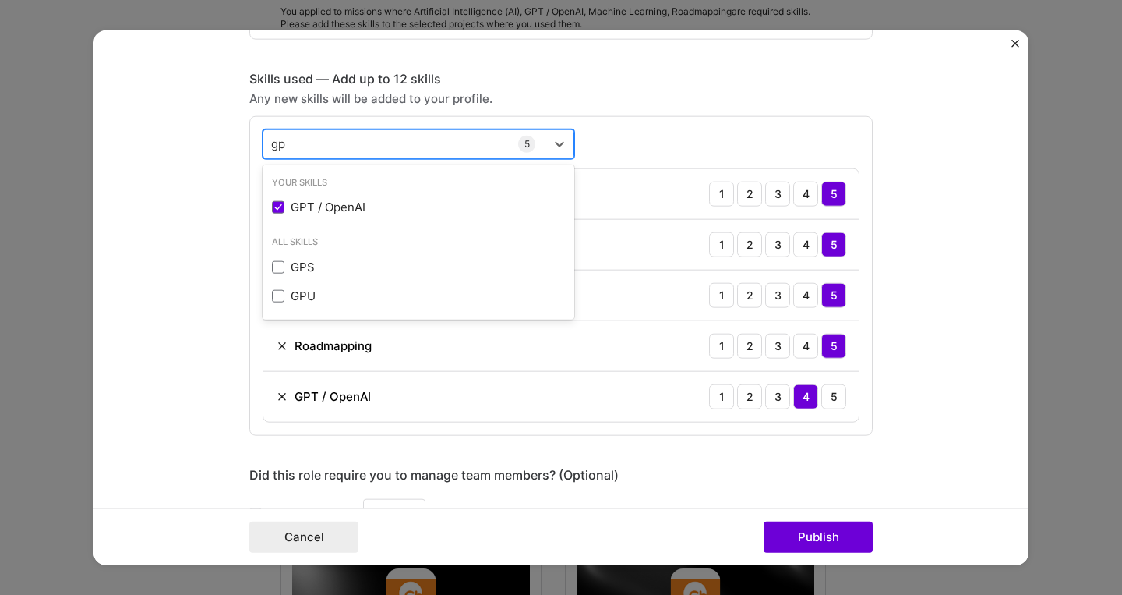
type input "g"
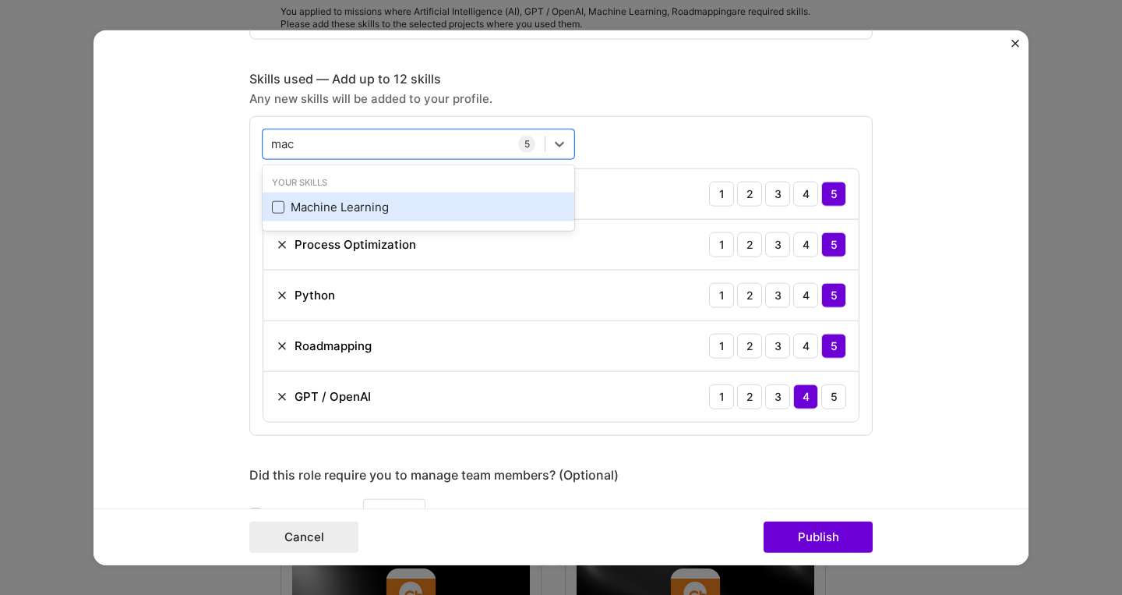
click at [279, 208] on span at bounding box center [278, 206] width 12 height 12
click at [0, 0] on input "checkbox" at bounding box center [0, 0] width 0 height 0
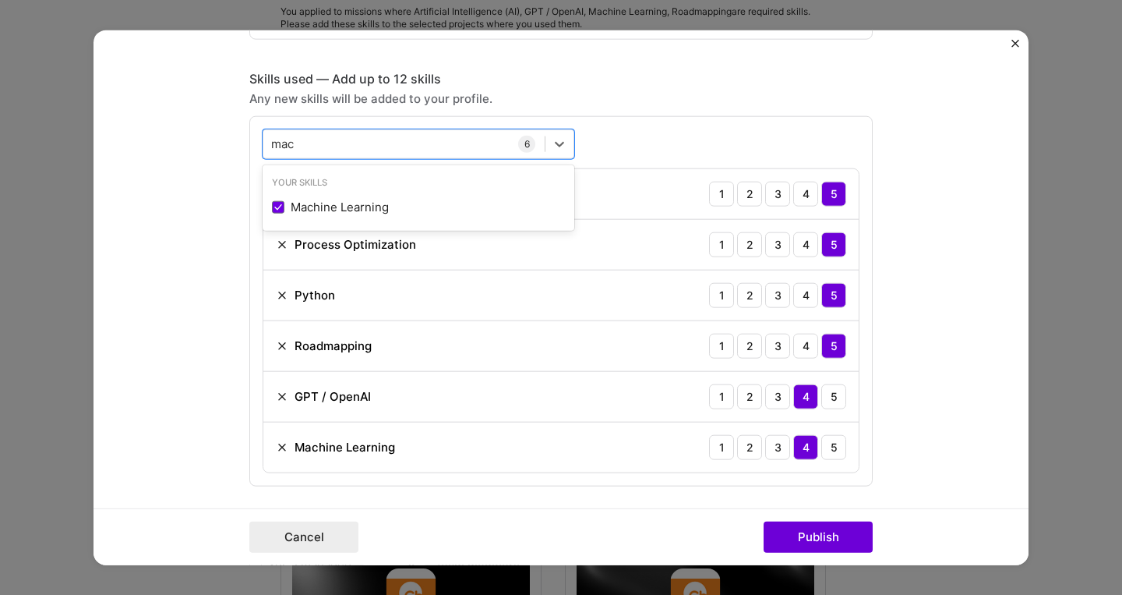
type input "mac"
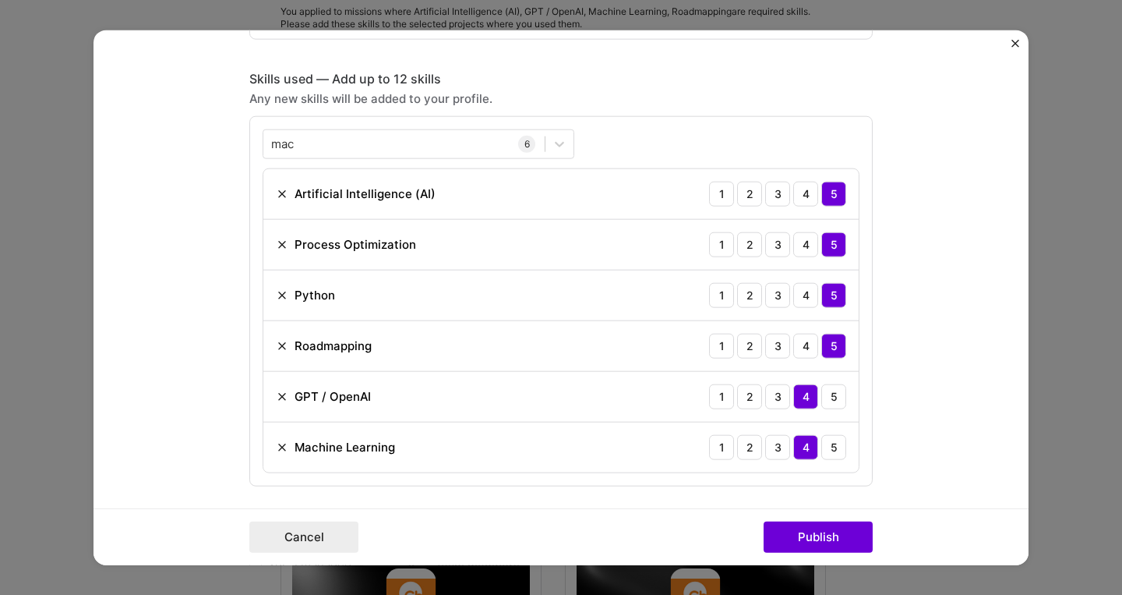
click at [950, 458] on form "Project title Lead Generation - AI training Company Informa Connect Project ind…" at bounding box center [561, 297] width 935 height 535
click at [281, 242] on img at bounding box center [282, 244] width 12 height 12
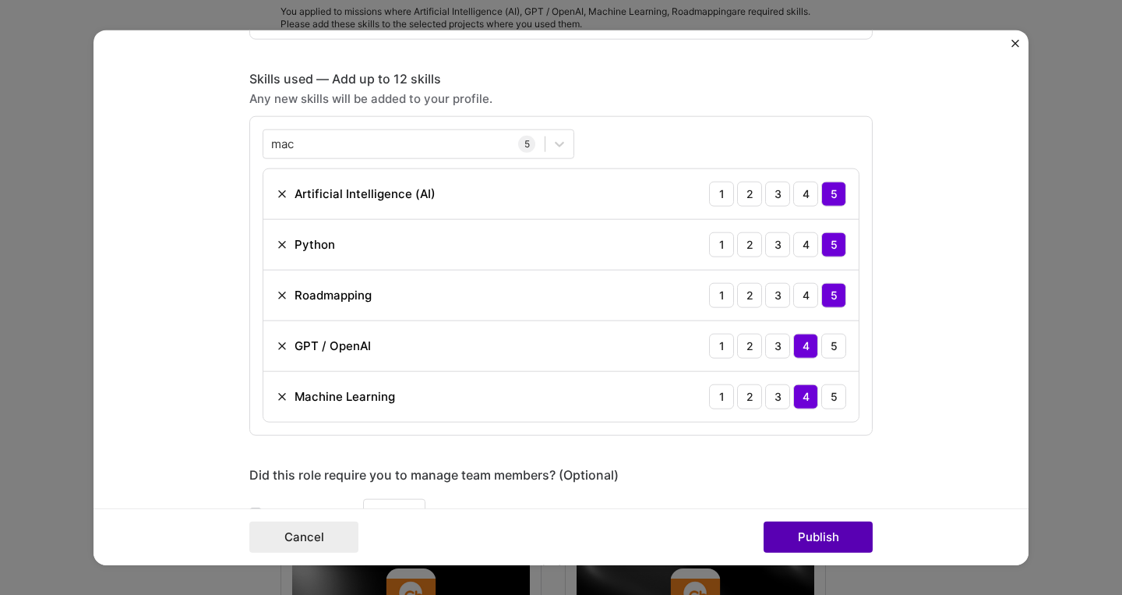
click at [811, 535] on button "Publish" at bounding box center [818, 536] width 109 height 31
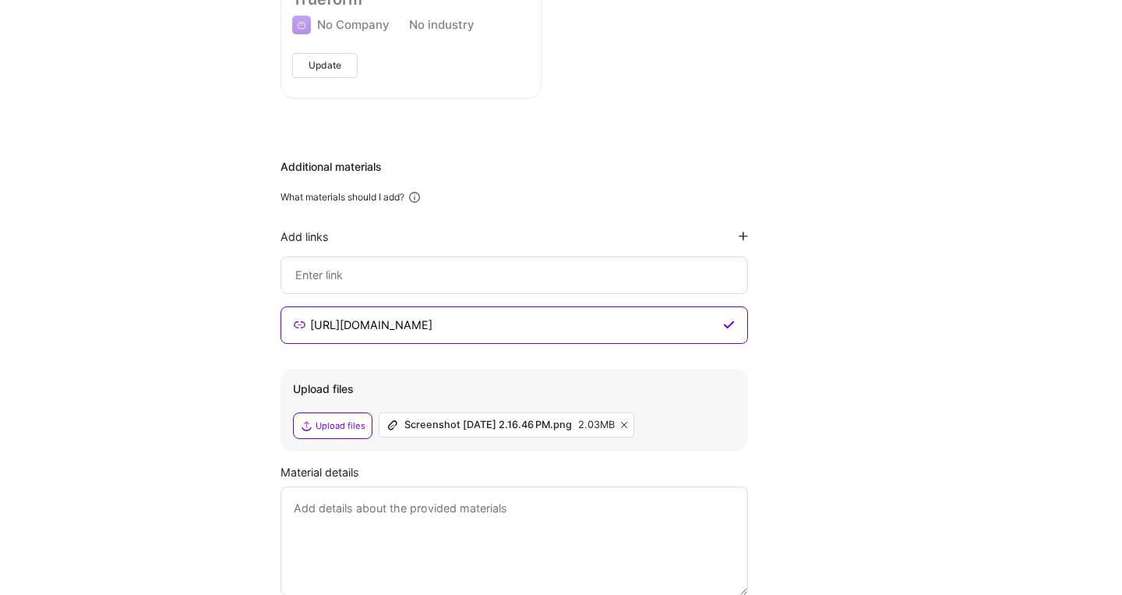
scroll to position [3728, 0]
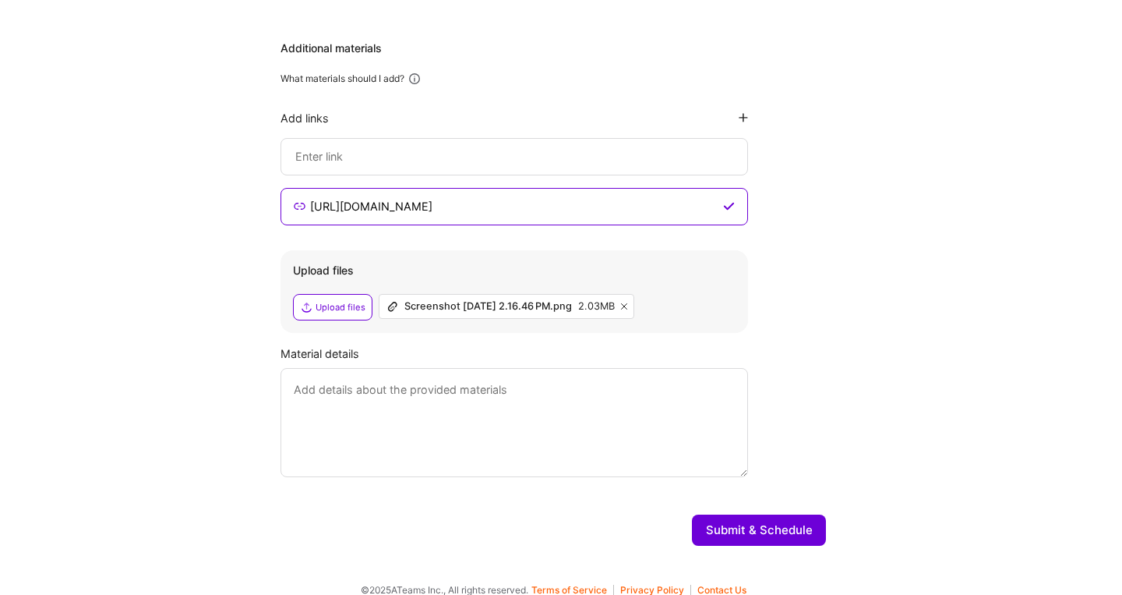
click at [770, 514] on button "Submit & Schedule" at bounding box center [759, 529] width 134 height 31
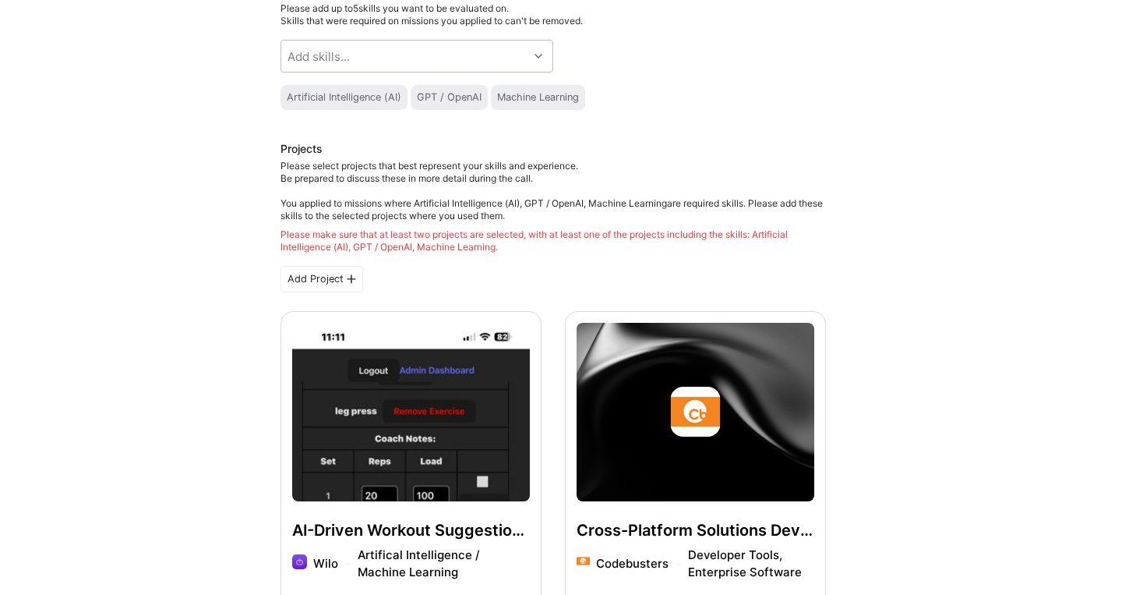
scroll to position [168, 0]
